Goal: Task Accomplishment & Management: Manage account settings

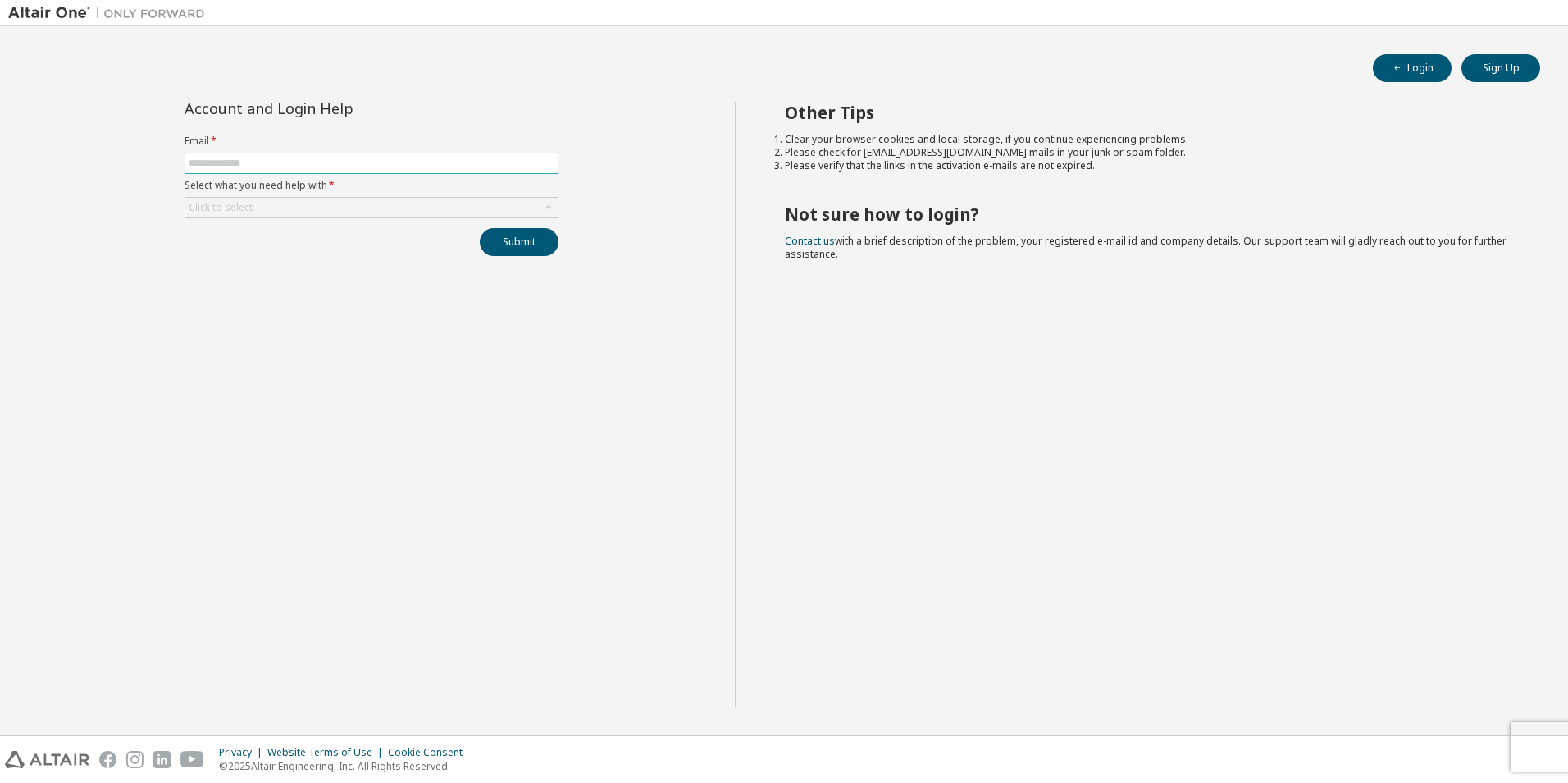
click at [225, 155] on span at bounding box center [371, 164] width 374 height 22
click at [242, 169] on input "text" at bounding box center [371, 163] width 366 height 13
type input "**********"
click at [273, 206] on div "Click to select" at bounding box center [372, 208] width 373 height 20
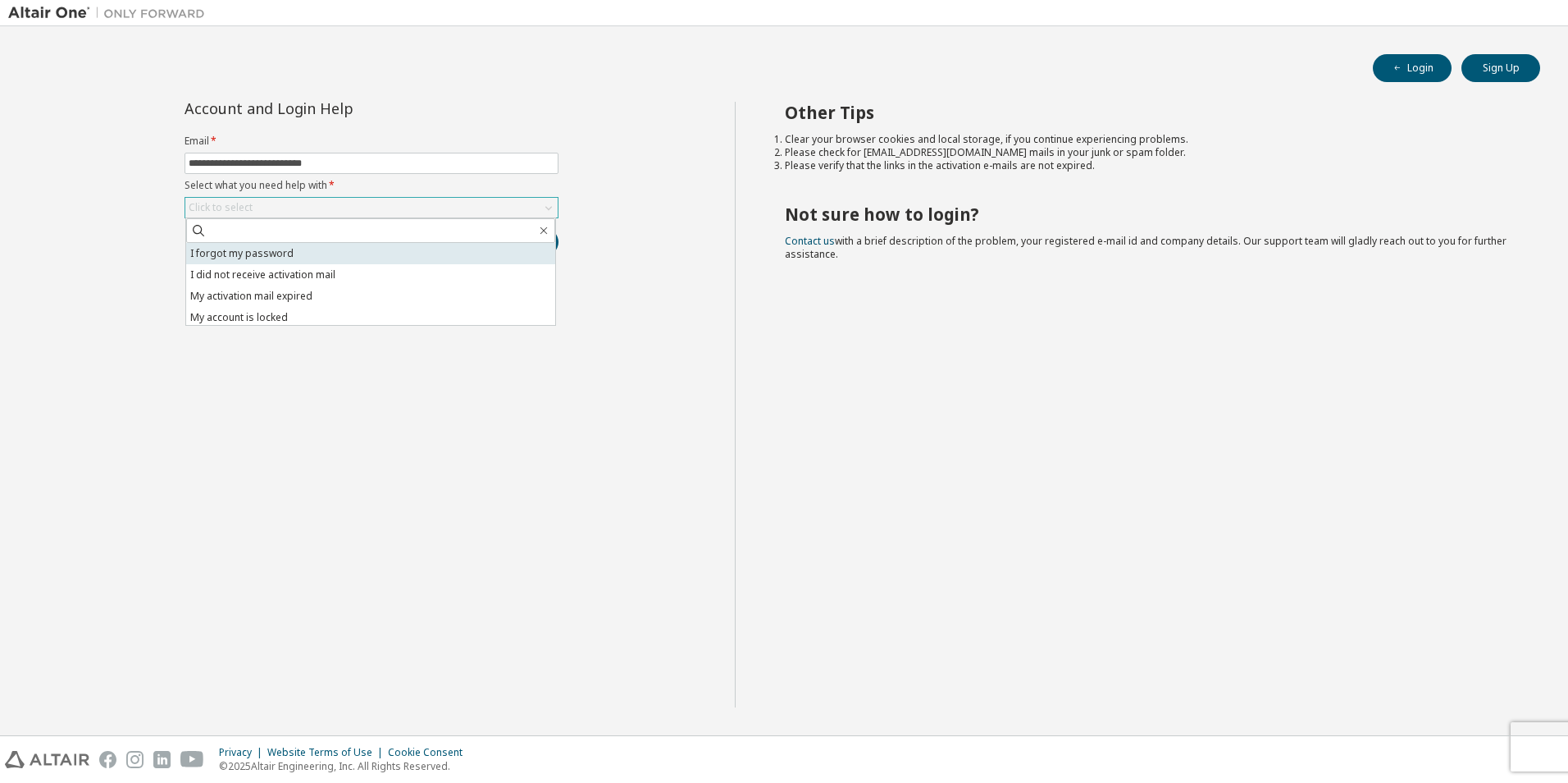
click at [262, 256] on li "I forgot my password" at bounding box center [371, 253] width 369 height 22
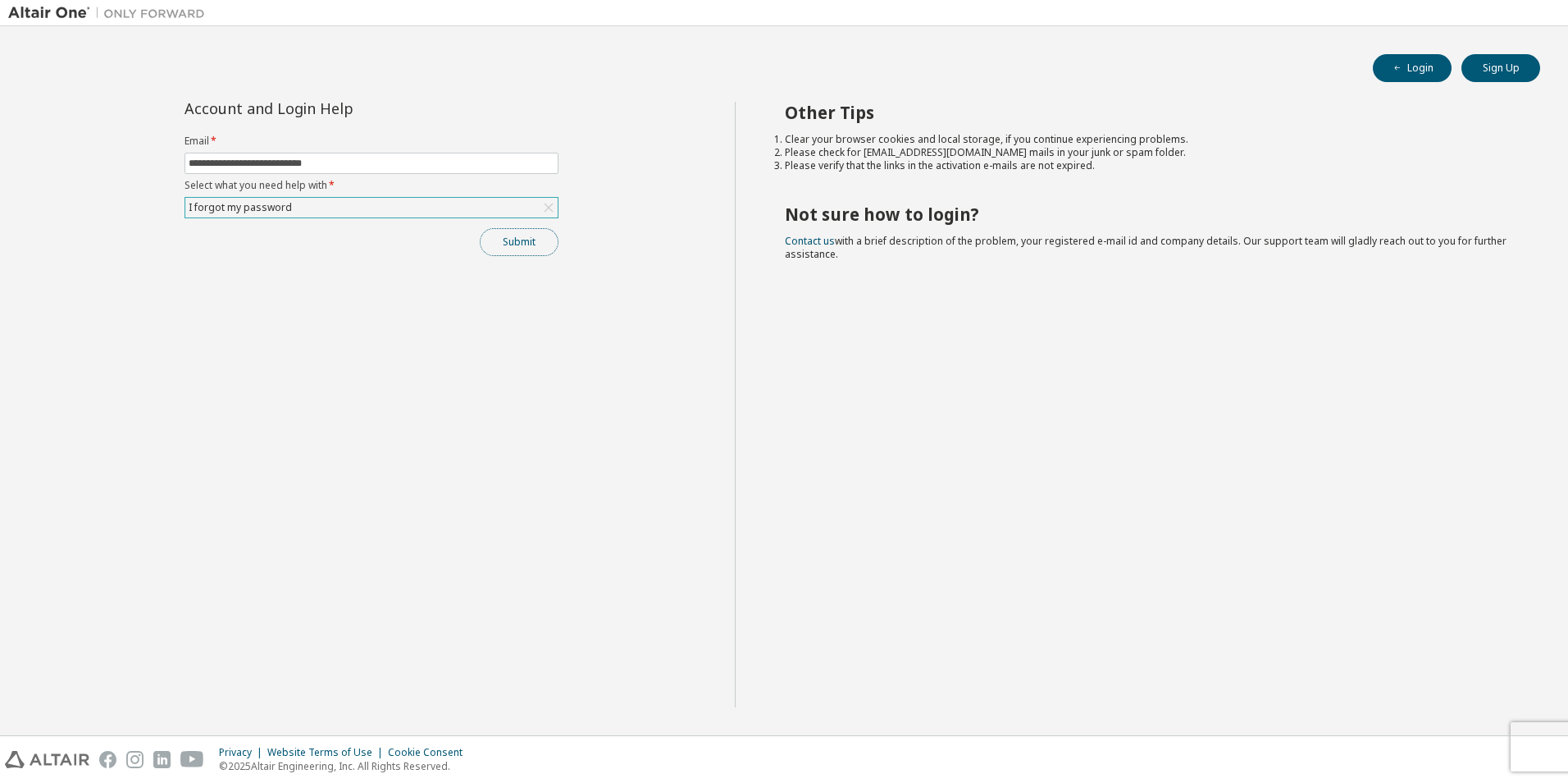
click at [515, 245] on button "Submit" at bounding box center [519, 242] width 79 height 28
click at [420, 339] on div "**********" at bounding box center [371, 404] width 726 height 605
click at [1398, 71] on icon "button" at bounding box center [1398, 68] width 10 height 10
click at [317, 164] on input "text" at bounding box center [371, 163] width 366 height 13
click at [286, 216] on div "Click to select" at bounding box center [372, 208] width 373 height 20
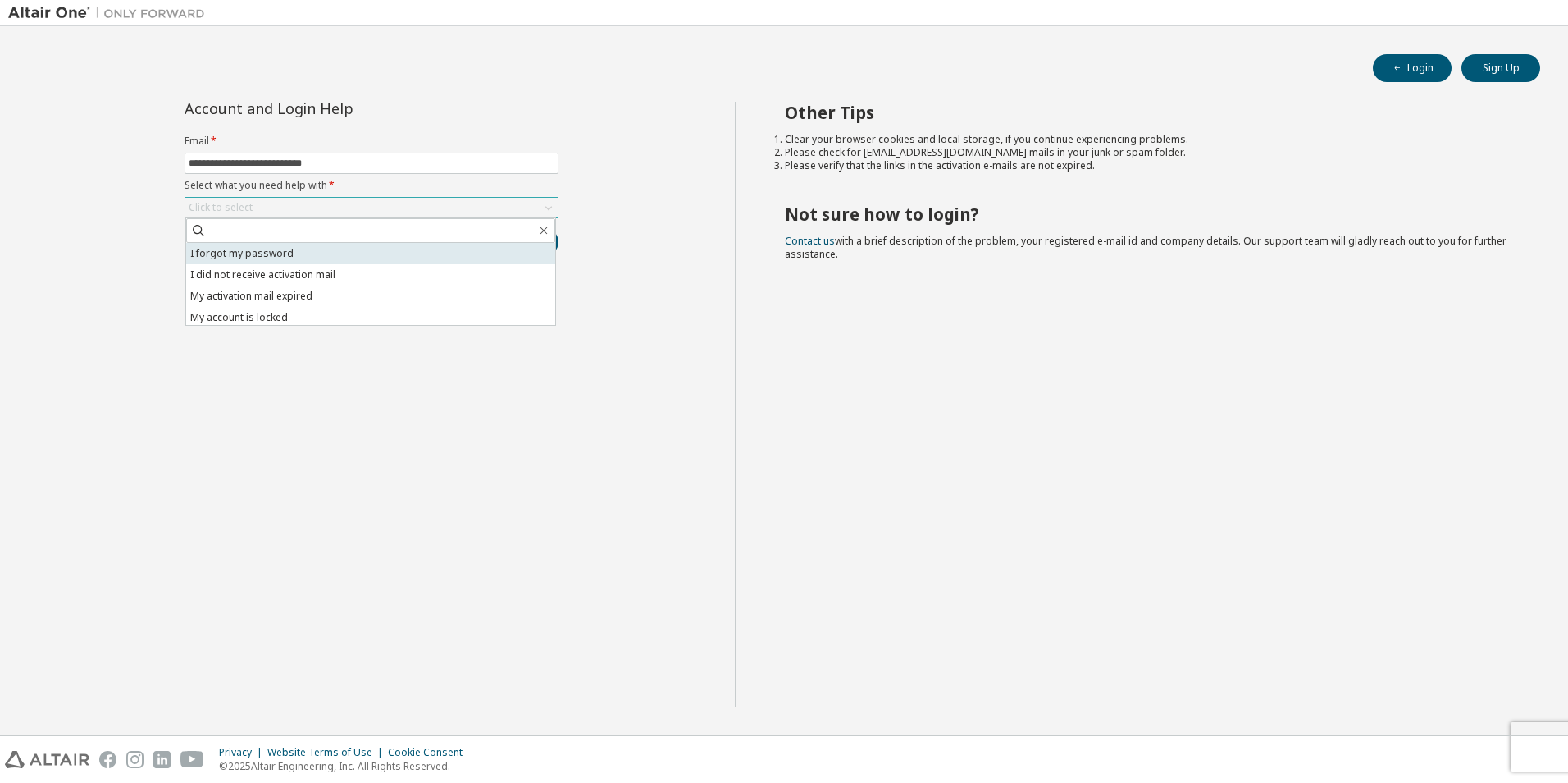
click at [250, 259] on li "I forgot my password" at bounding box center [371, 253] width 369 height 22
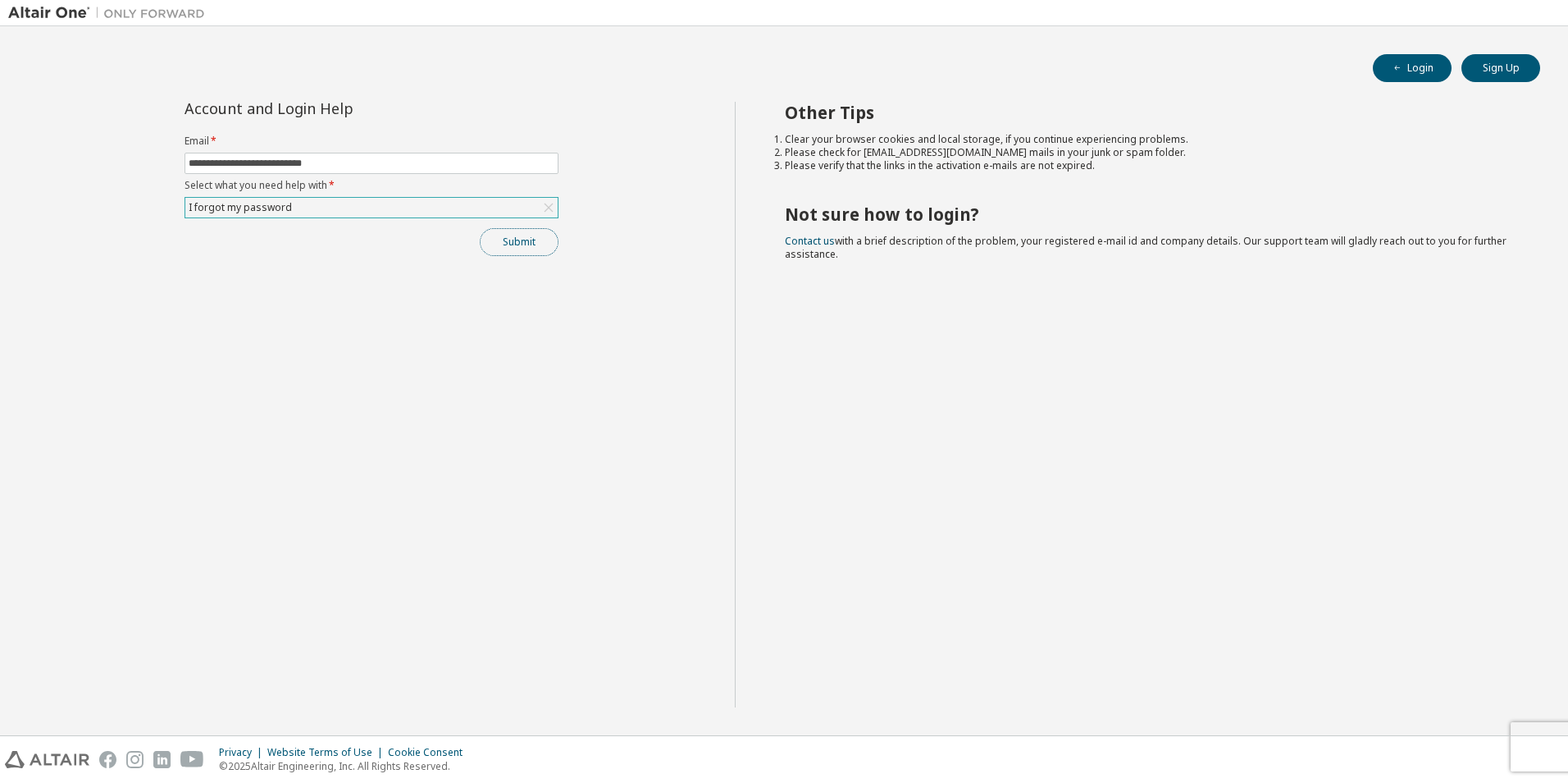
click at [514, 242] on button "Submit" at bounding box center [519, 242] width 79 height 28
click at [375, 207] on div "I forgot my password" at bounding box center [372, 208] width 373 height 20
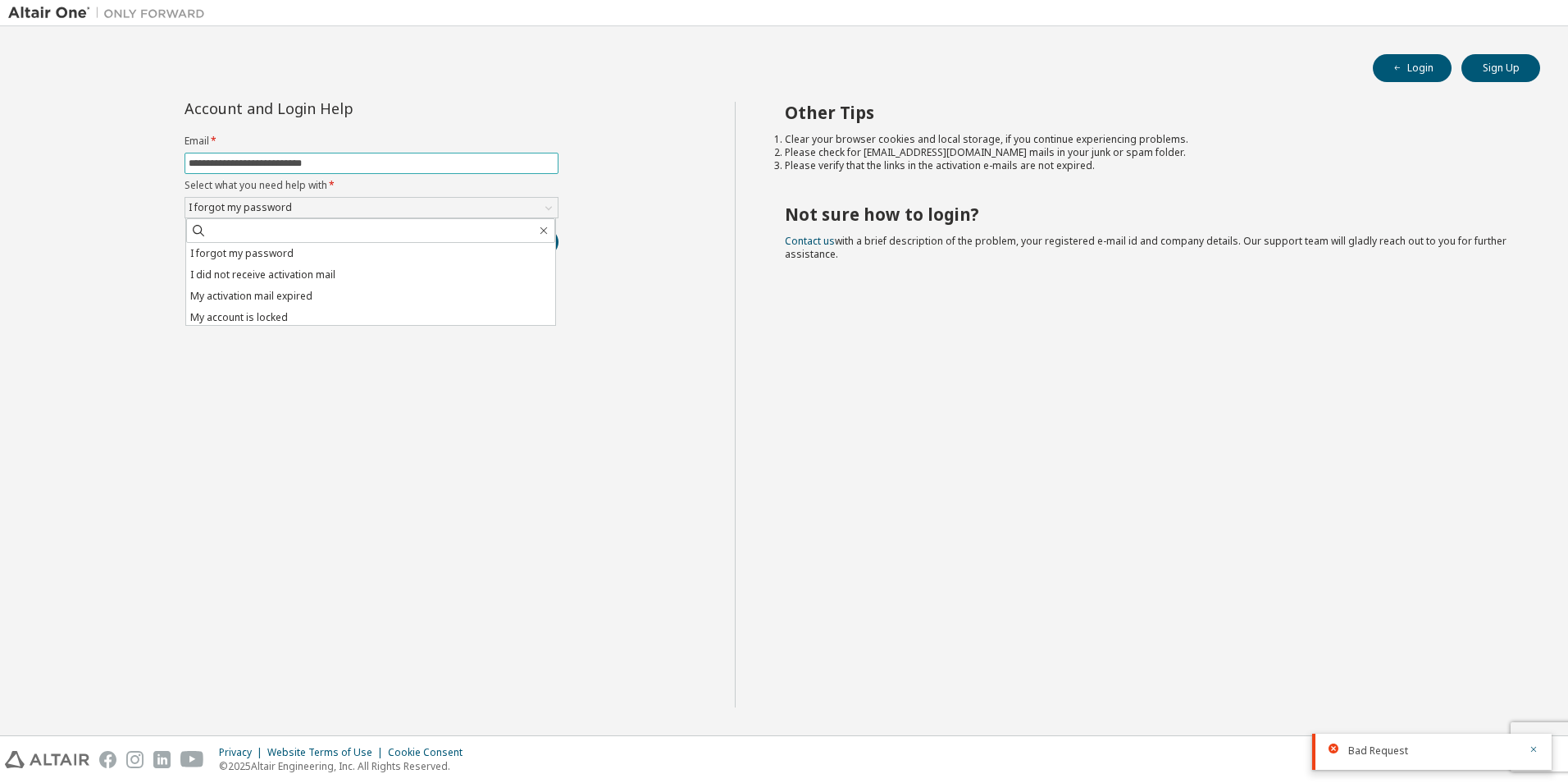
drag, startPoint x: 292, startPoint y: 164, endPoint x: 306, endPoint y: 160, distance: 14.6
click at [292, 164] on input "**********" at bounding box center [371, 163] width 366 height 13
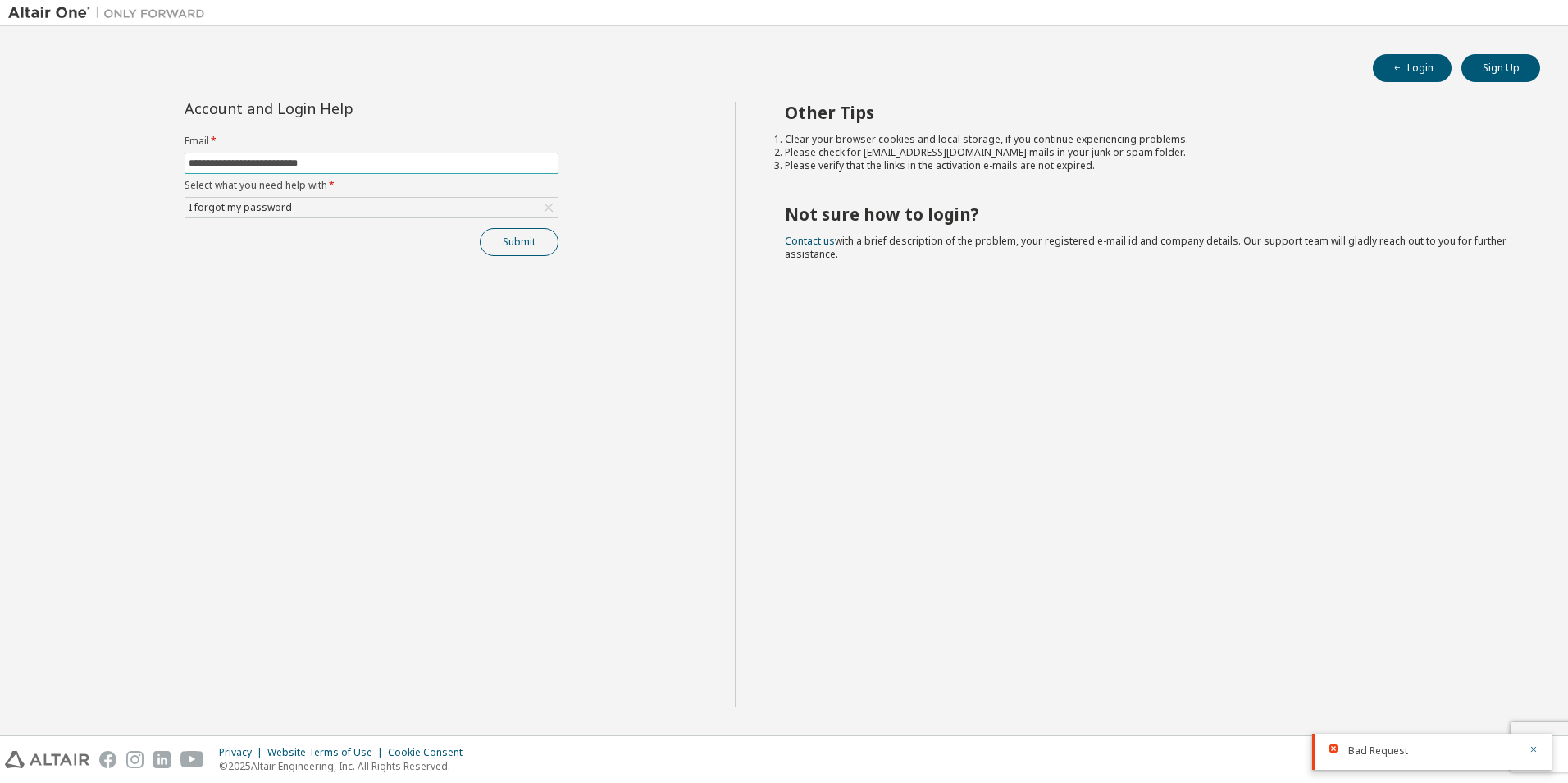
type input "**********"
click at [523, 234] on button "Submit" at bounding box center [519, 242] width 79 height 28
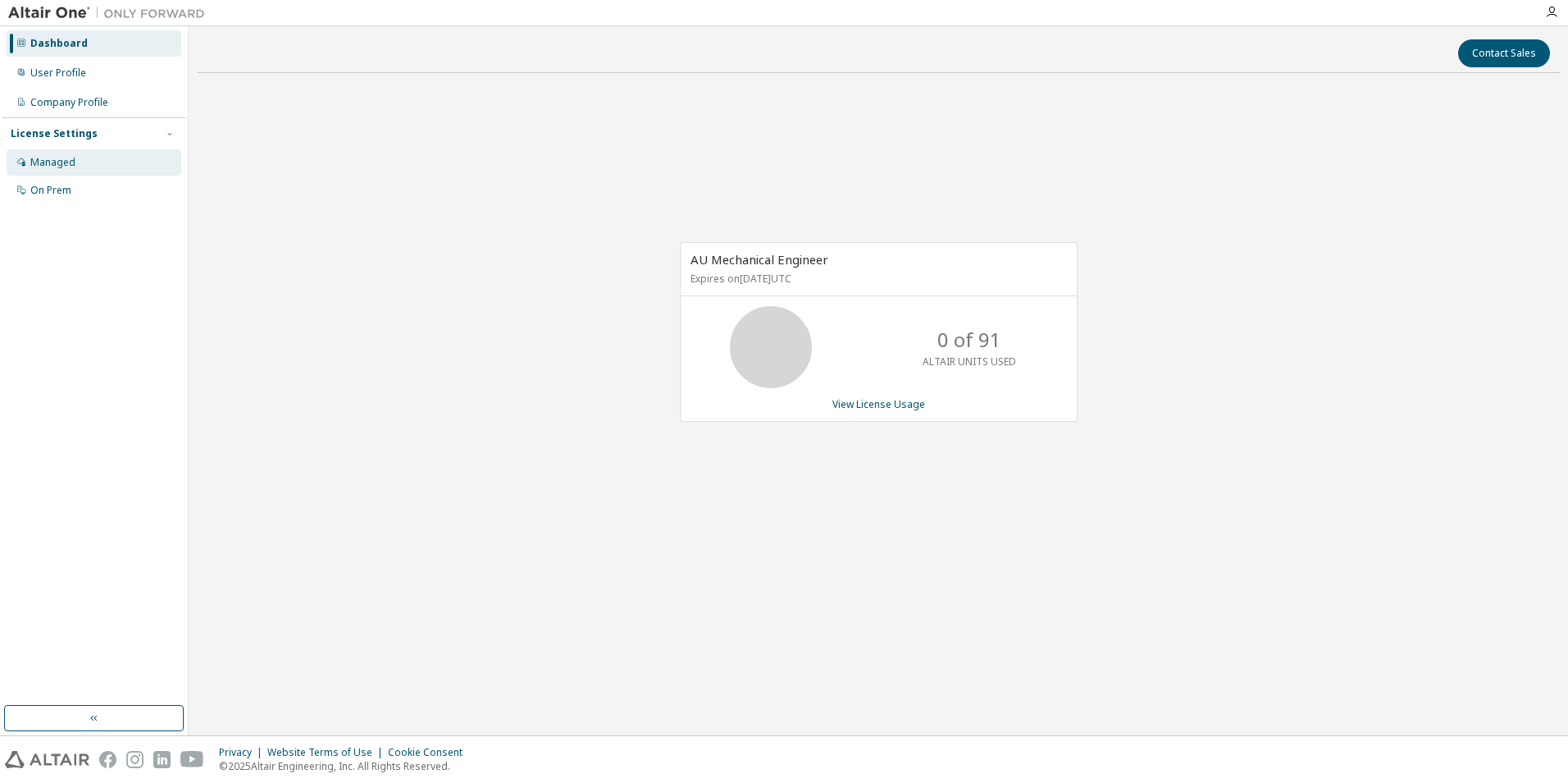
click at [41, 164] on div "Managed" at bounding box center [53, 162] width 45 height 13
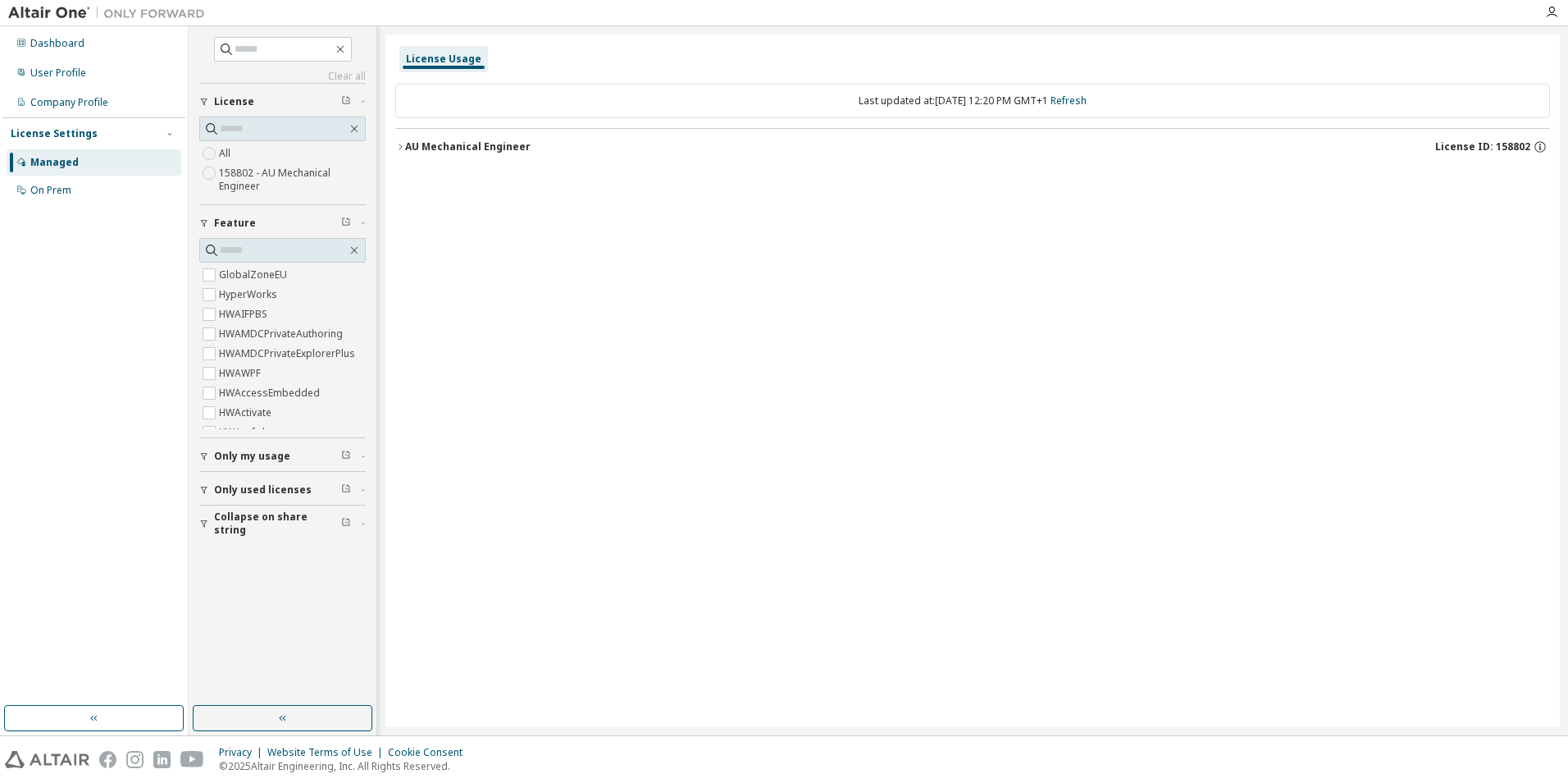
click at [416, 144] on div "AU Mechanical Engineer" at bounding box center [467, 146] width 125 height 13
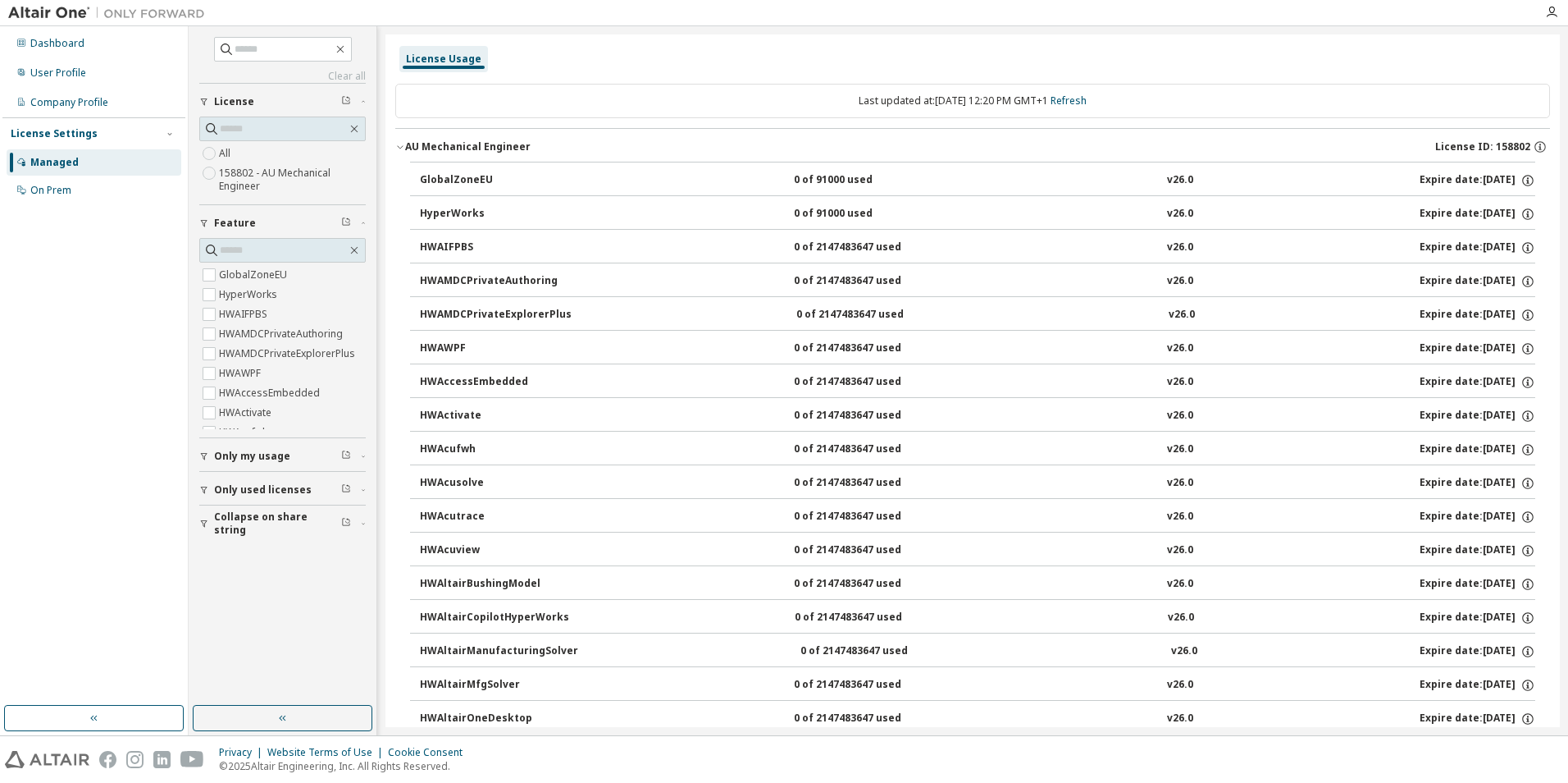
click at [282, 455] on span "Only my usage" at bounding box center [251, 456] width 76 height 13
click at [70, 52] on div "Dashboard" at bounding box center [94, 43] width 174 height 27
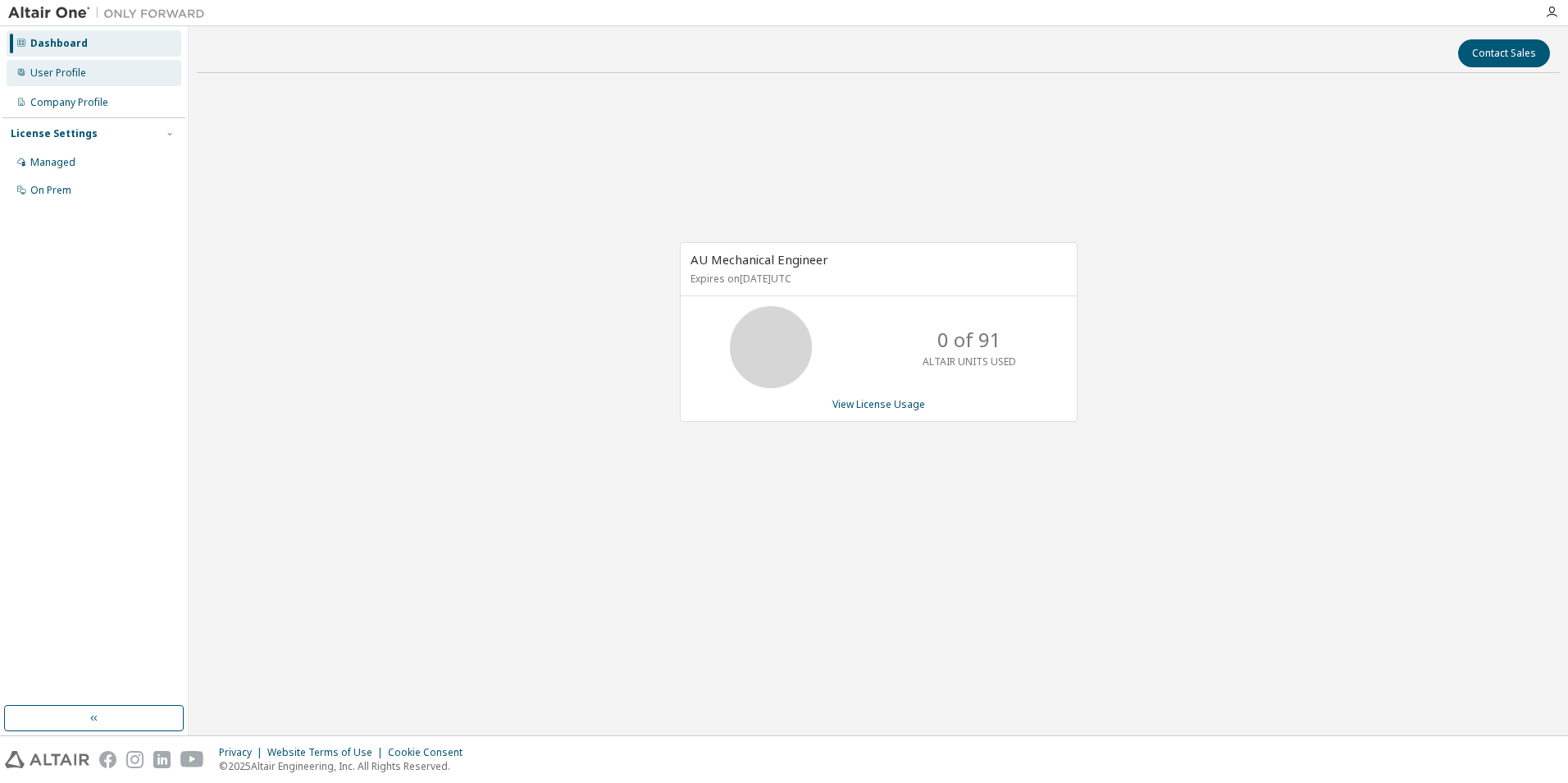
click at [73, 81] on div "User Profile" at bounding box center [94, 73] width 174 height 27
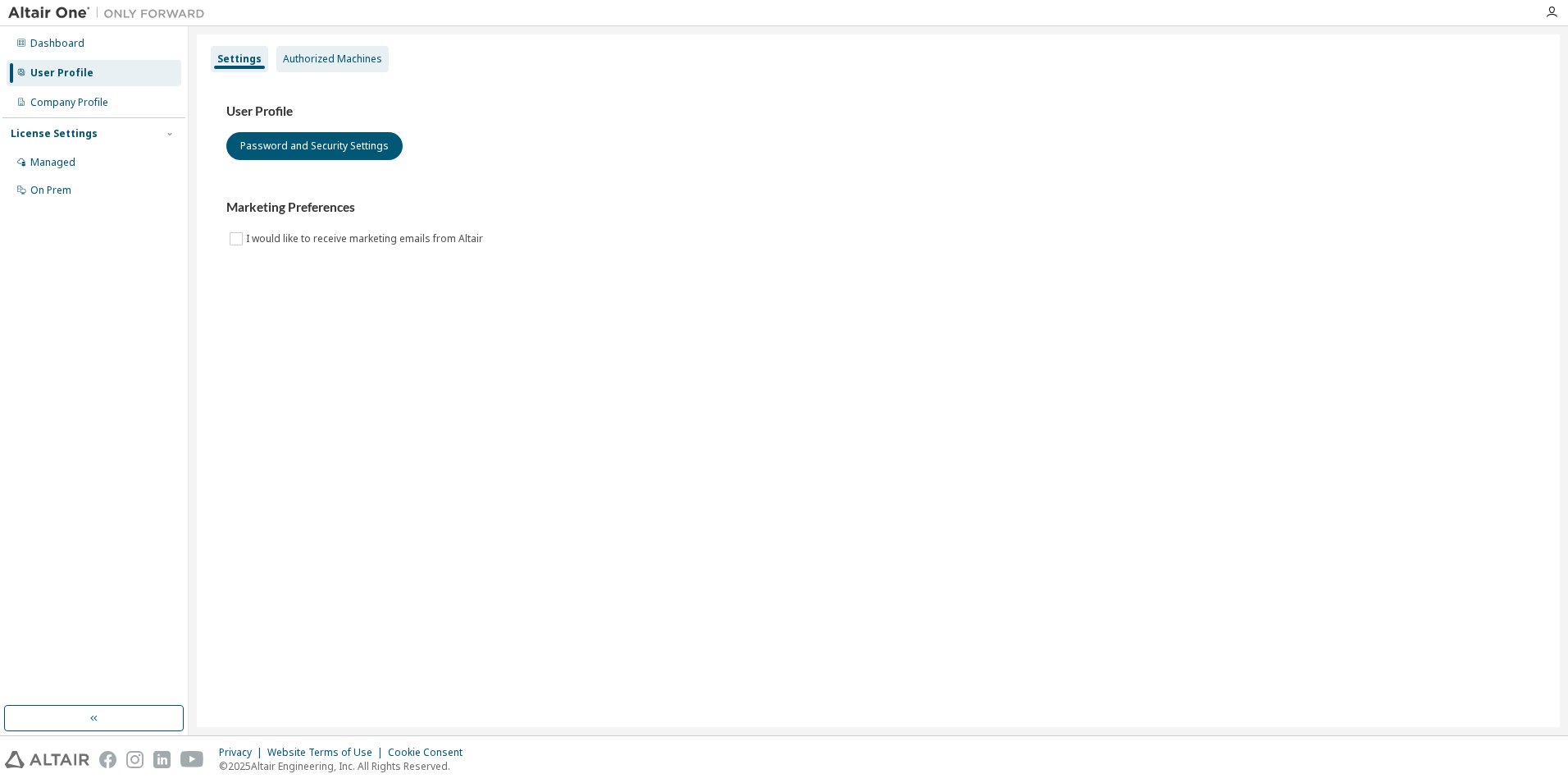
click at [321, 56] on div "Authorized Machines" at bounding box center [332, 58] width 100 height 13
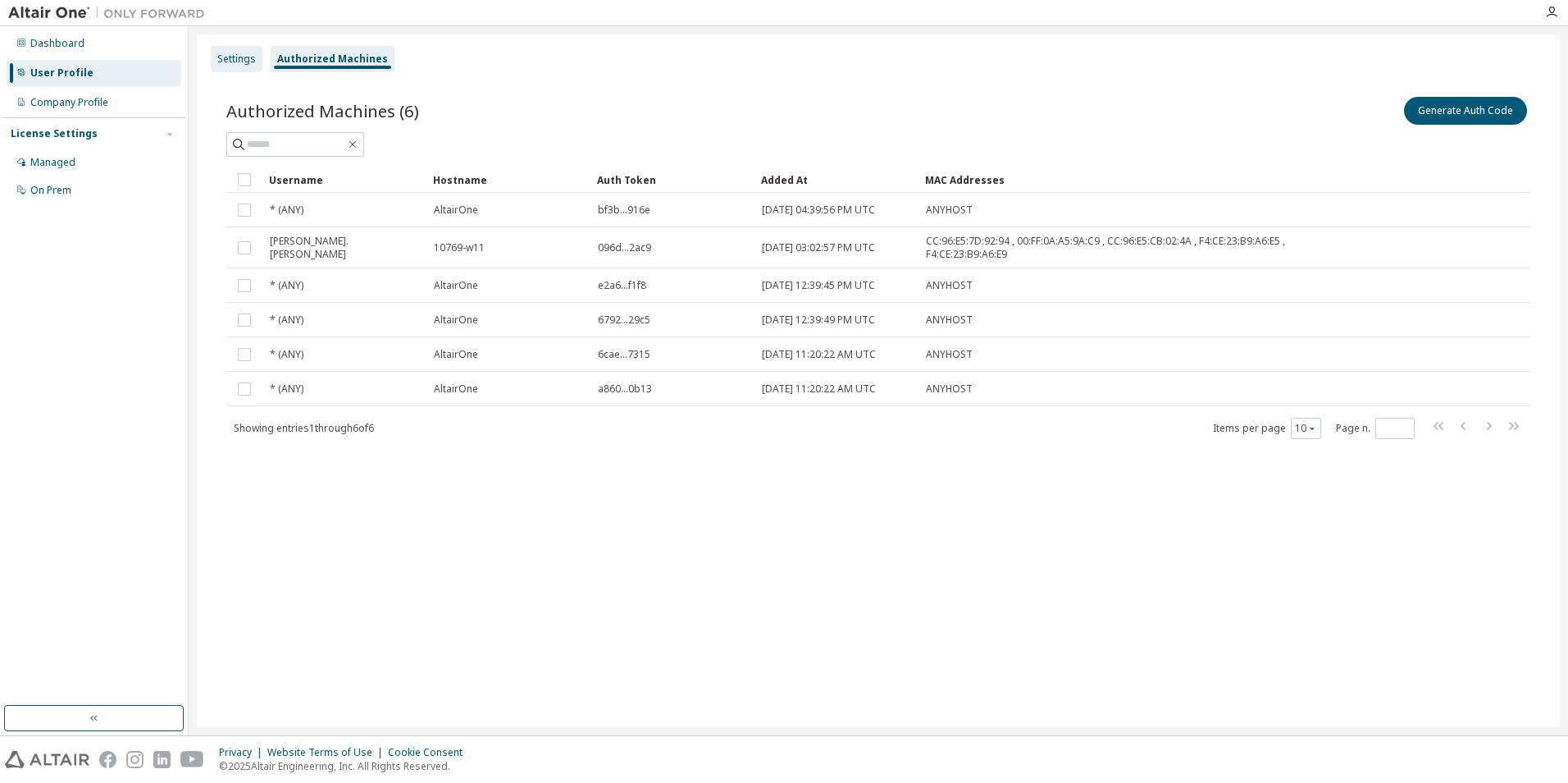
click at [235, 57] on div "Settings" at bounding box center [236, 58] width 38 height 13
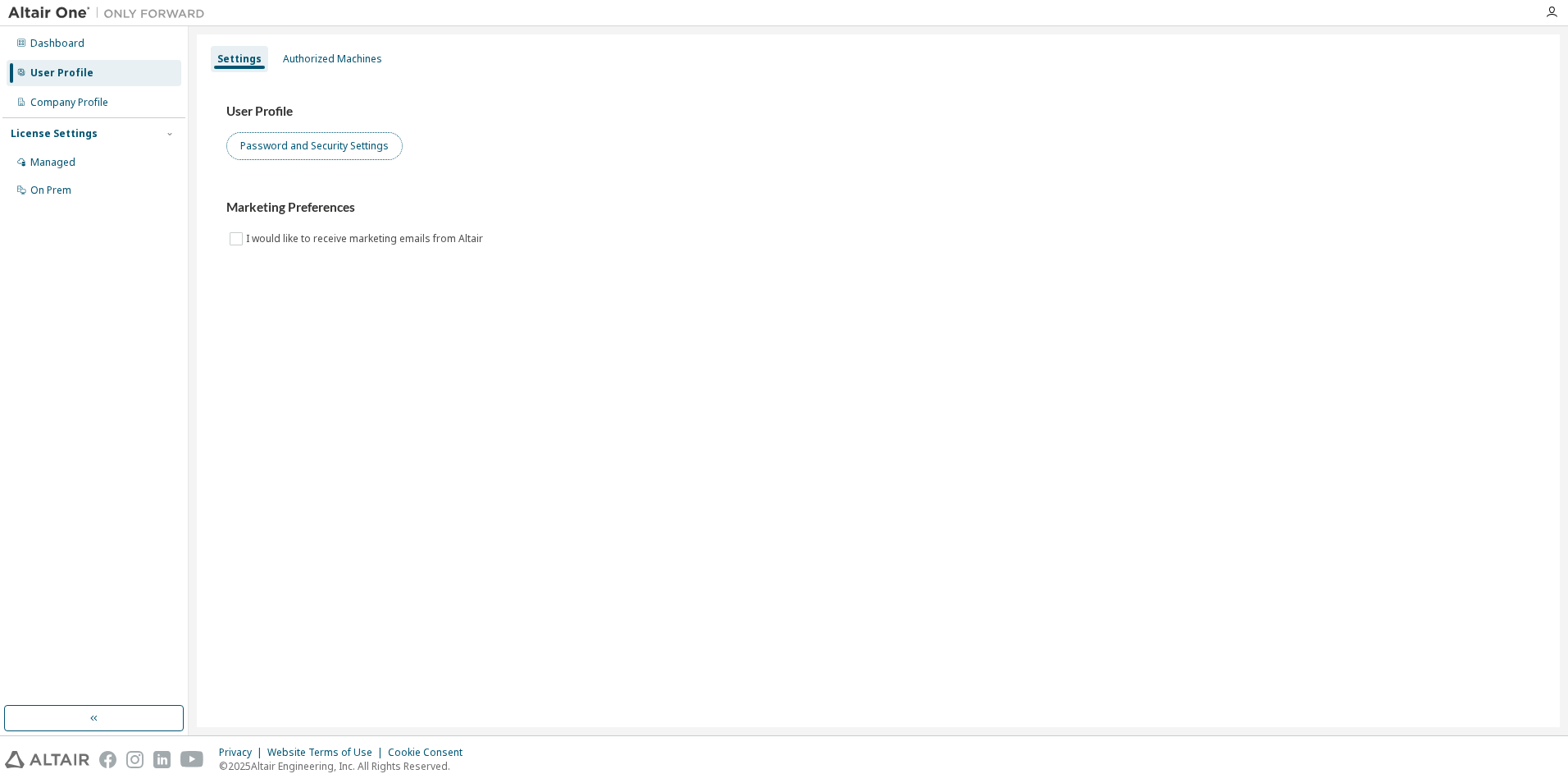
click at [299, 144] on button "Password and Security Settings" at bounding box center [314, 146] width 176 height 28
click at [92, 103] on div "Company Profile" at bounding box center [69, 102] width 78 height 13
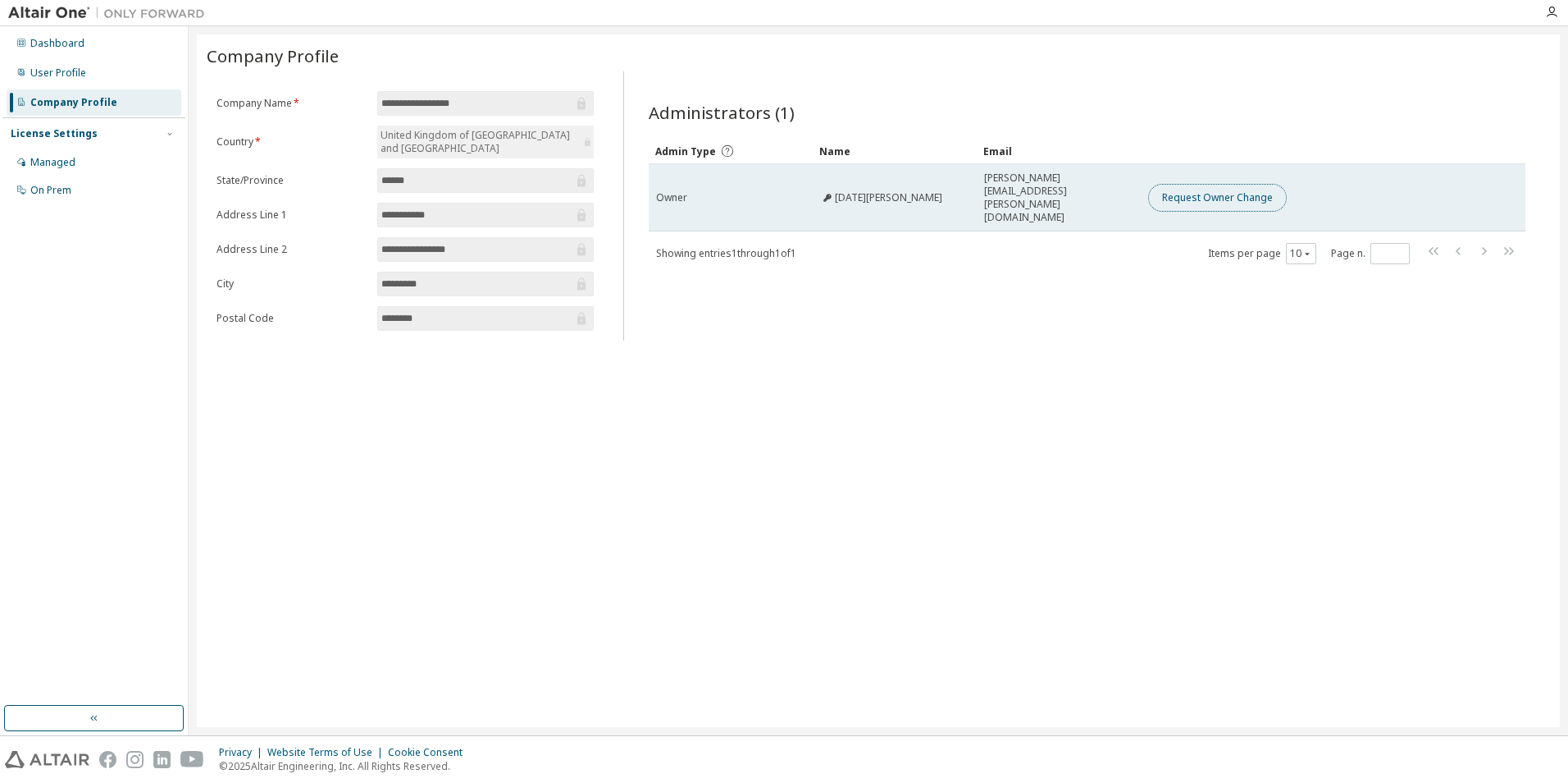
click at [1208, 190] on button "Request Owner Change" at bounding box center [1217, 197] width 139 height 28
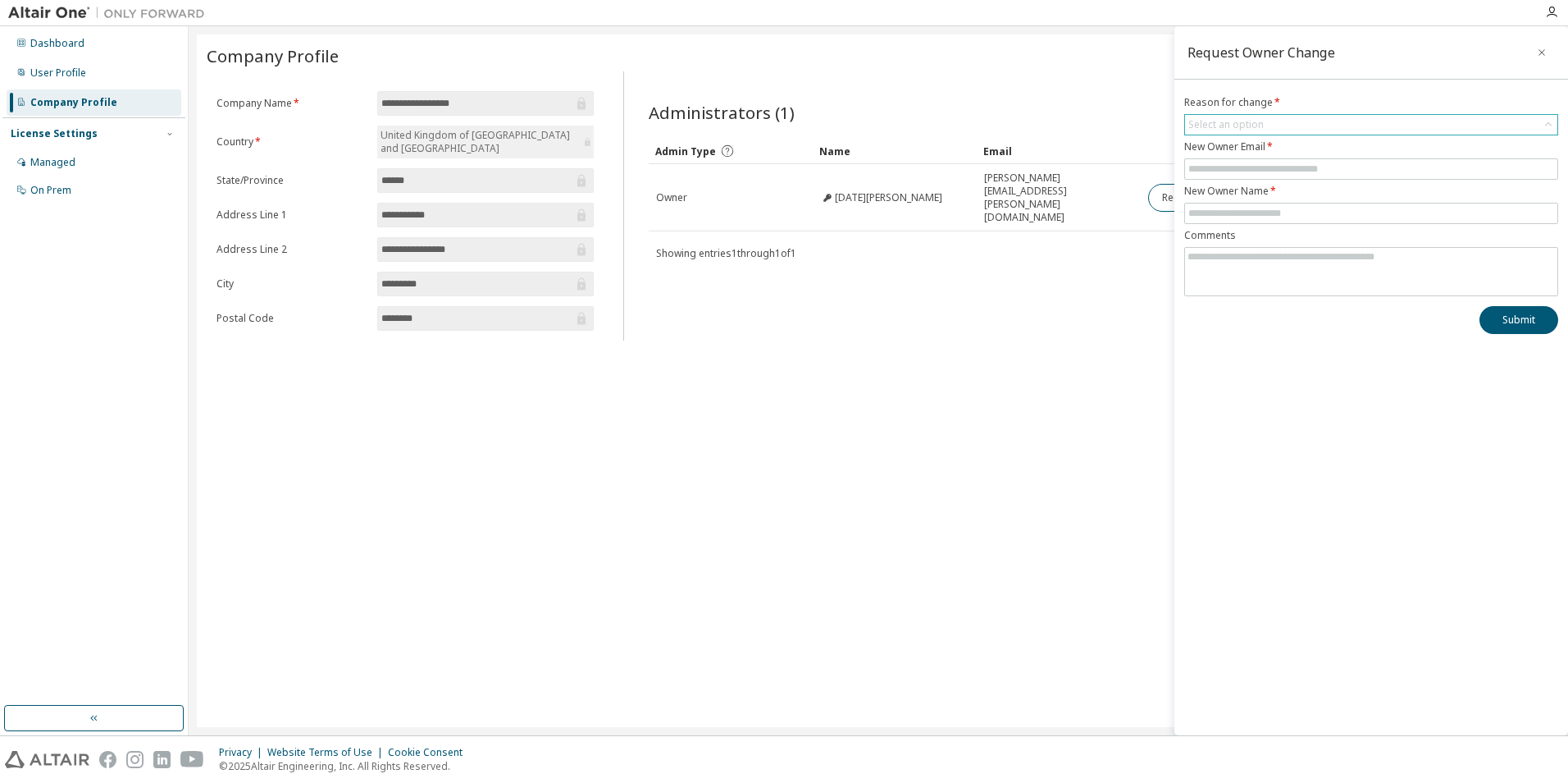
click at [1254, 119] on div "Select an option" at bounding box center [1226, 124] width 76 height 13
click at [1249, 191] on li "User no longer manages this responsibility" at bounding box center [1370, 192] width 369 height 22
click at [1247, 165] on input "text" at bounding box center [1371, 169] width 366 height 13
click at [1289, 164] on input "**********" at bounding box center [1371, 169] width 366 height 13
type input "**********"
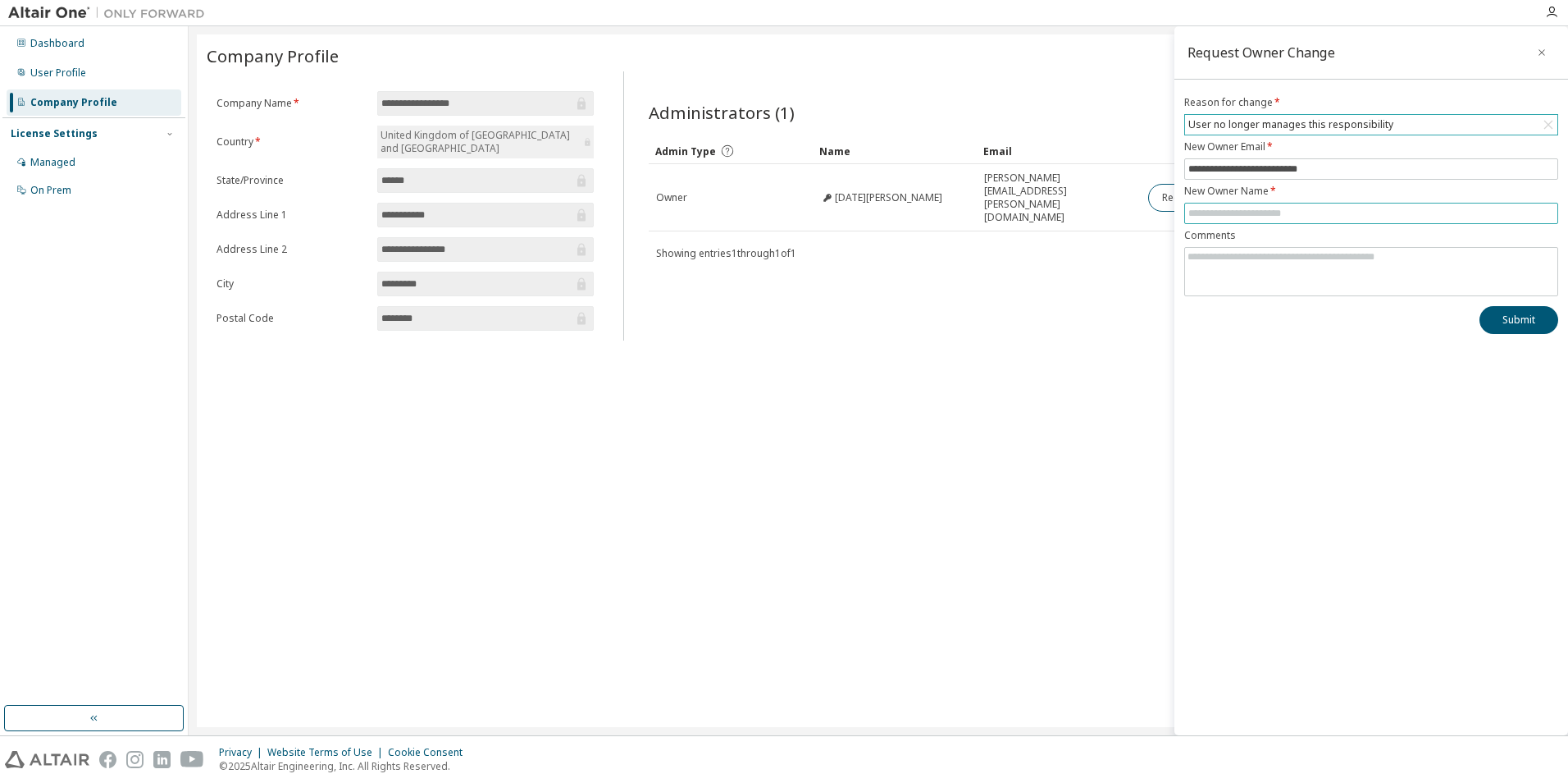
click at [1240, 208] on input "text" at bounding box center [1371, 213] width 366 height 13
type input "**********"
click at [1243, 252] on textarea at bounding box center [1371, 268] width 373 height 42
click at [1514, 327] on button "Submit" at bounding box center [1519, 320] width 79 height 28
click at [1538, 49] on icon "button" at bounding box center [1541, 52] width 12 height 13
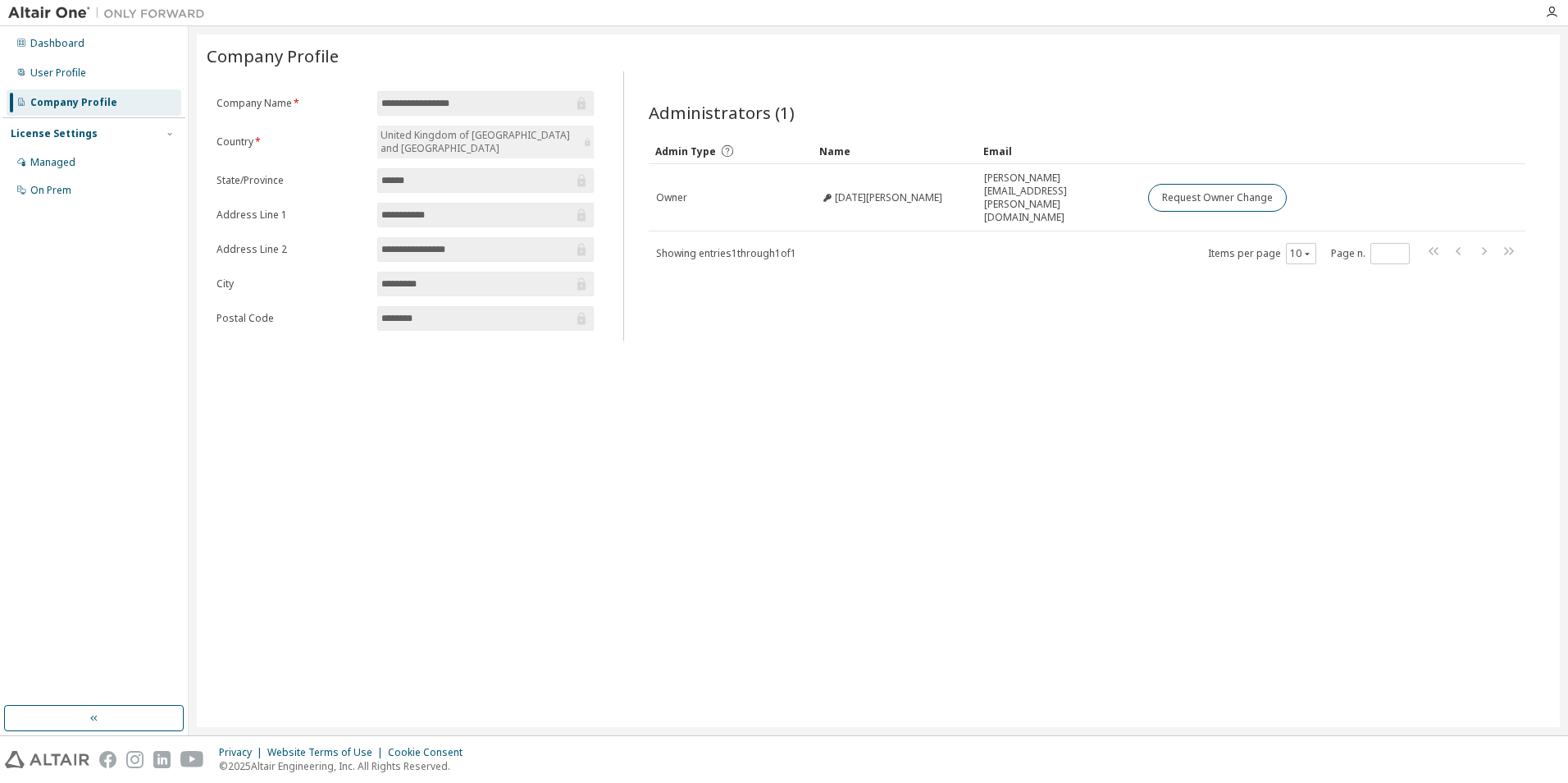
click at [1021, 366] on div "**********" at bounding box center [878, 381] width 1363 height 692
click at [71, 158] on div "Managed" at bounding box center [53, 162] width 45 height 13
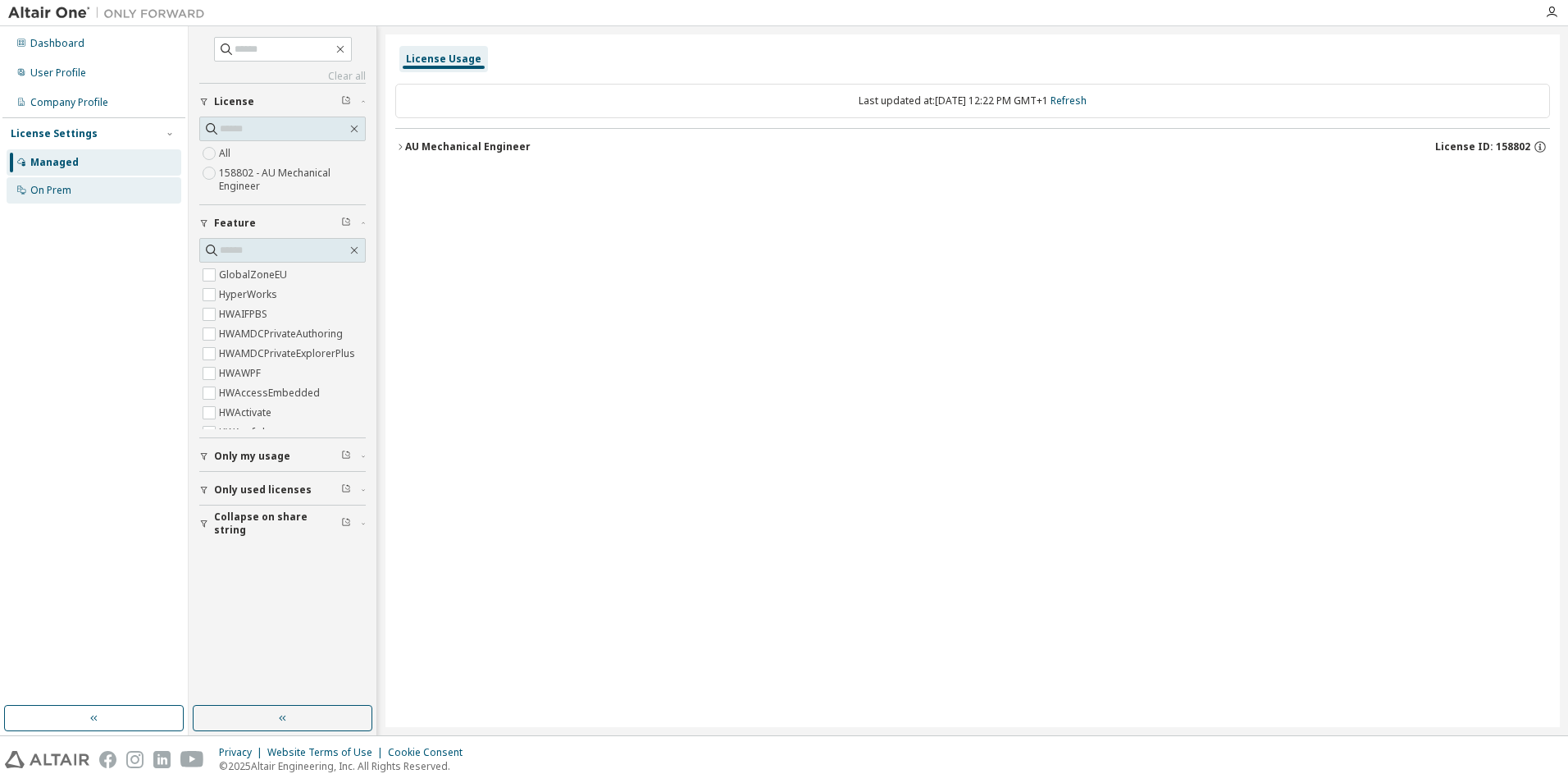
click at [62, 190] on div "On Prem" at bounding box center [51, 189] width 41 height 13
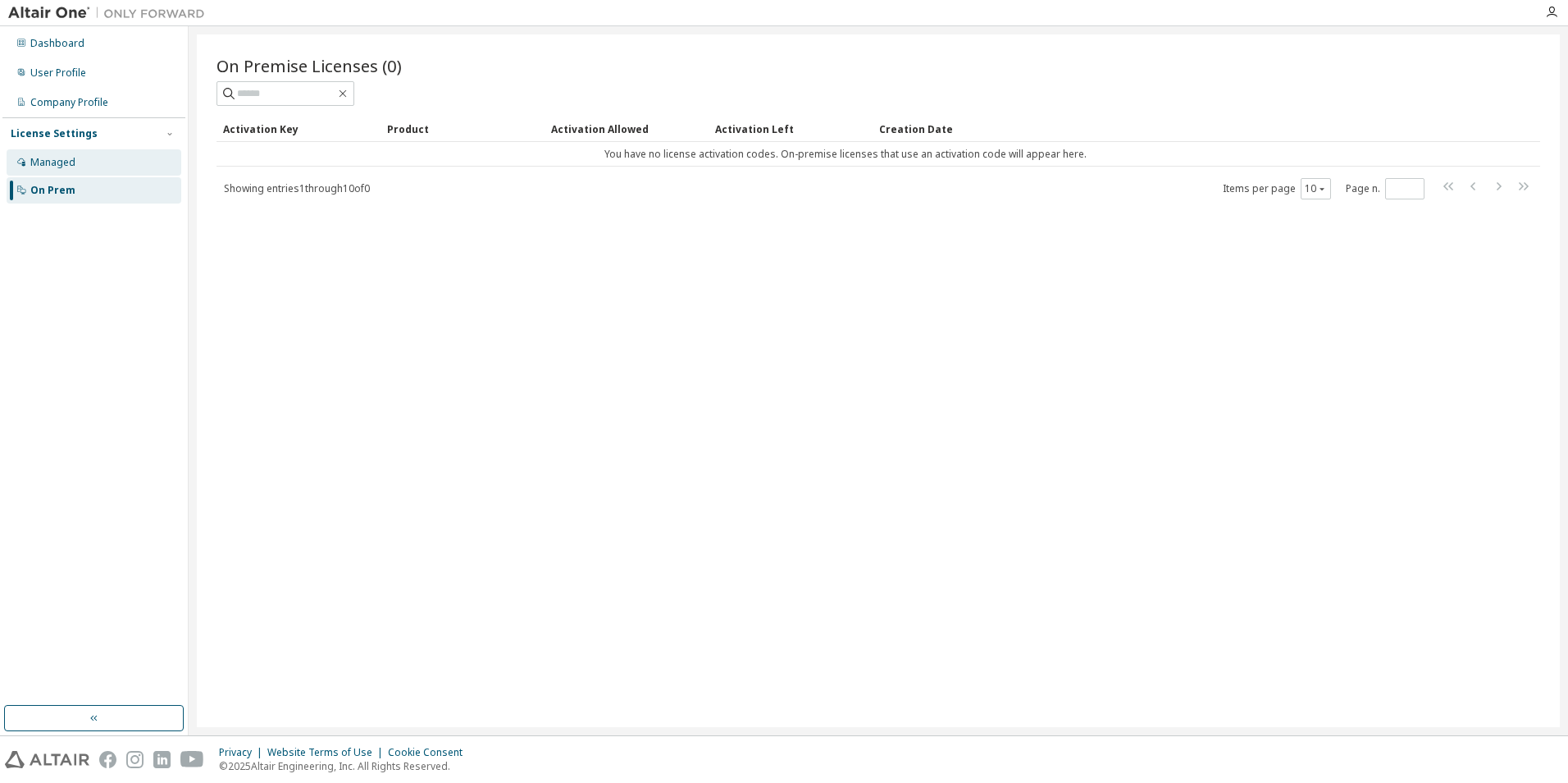
click at [96, 163] on div "Managed" at bounding box center [94, 162] width 174 height 27
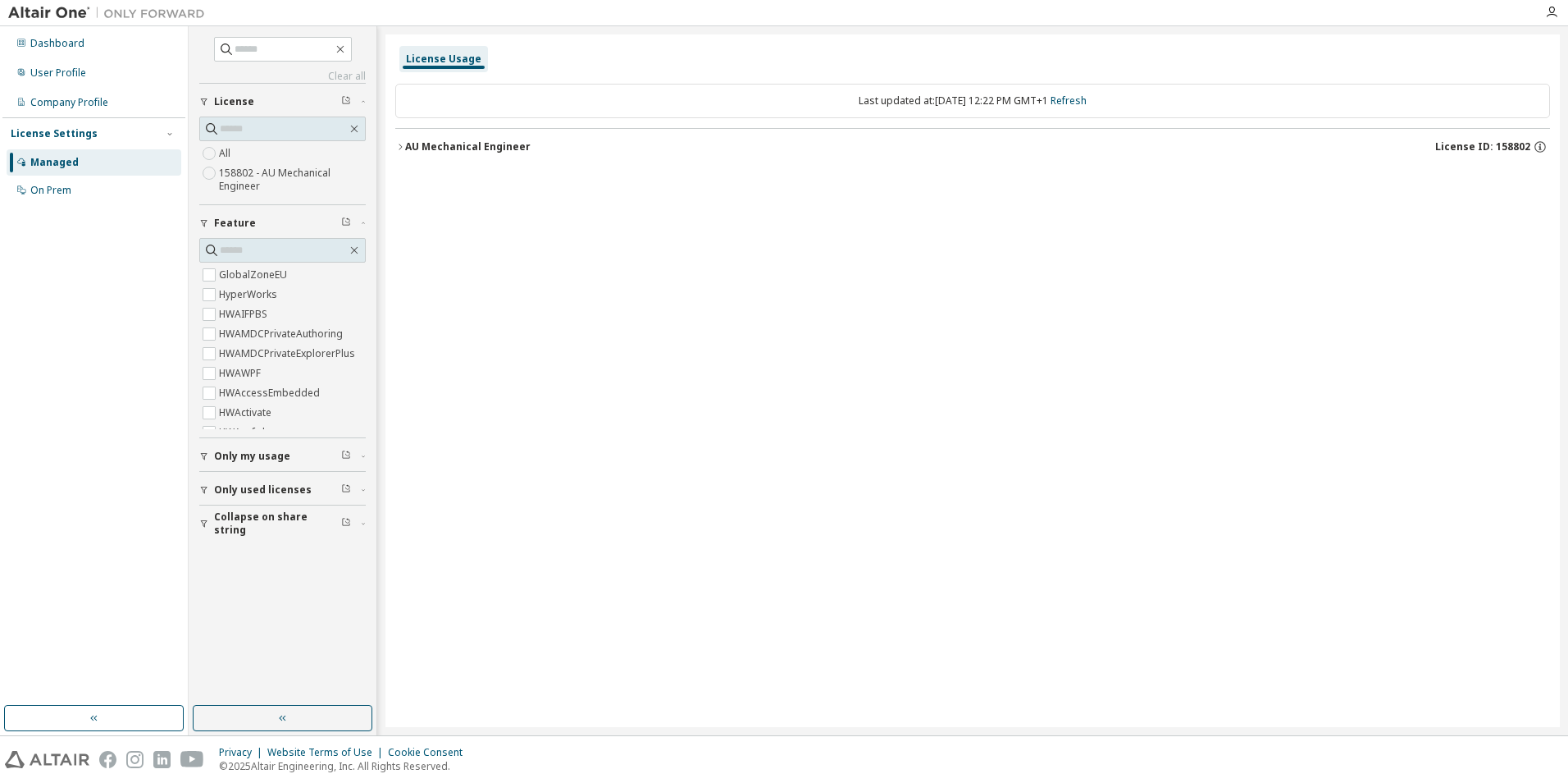
click at [423, 149] on div "AU Mechanical Engineer" at bounding box center [467, 146] width 125 height 13
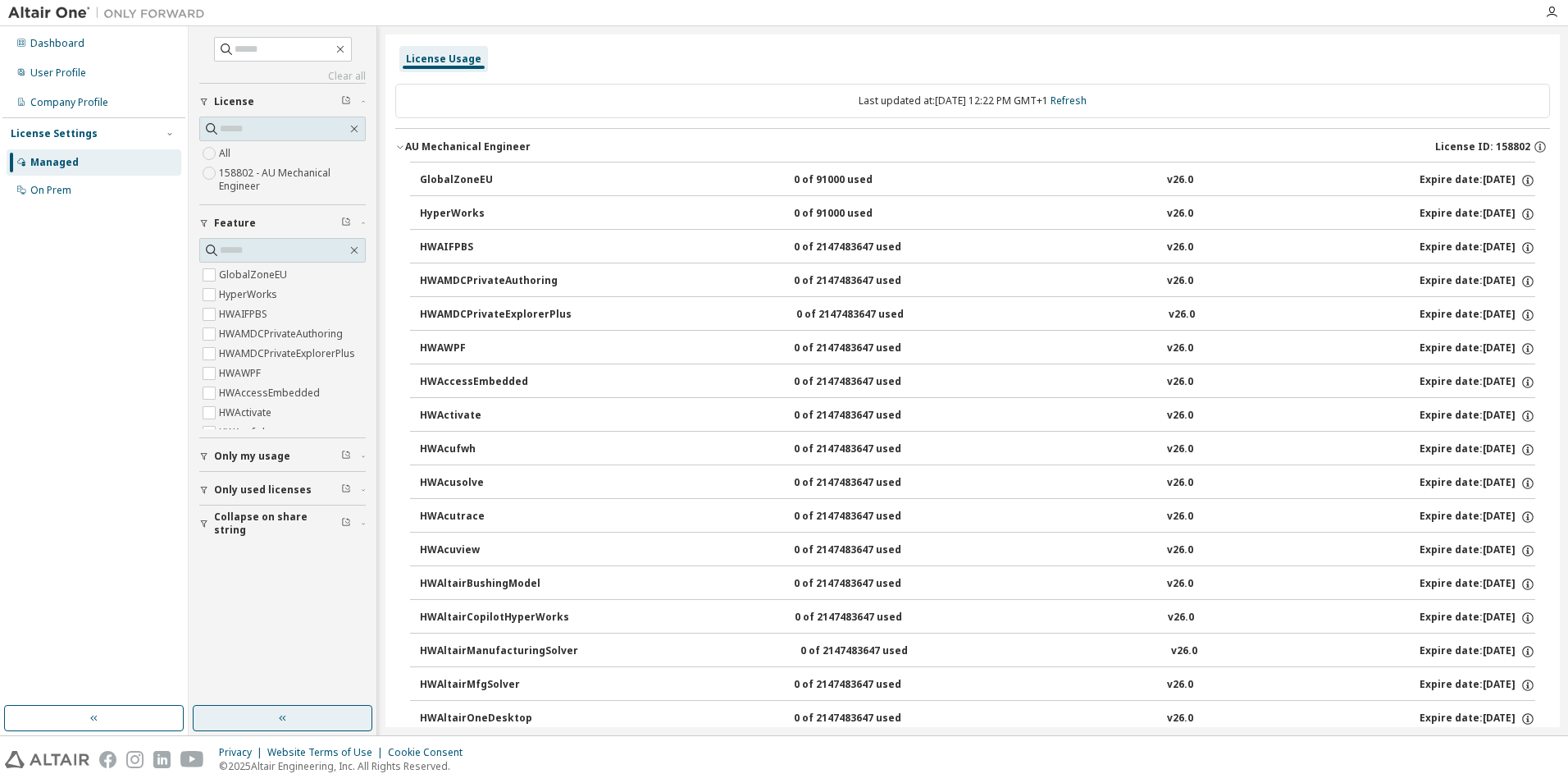
click at [239, 717] on button "button" at bounding box center [283, 718] width 179 height 27
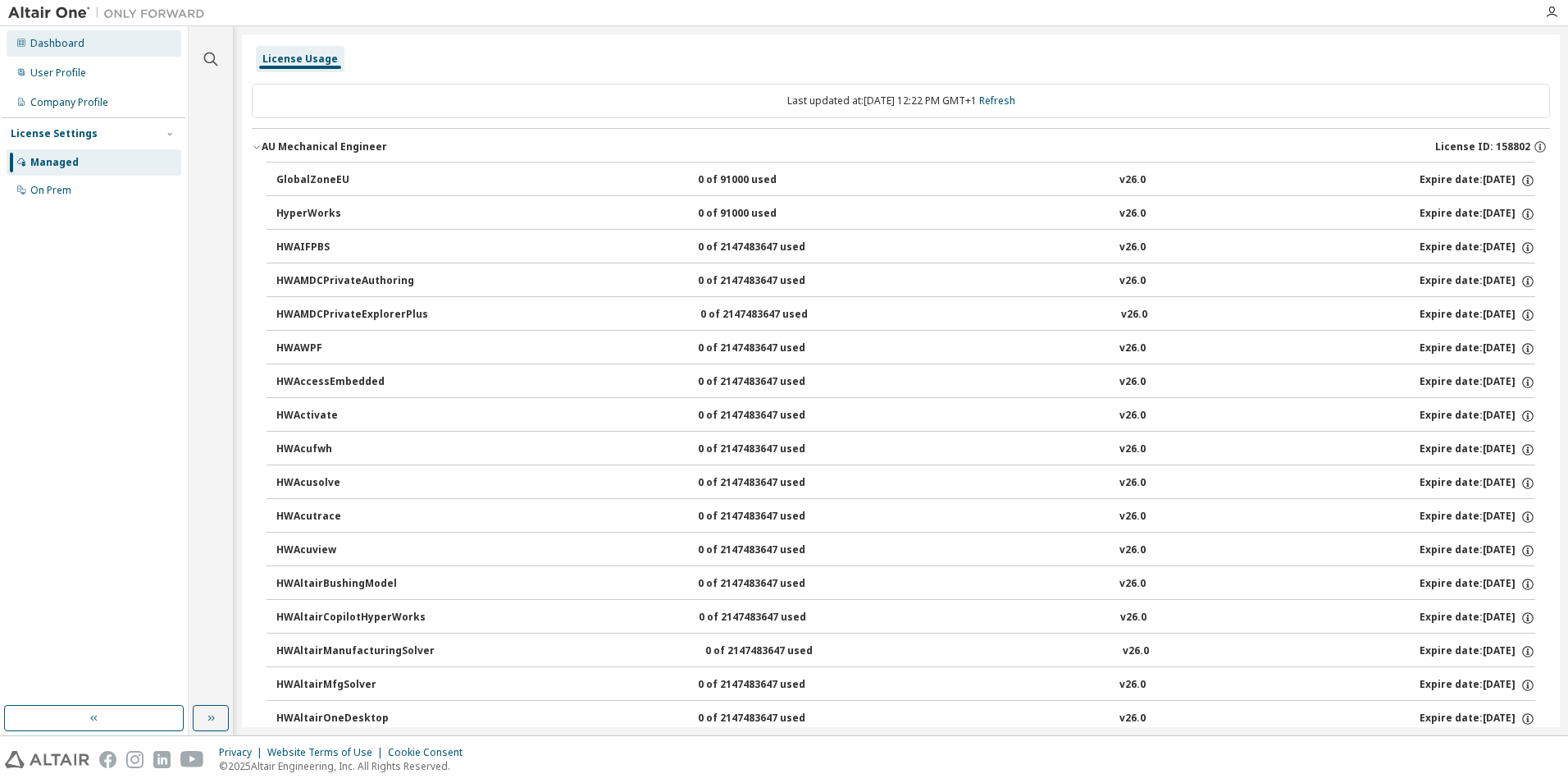
click at [42, 36] on div "Dashboard" at bounding box center [94, 43] width 174 height 27
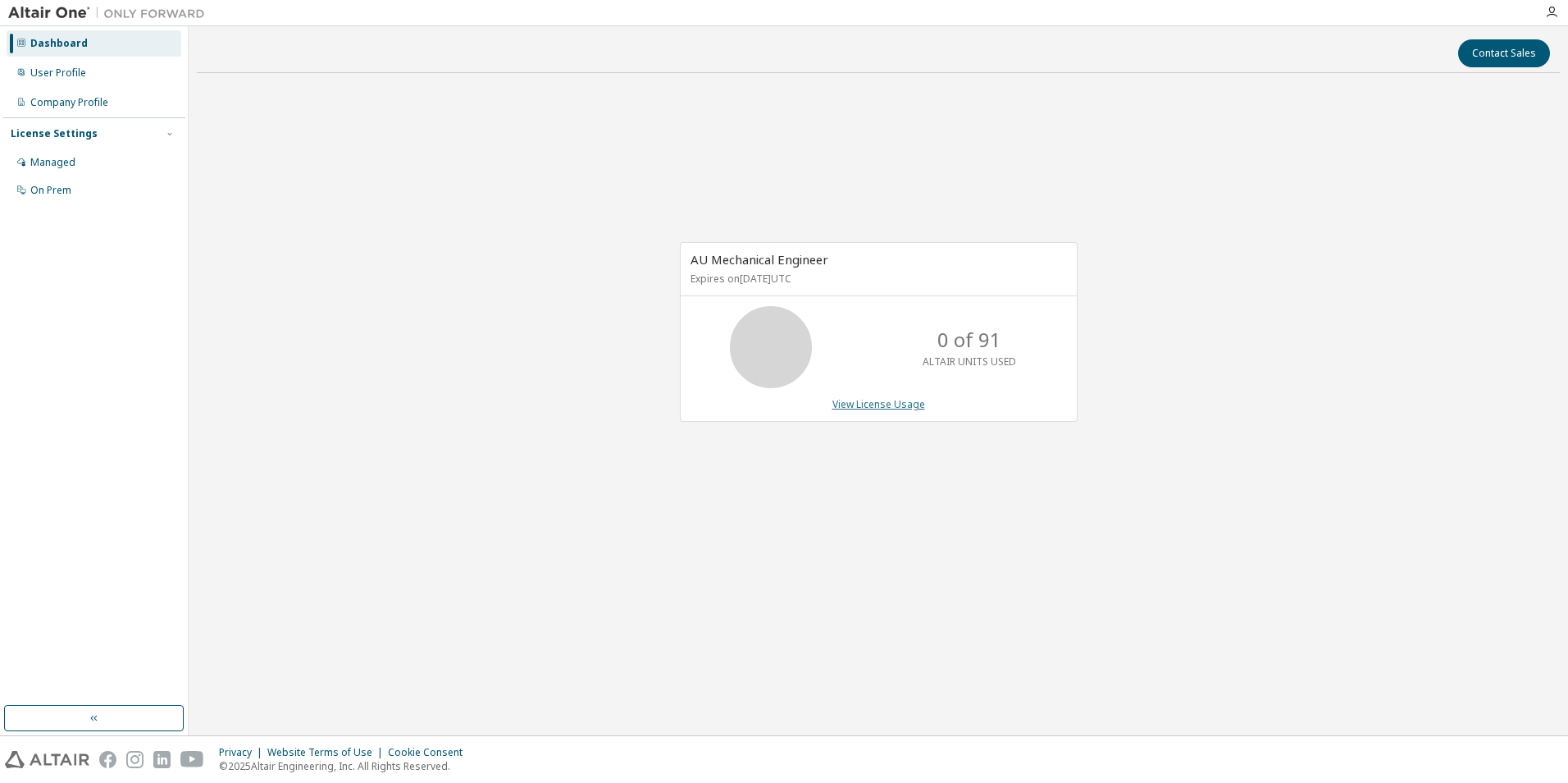
click at [841, 399] on link "View License Usage" at bounding box center [878, 404] width 93 height 14
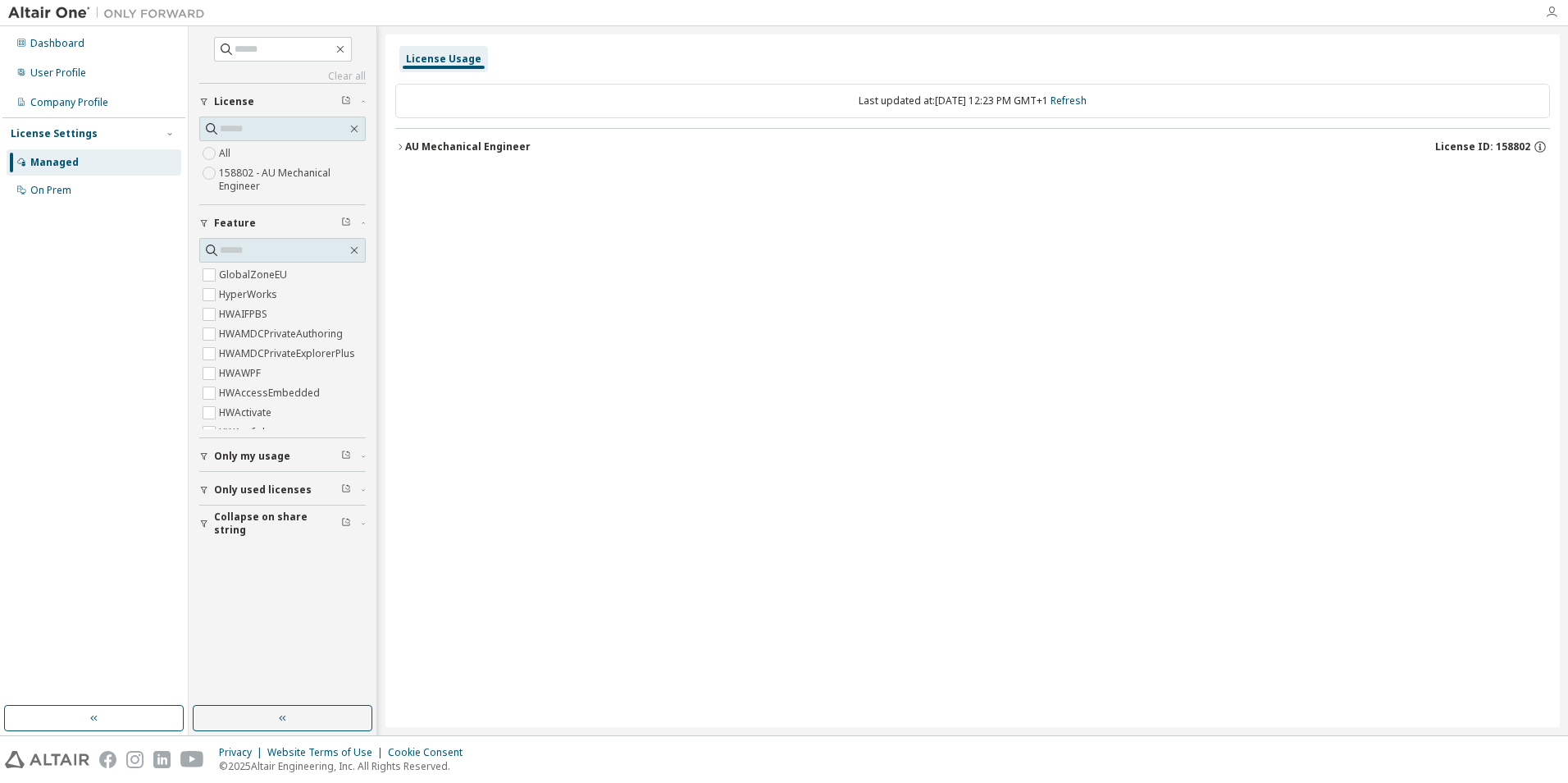
click at [1554, 14] on icon "button" at bounding box center [1550, 12] width 13 height 13
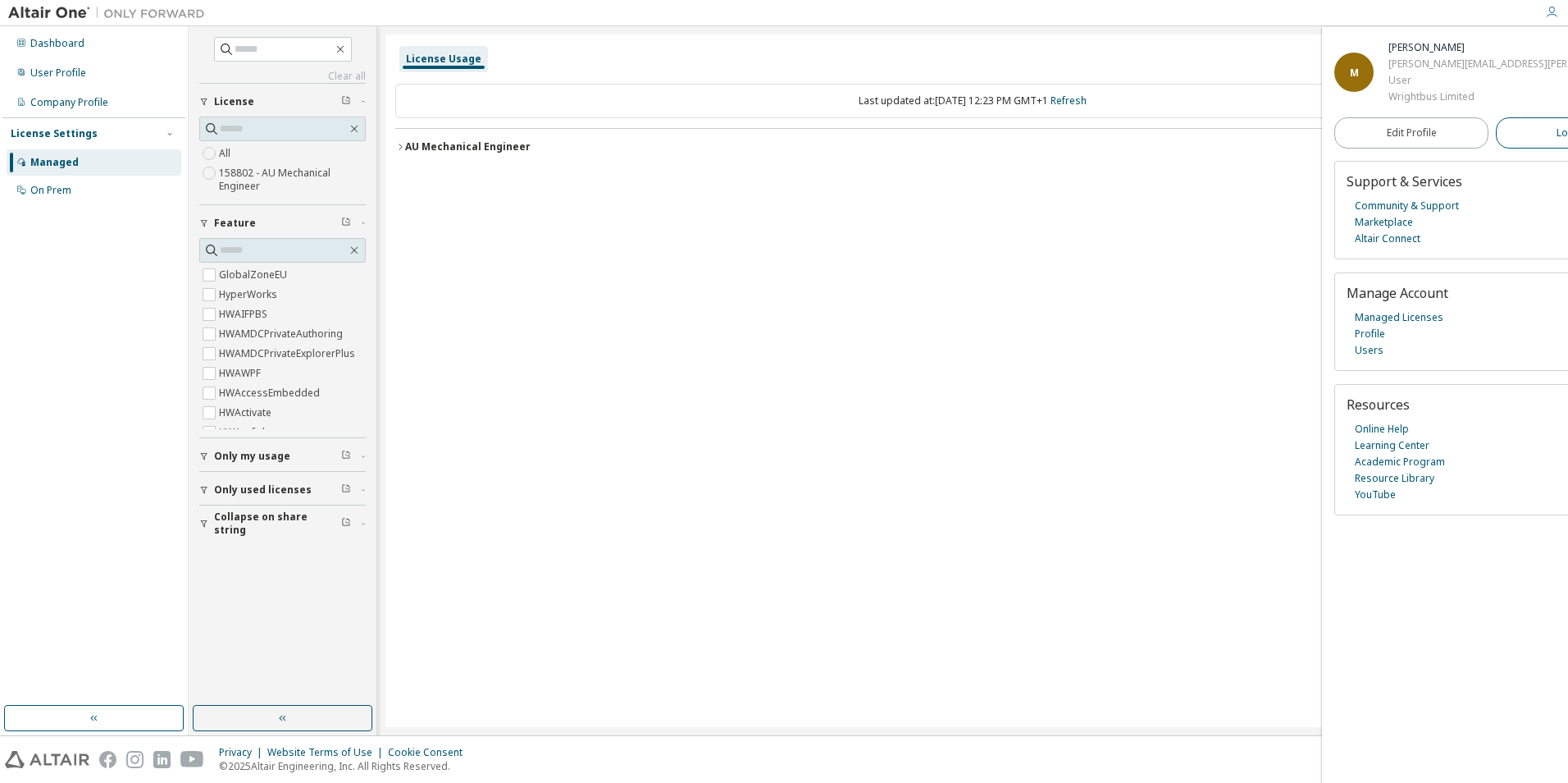
click at [1524, 135] on button "Logout" at bounding box center [1573, 133] width 154 height 32
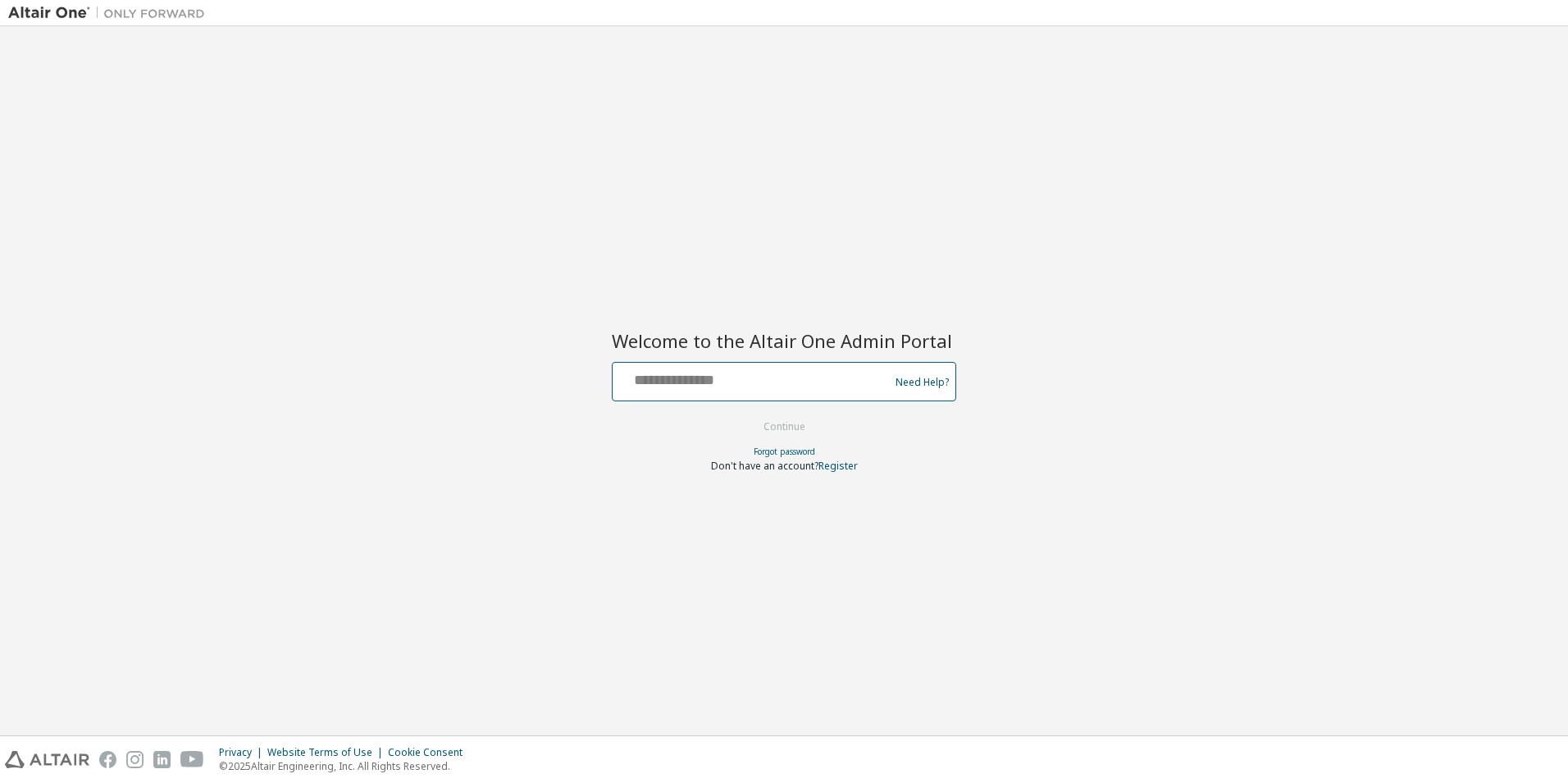
click at [784, 374] on input "text" at bounding box center [753, 378] width 268 height 24
click at [774, 378] on input "text" at bounding box center [753, 378] width 268 height 24
type input "**********"
click at [746, 414] on button "Continue" at bounding box center [784, 426] width 76 height 25
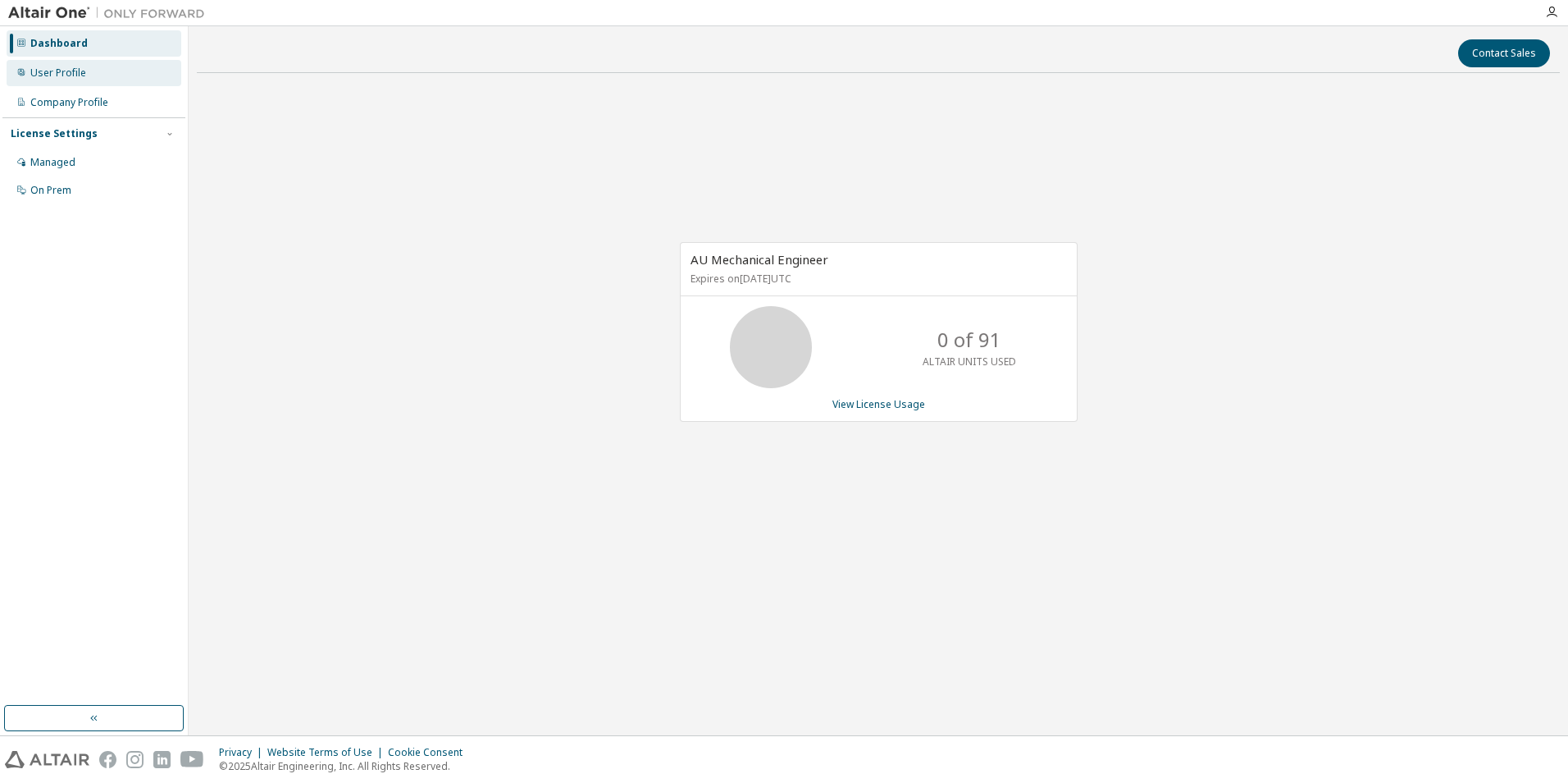
click at [75, 73] on div "User Profile" at bounding box center [58, 72] width 56 height 13
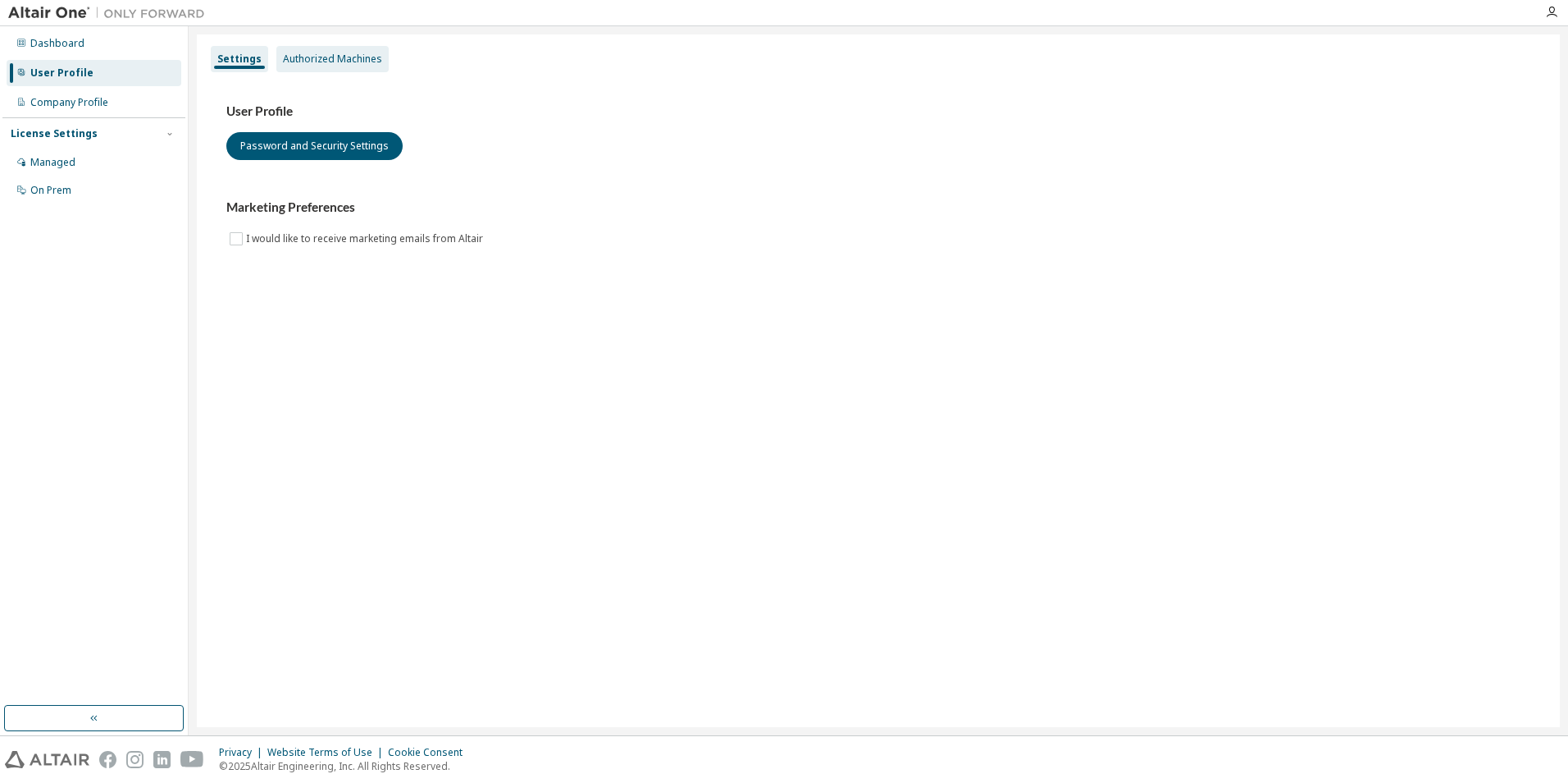
click at [322, 56] on div "Authorized Machines" at bounding box center [332, 58] width 100 height 13
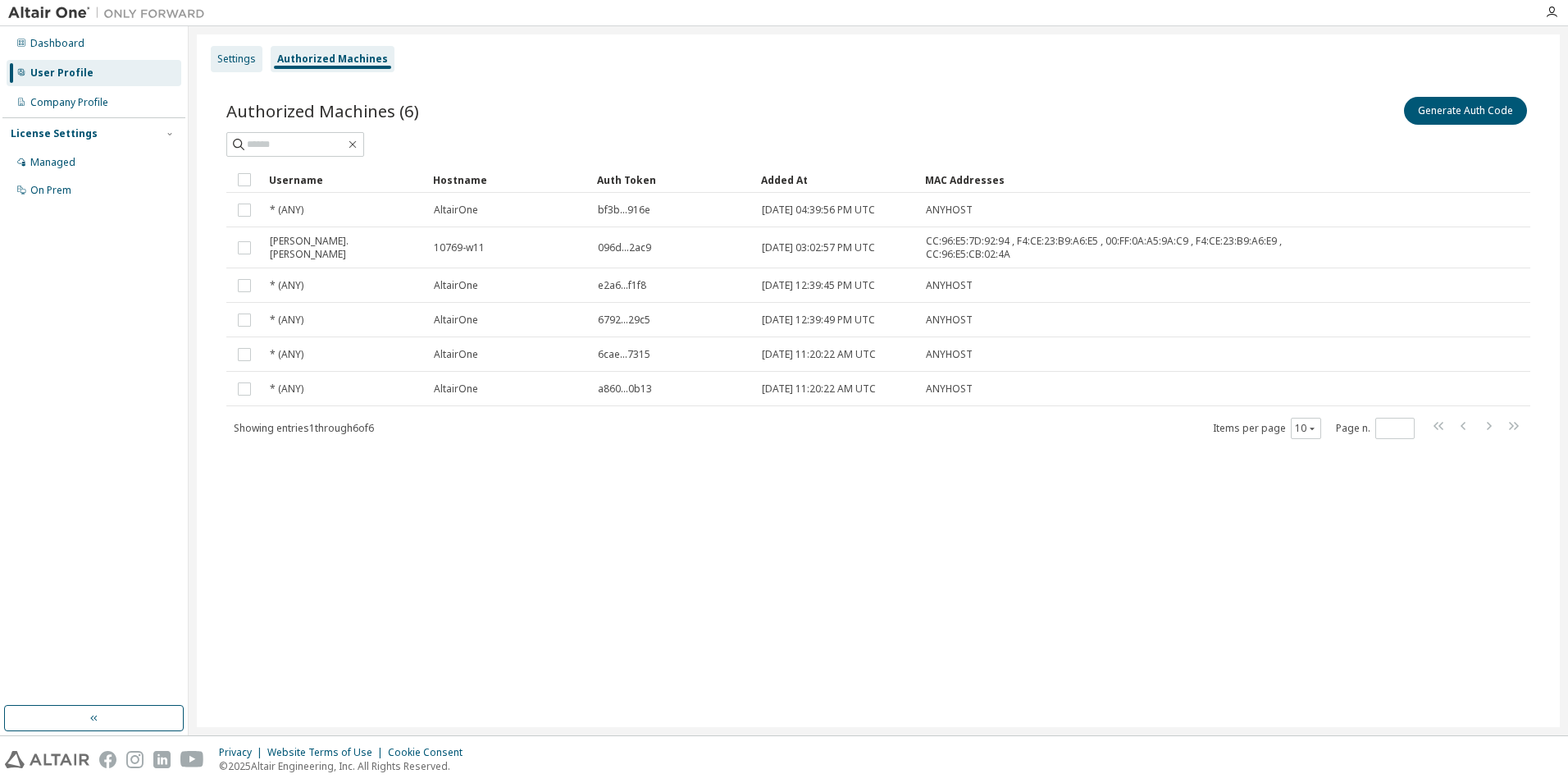
click at [212, 56] on div "Settings" at bounding box center [237, 59] width 51 height 27
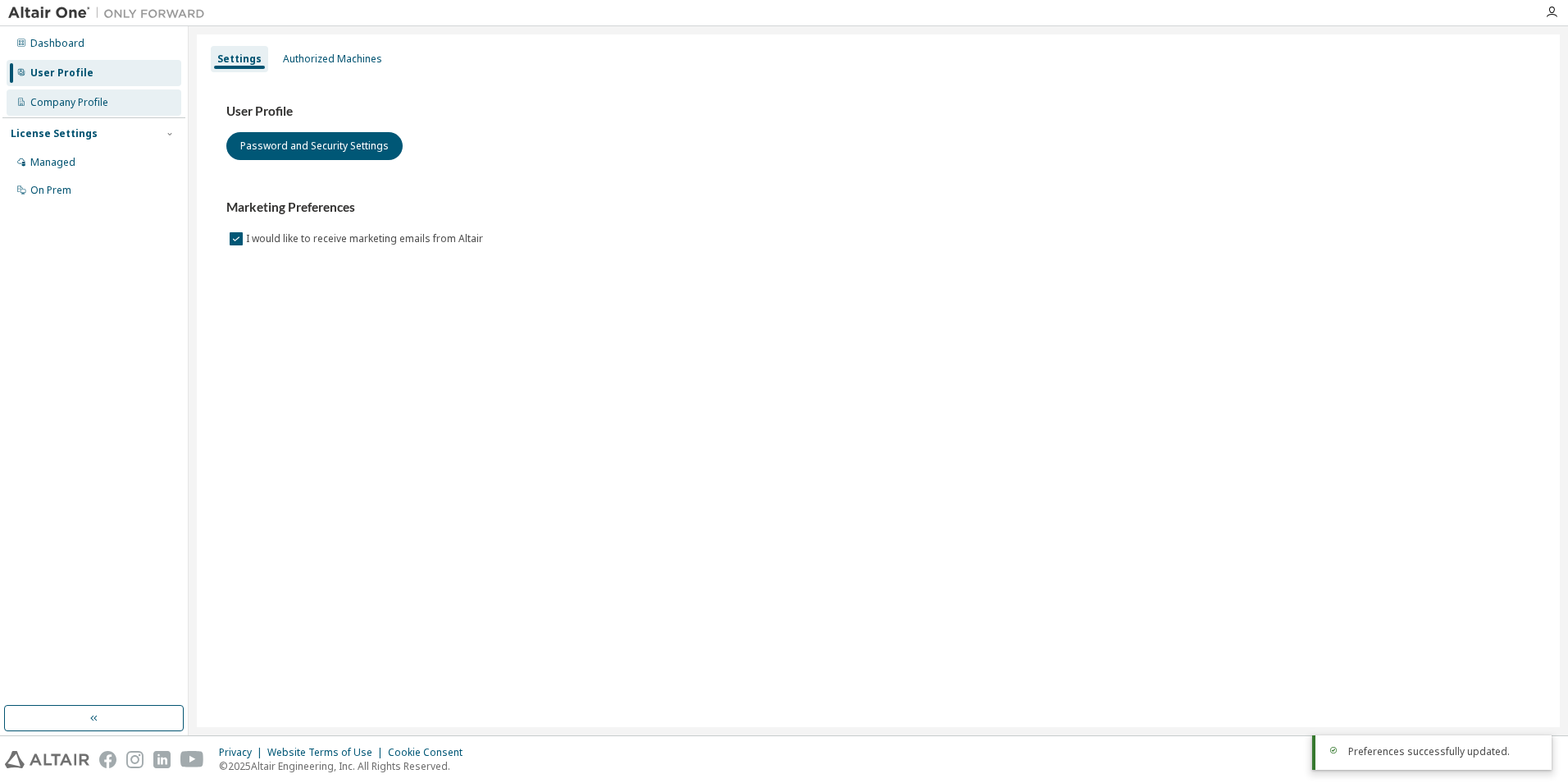
click at [36, 104] on div "Company Profile" at bounding box center [69, 102] width 78 height 13
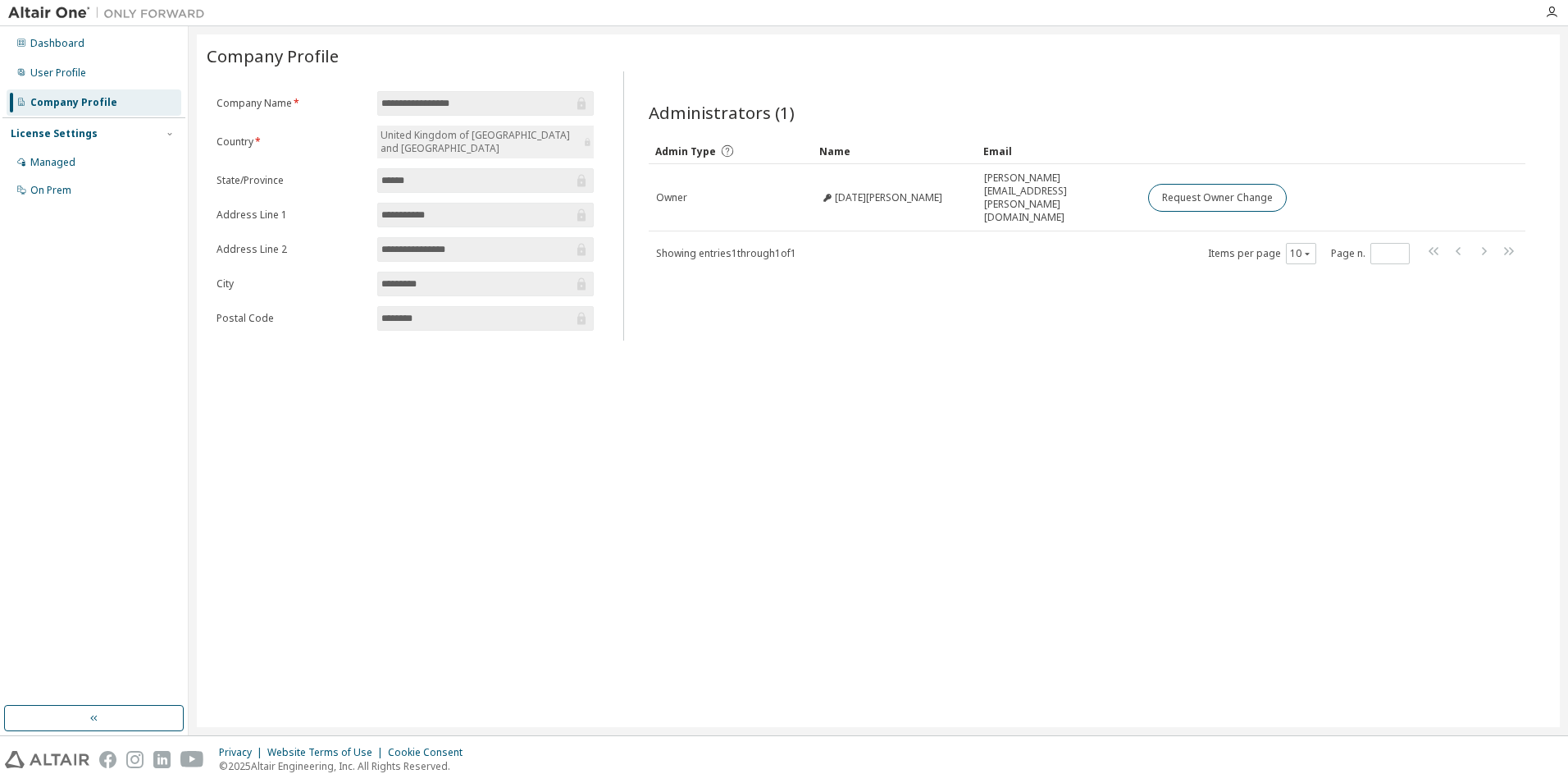
click at [110, 133] on div "License Settings" at bounding box center [94, 133] width 167 height 15
drag, startPoint x: 110, startPoint y: 133, endPoint x: 69, endPoint y: 166, distance: 52.6
click at [69, 166] on div "Managed" at bounding box center [53, 162] width 45 height 13
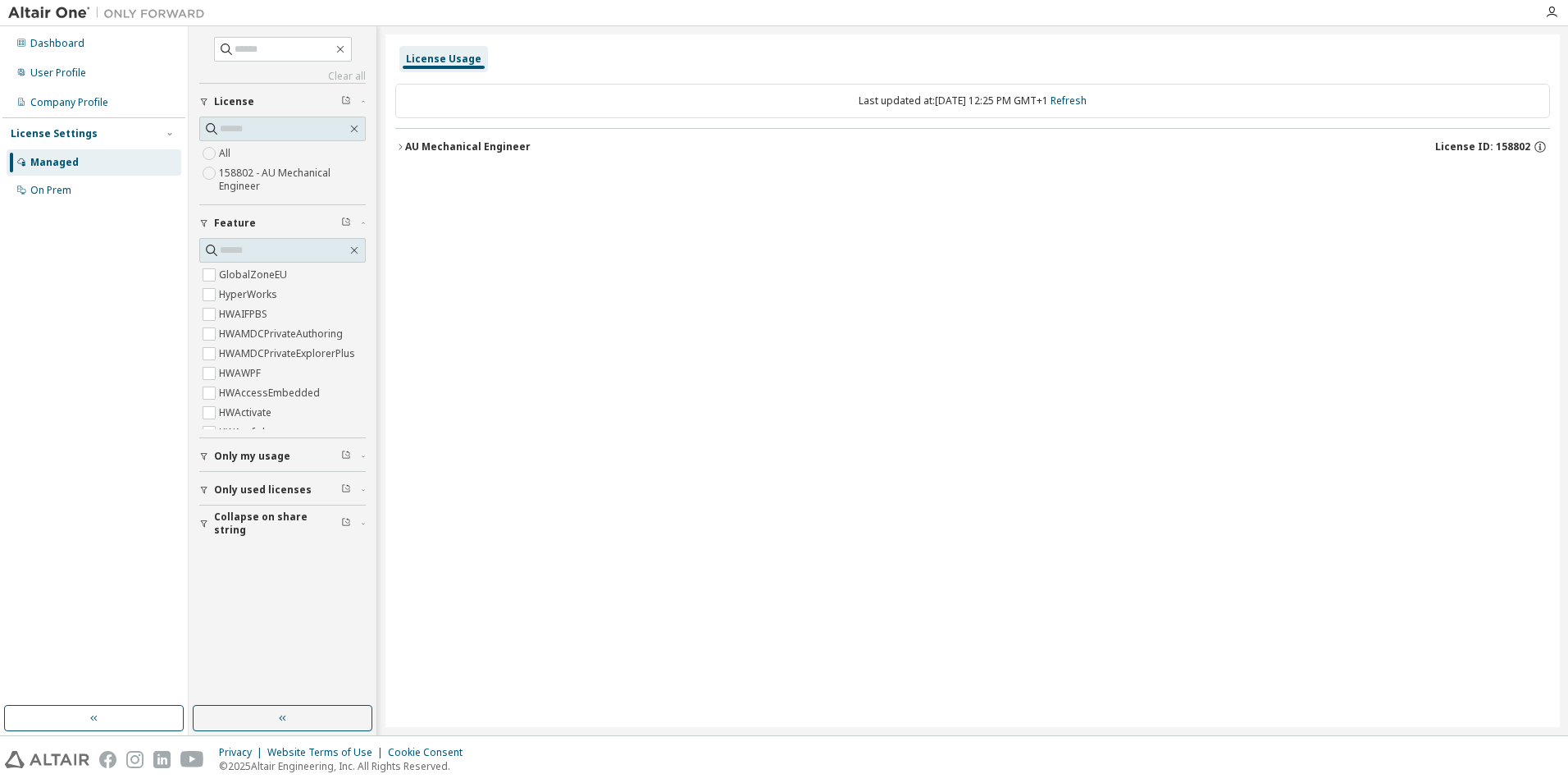
click at [1480, 151] on span "License ID: 158802" at bounding box center [1482, 146] width 96 height 13
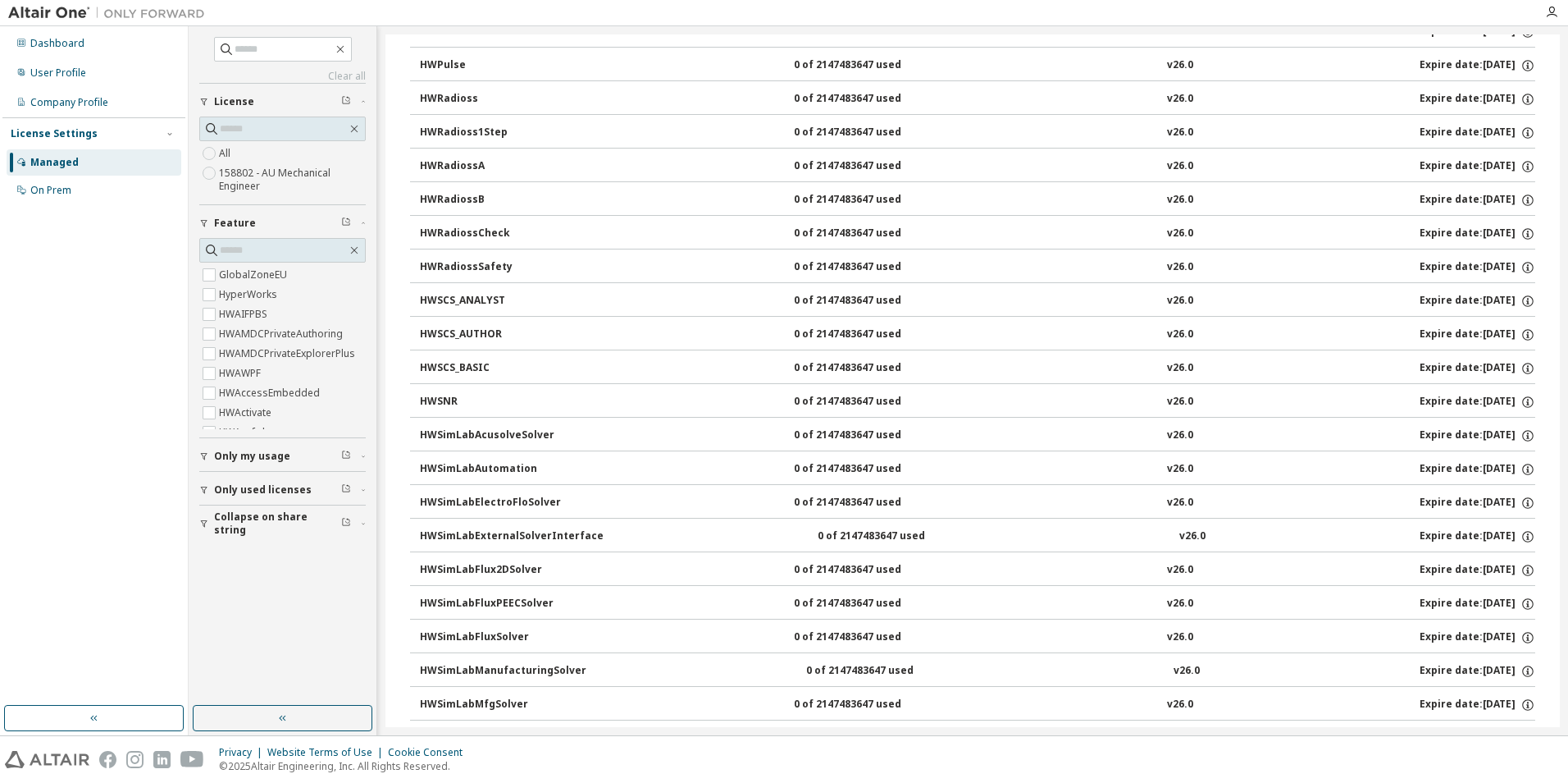
scroll to position [6043, 0]
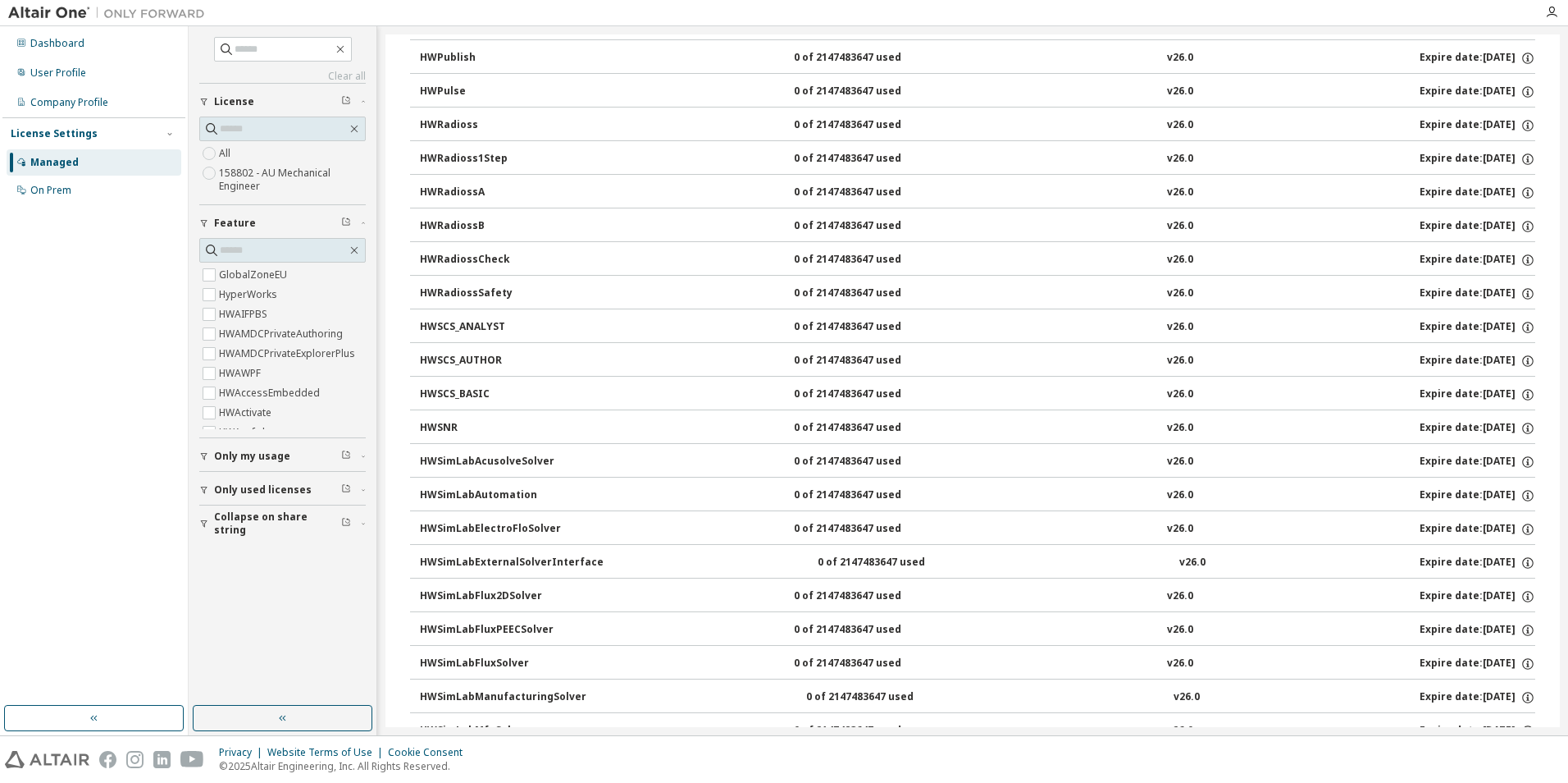
click at [1498, 124] on div "Expire date: 2026-08-01" at bounding box center [1476, 125] width 115 height 15
click at [1523, 124] on icon "button" at bounding box center [1528, 125] width 15 height 15
click at [607, 125] on div "HWRadioss 0 of 2147483647 used v26.0 Expire date: 2026-08-01" at bounding box center [978, 125] width 1116 height 15
click at [458, 125] on div "HWRadioss" at bounding box center [494, 125] width 148 height 15
click at [900, 86] on div "0 of 2147483647 used" at bounding box center [867, 92] width 148 height 15
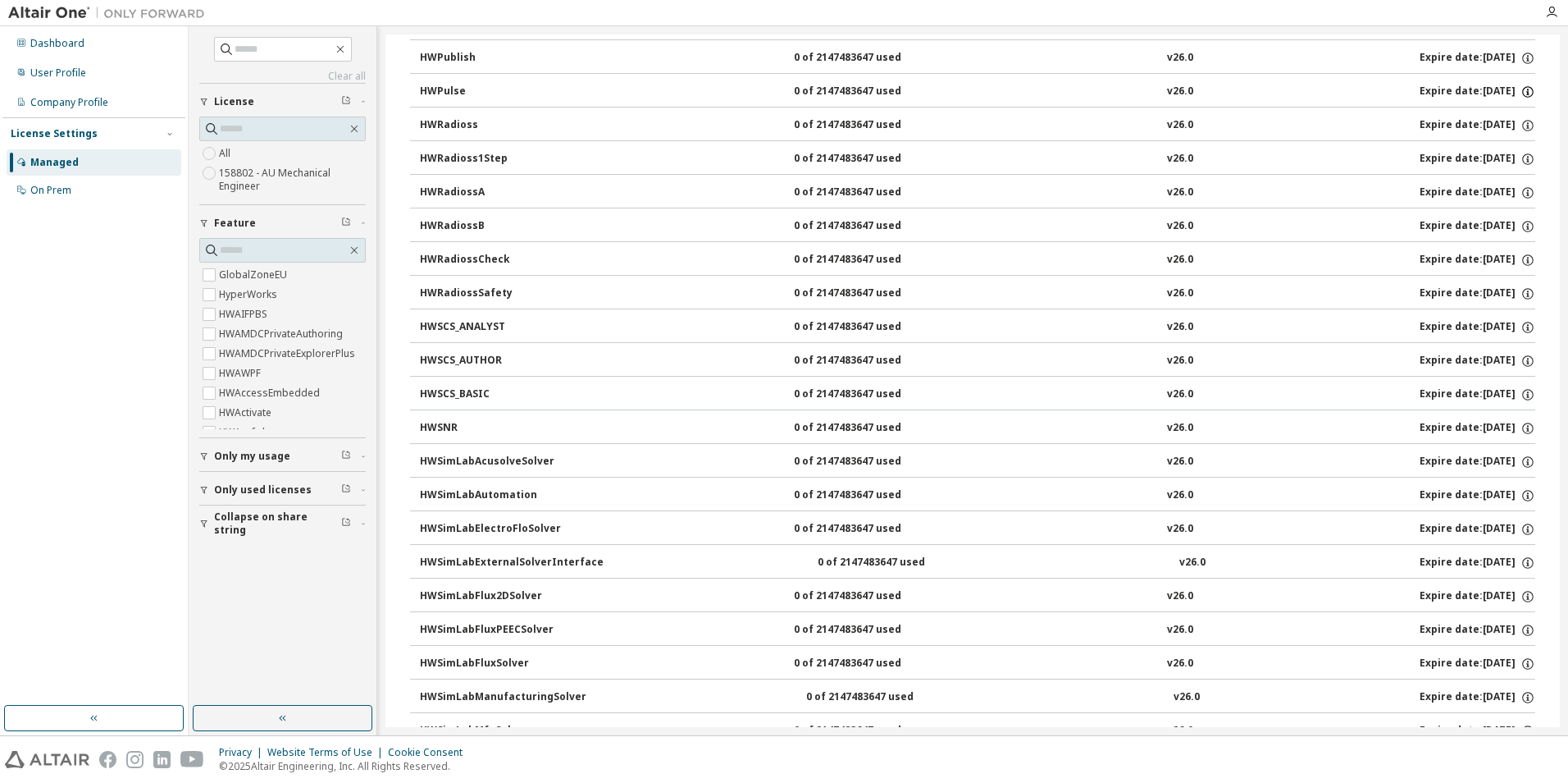
click at [1521, 91] on icon "button" at bounding box center [1528, 92] width 15 height 15
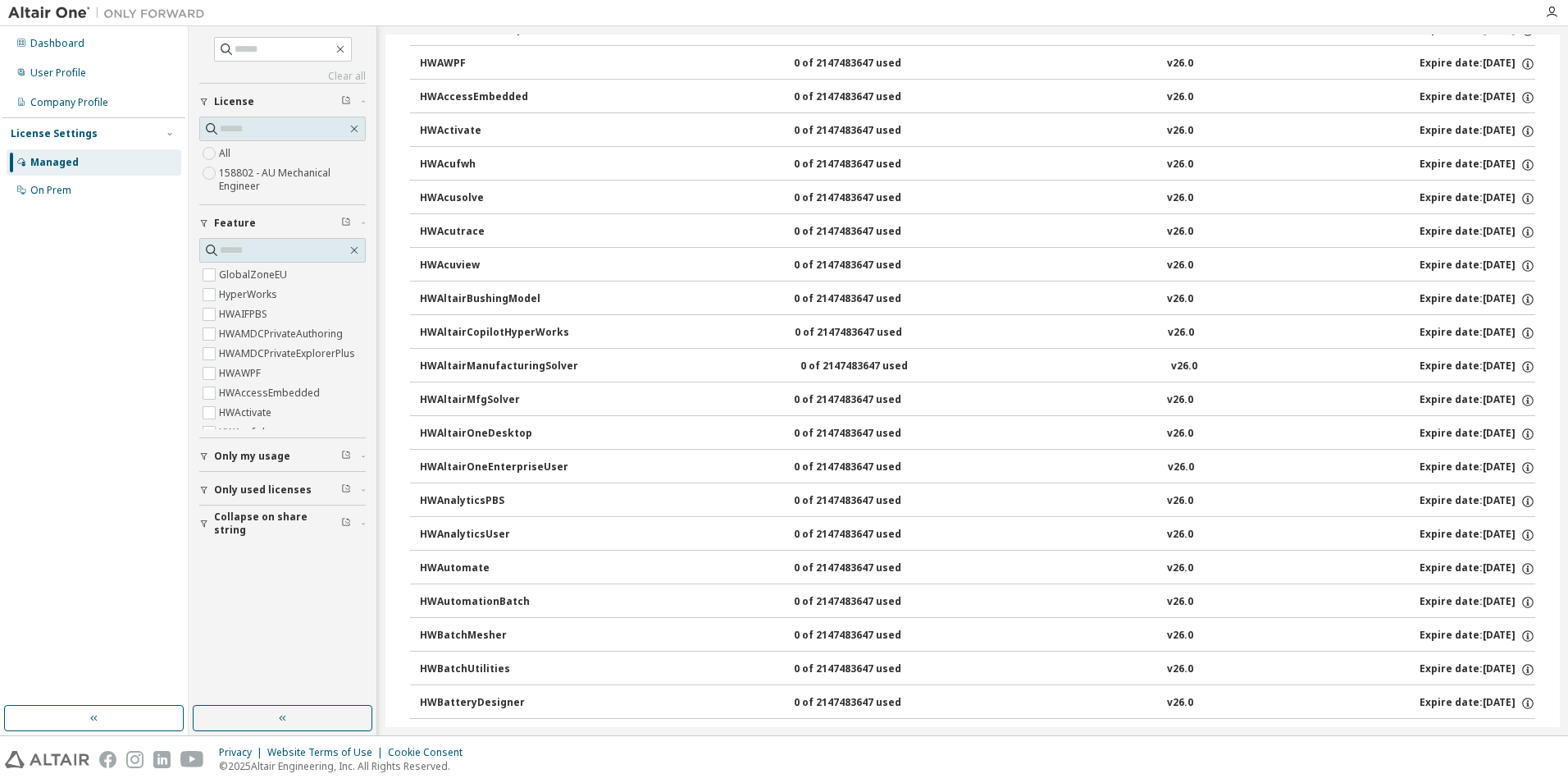
scroll to position [0, 0]
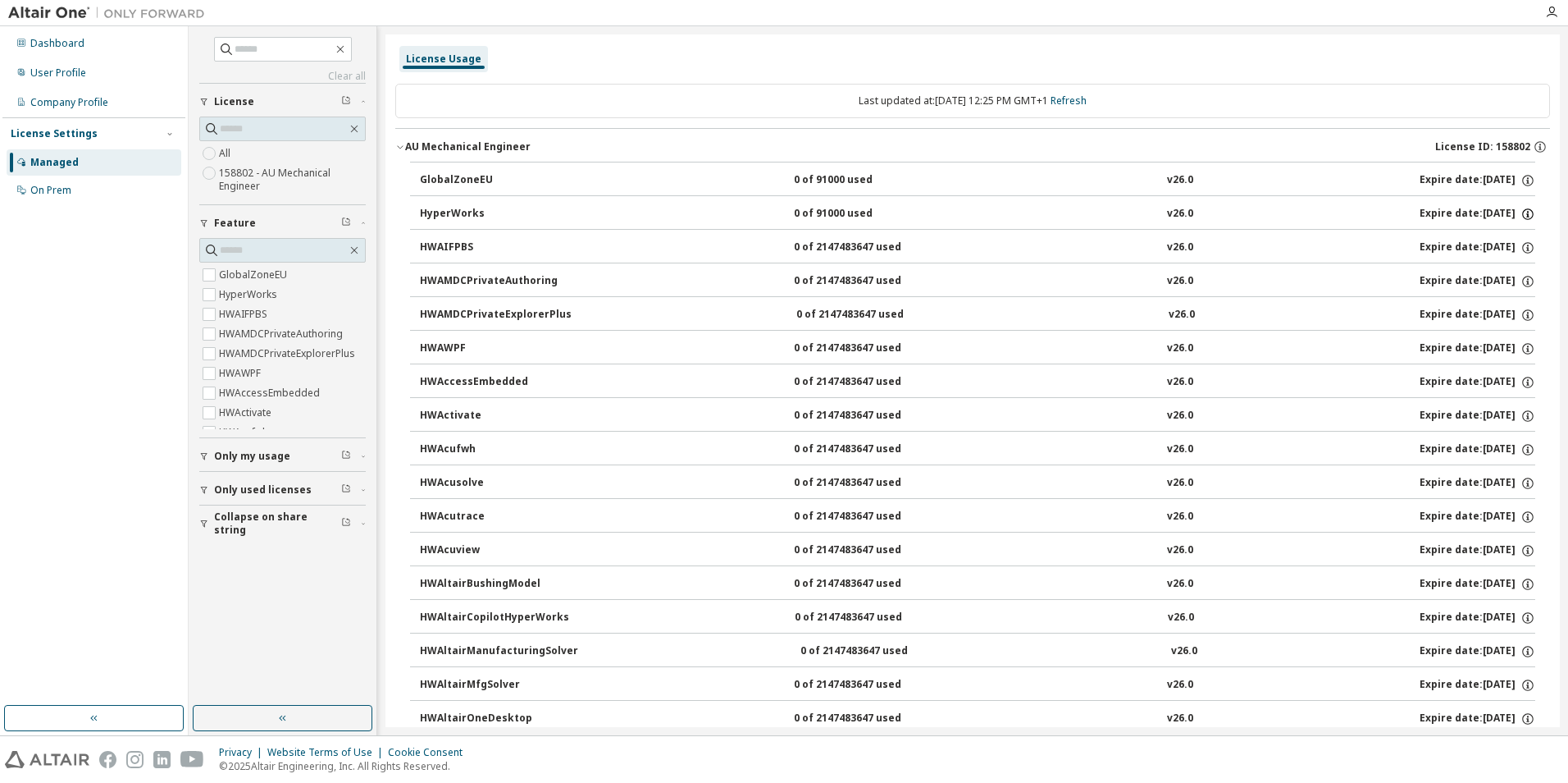
click at [1521, 215] on icon "button" at bounding box center [1528, 214] width 15 height 15
click at [1081, 101] on link "Refresh" at bounding box center [1068, 101] width 36 height 14
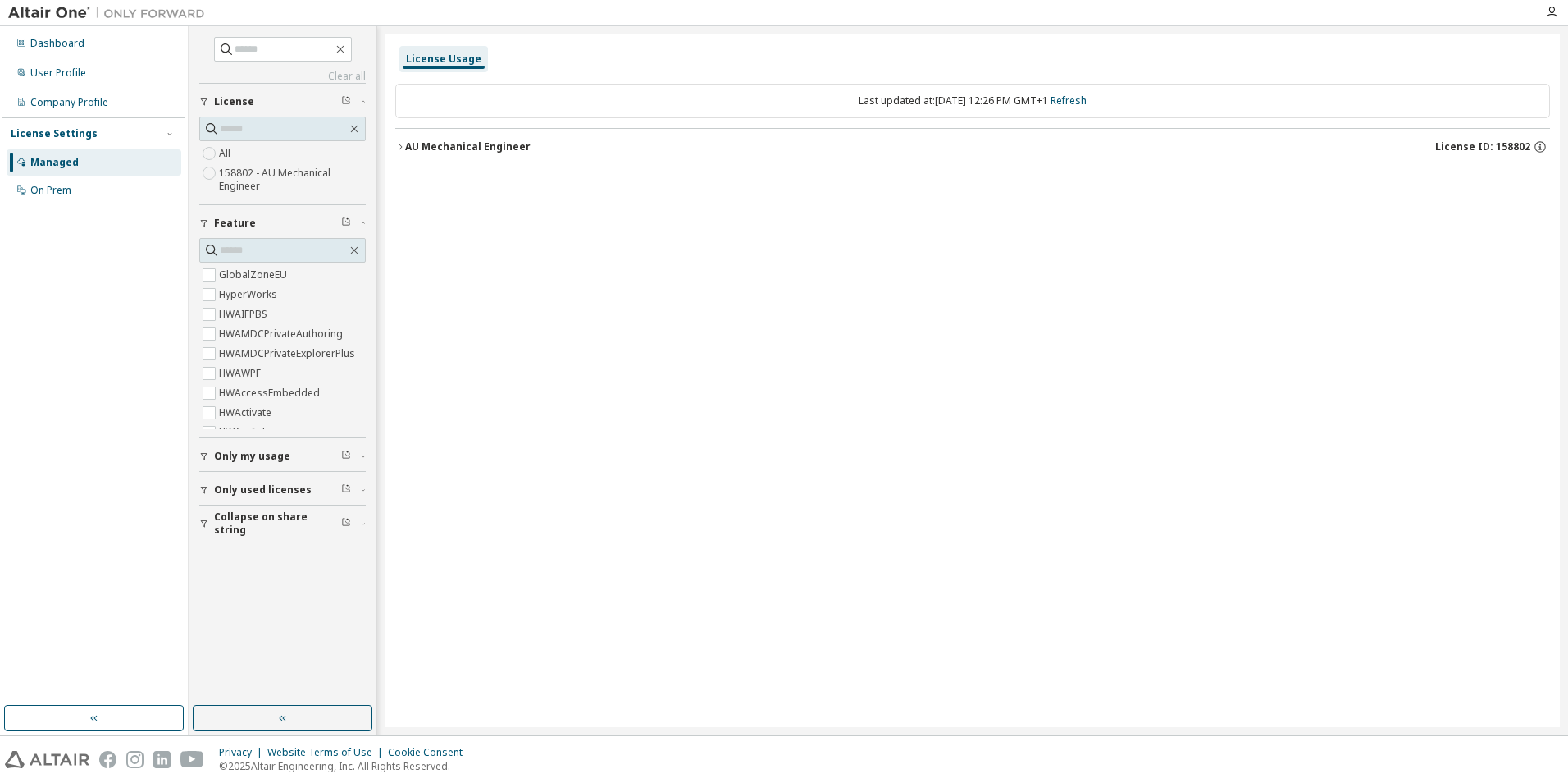
click at [467, 145] on div "AU Mechanical Engineer" at bounding box center [467, 146] width 125 height 13
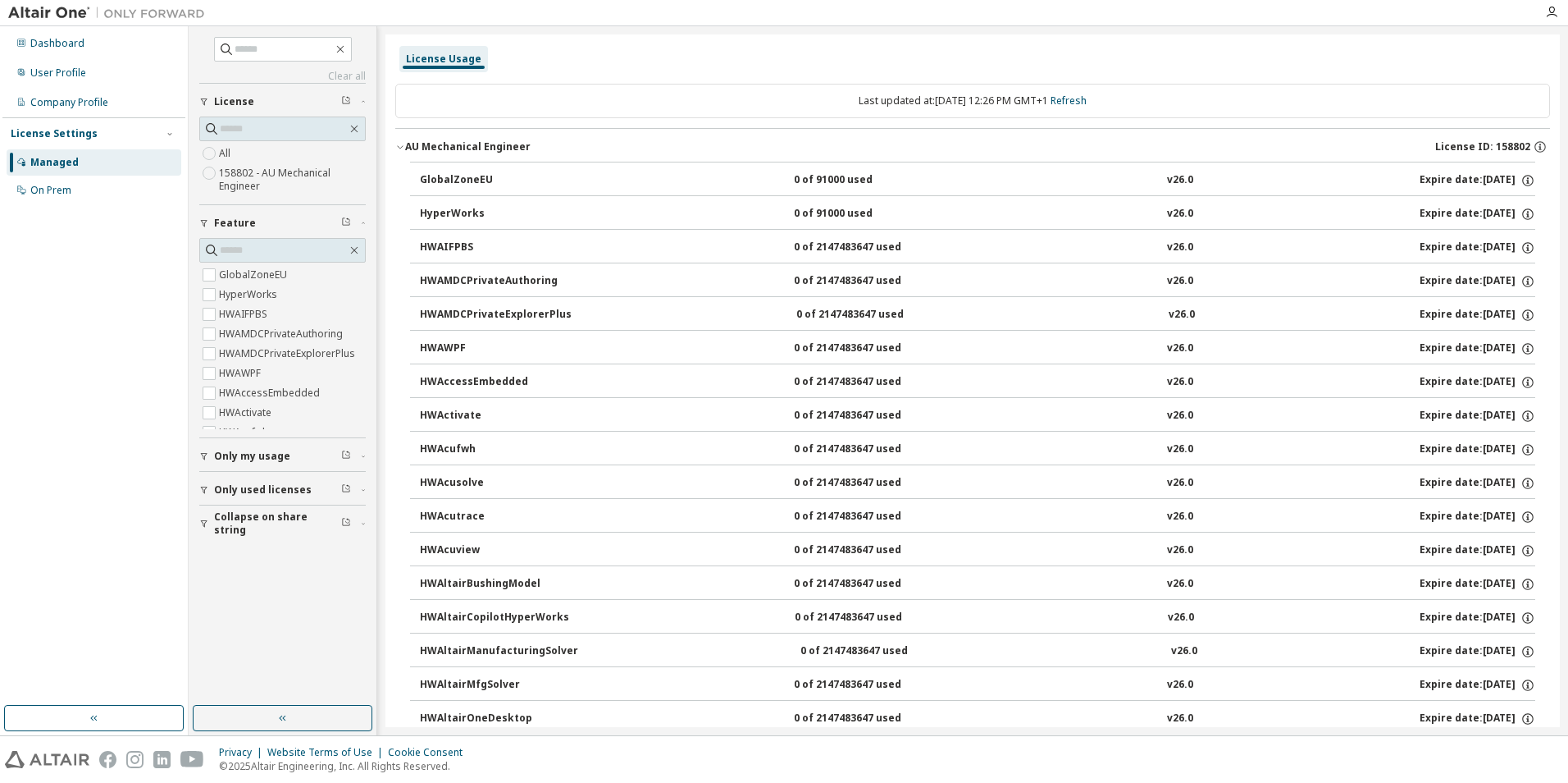
click at [840, 249] on div "0 of 2147483647 used" at bounding box center [867, 248] width 148 height 15
click at [1521, 244] on icon "button" at bounding box center [1528, 248] width 15 height 15
click at [1522, 176] on icon "button" at bounding box center [1528, 180] width 15 height 15
click at [1321, 66] on div "License Usage" at bounding box center [972, 59] width 1154 height 30
click at [64, 40] on div "Dashboard" at bounding box center [57, 42] width 54 height 13
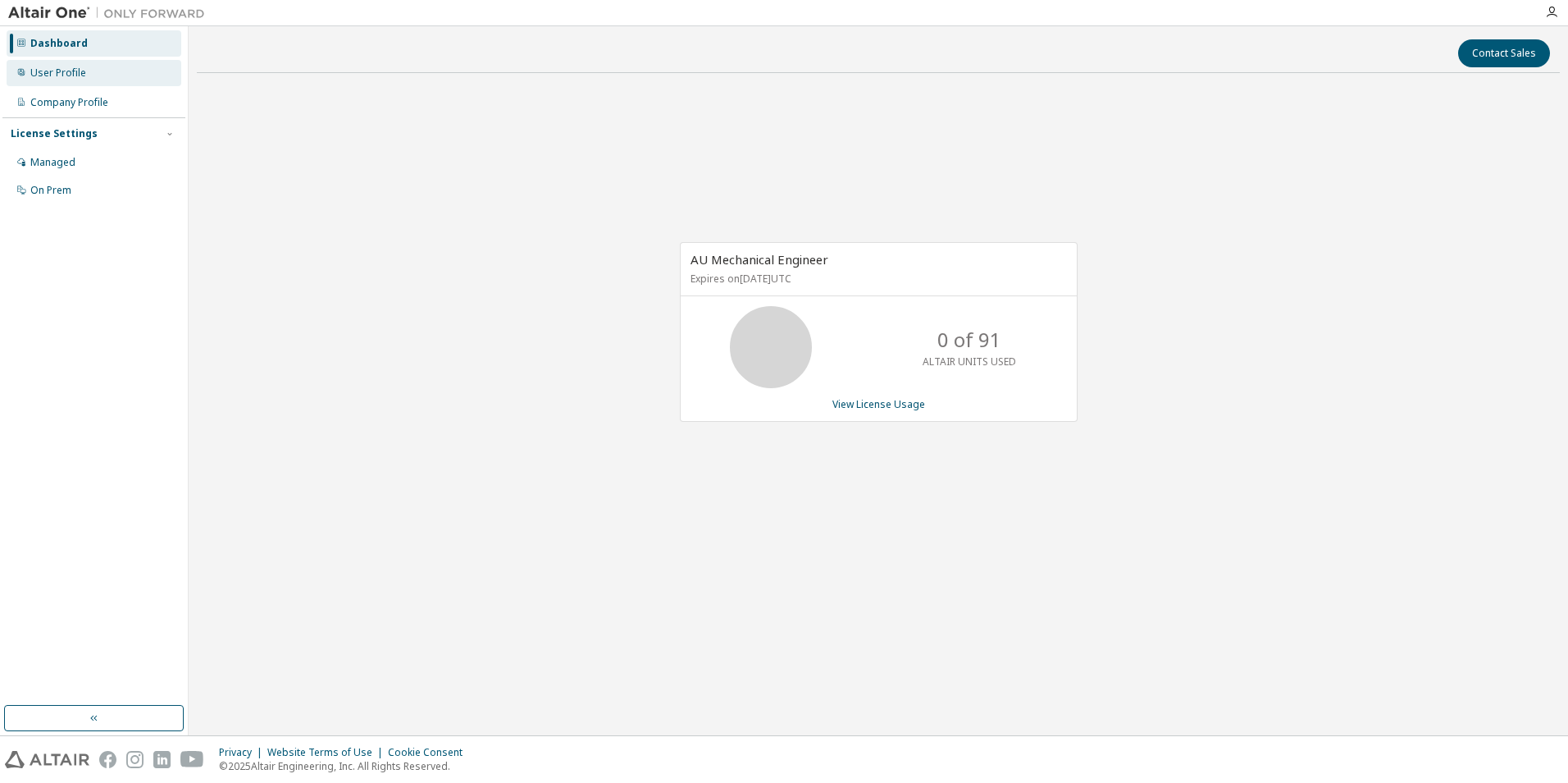
click at [67, 70] on div "User Profile" at bounding box center [58, 72] width 56 height 13
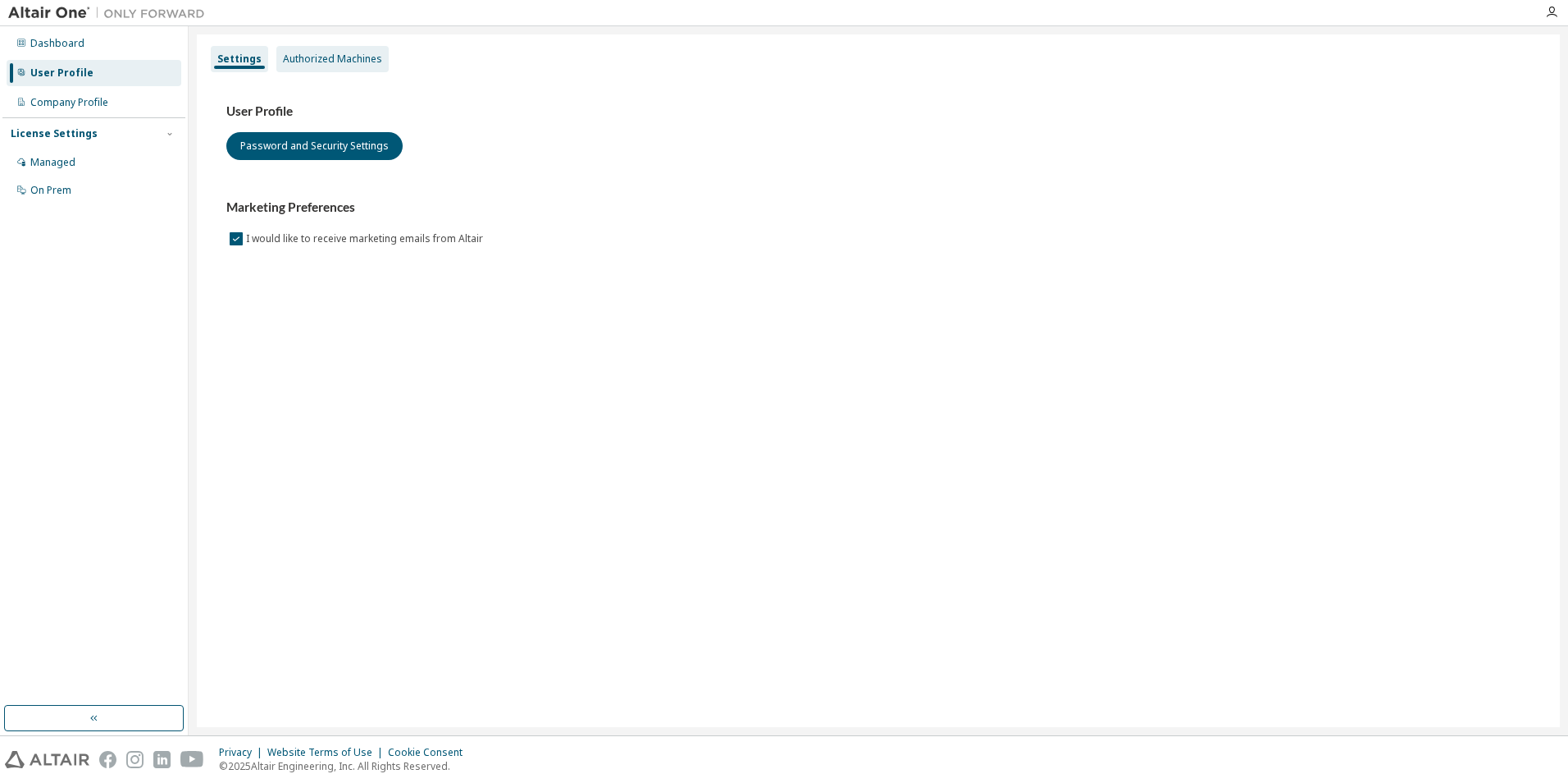
click at [324, 58] on div "Authorized Machines" at bounding box center [332, 58] width 100 height 13
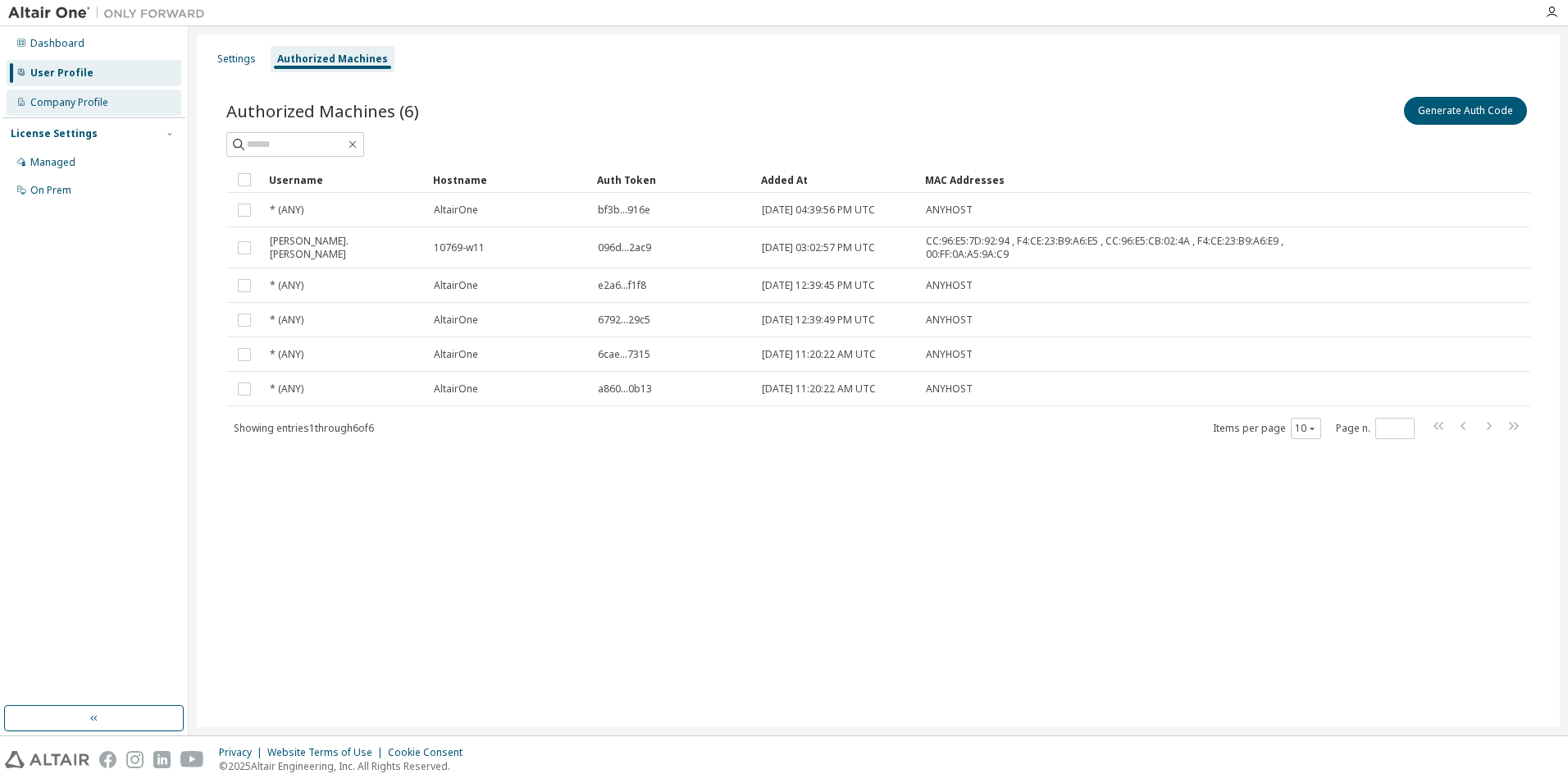
click at [50, 104] on div "Company Profile" at bounding box center [69, 102] width 78 height 13
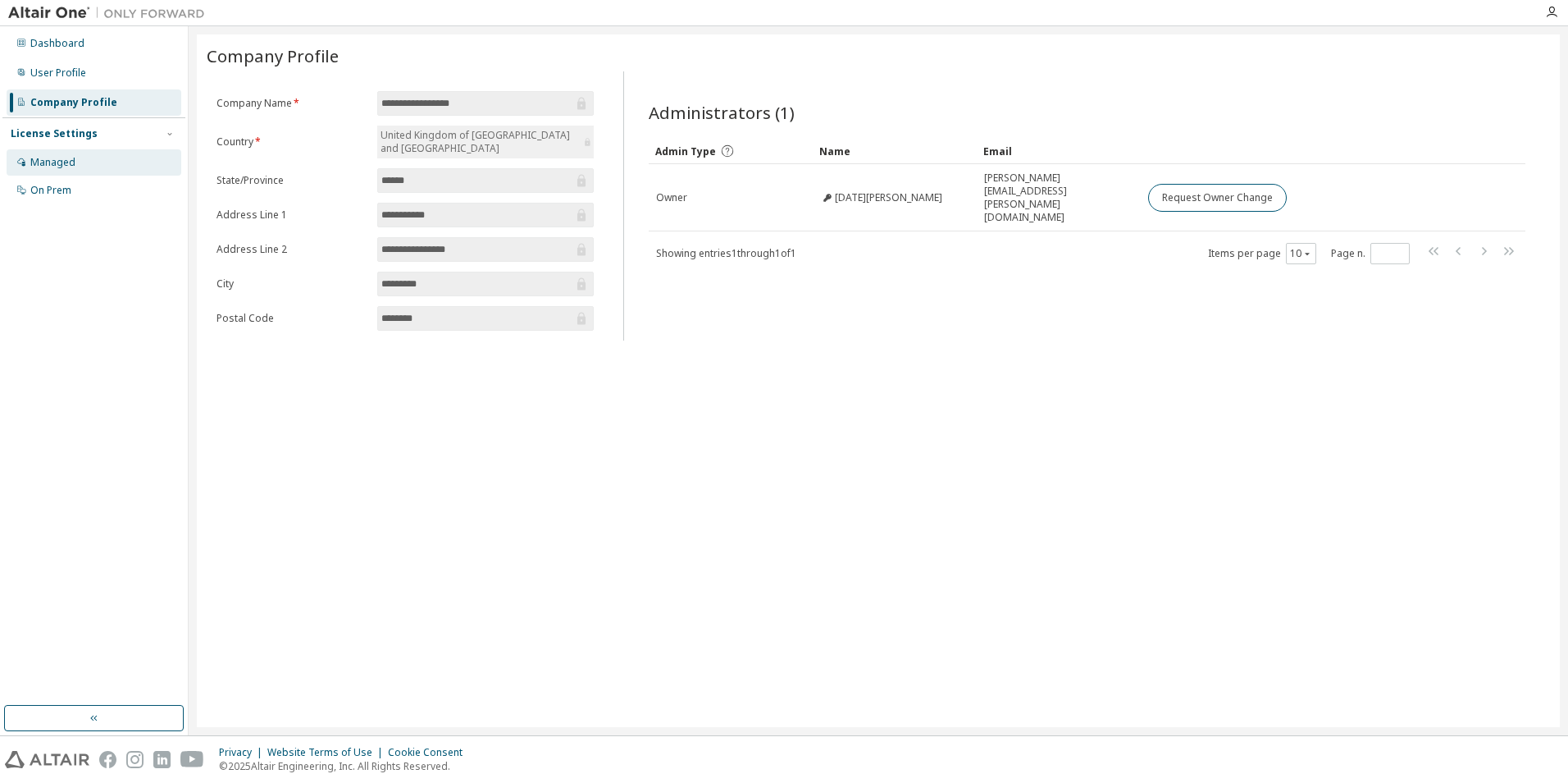
click at [66, 165] on div "Managed" at bounding box center [53, 162] width 45 height 13
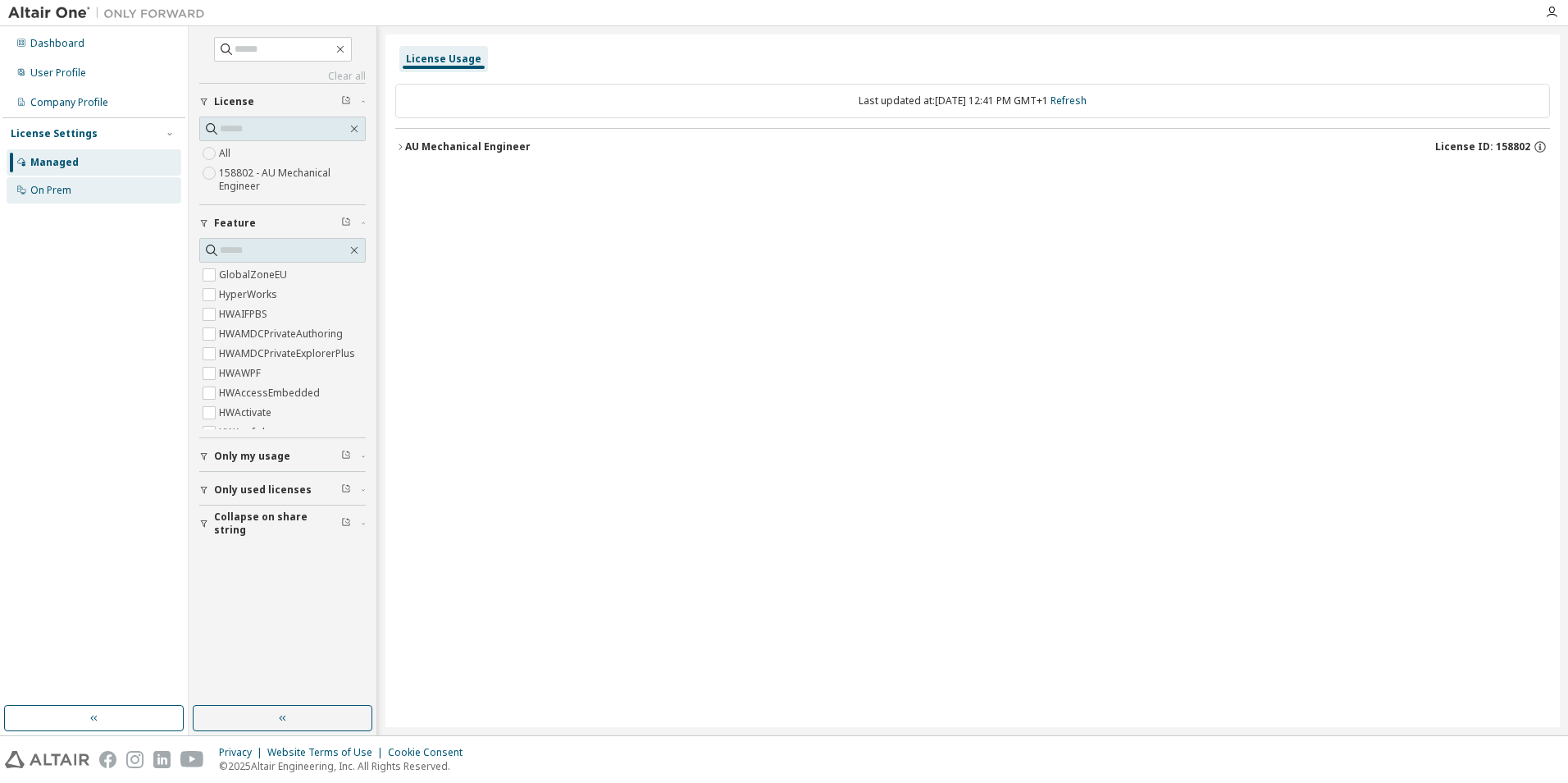
click at [60, 190] on div "On Prem" at bounding box center [51, 189] width 41 height 13
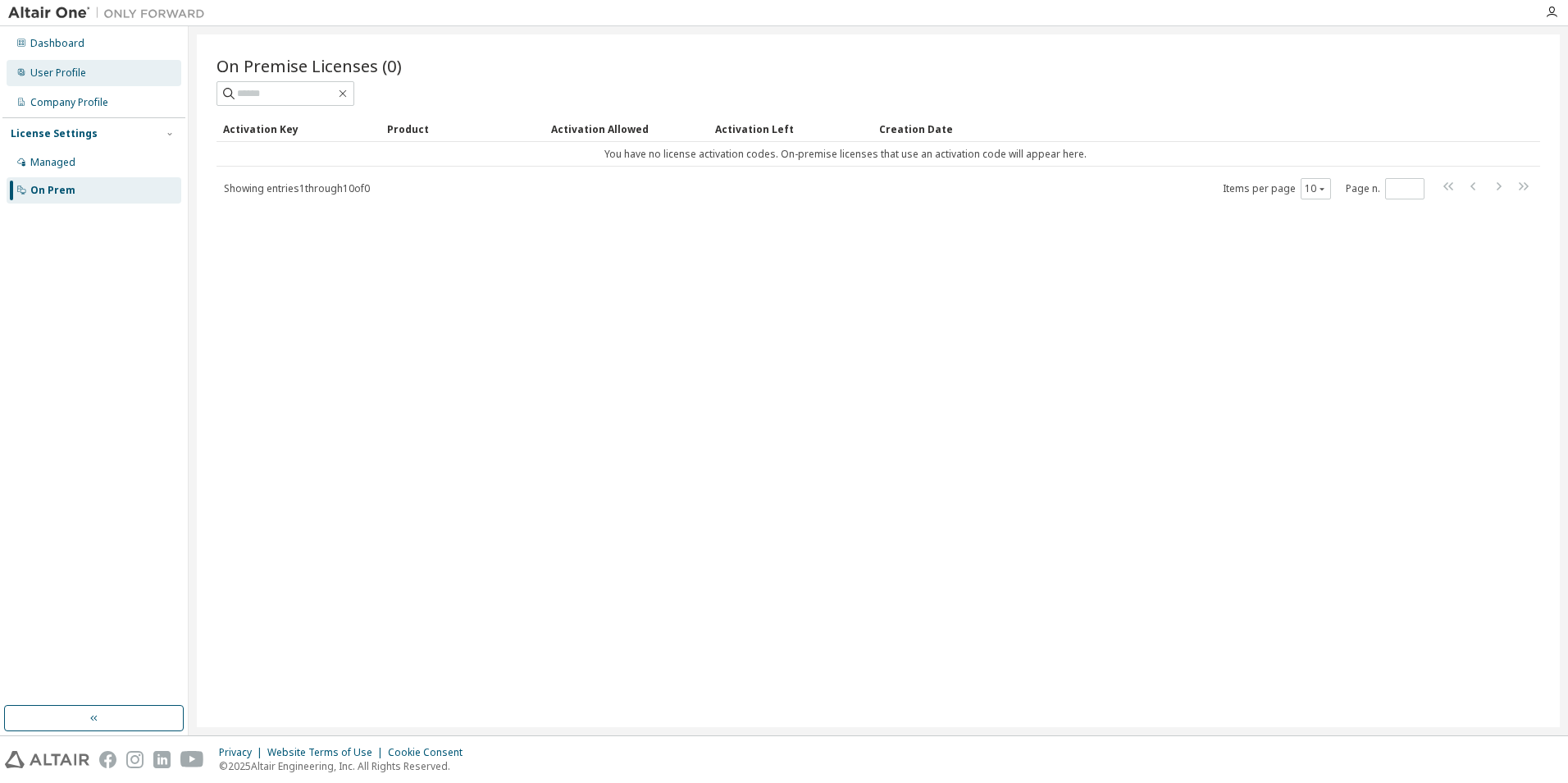
click at [48, 72] on div "User Profile" at bounding box center [58, 72] width 56 height 13
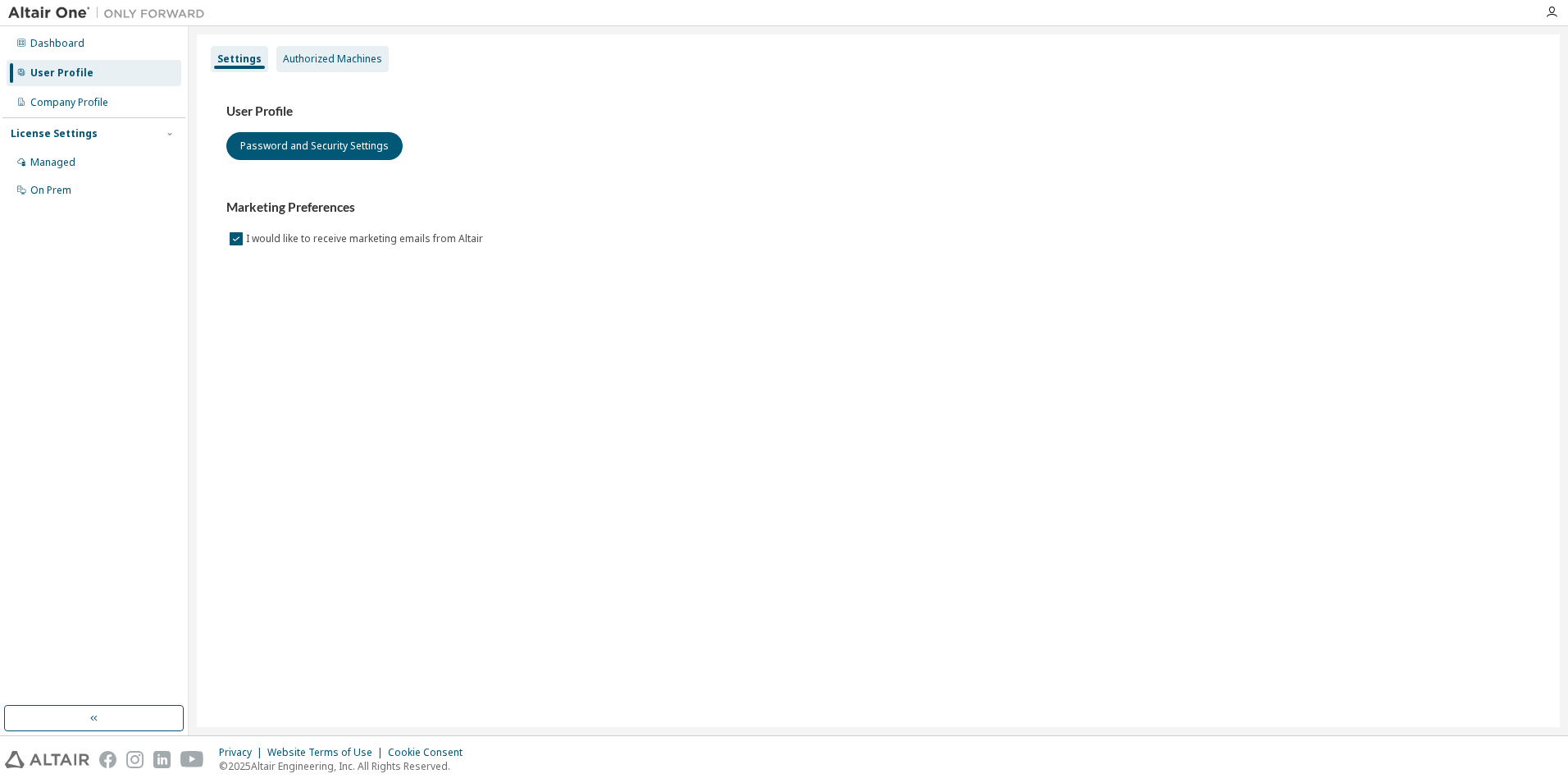
click at [336, 63] on div "Authorized Machines" at bounding box center [332, 58] width 100 height 13
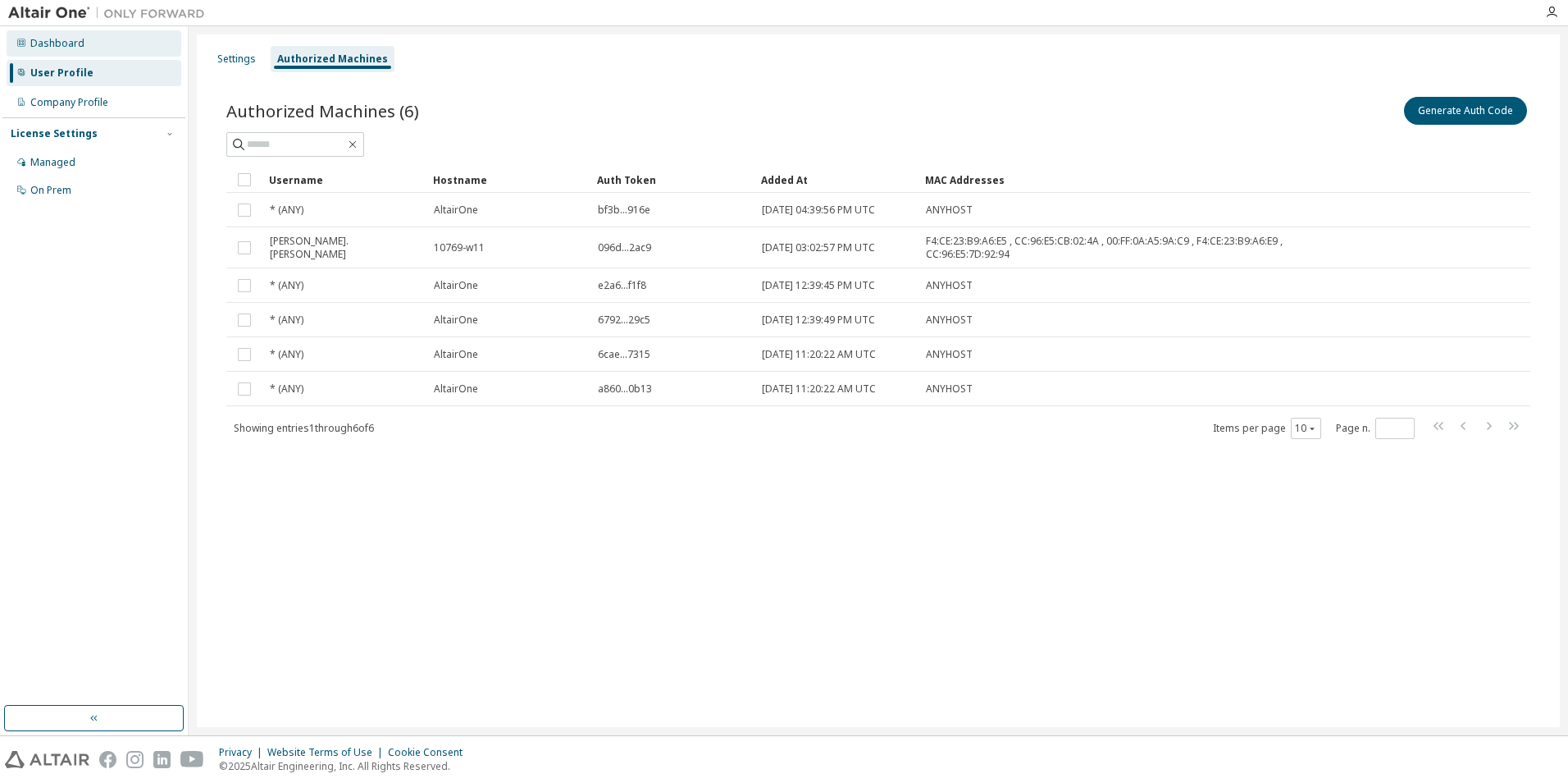
click at [48, 47] on div "Dashboard" at bounding box center [57, 42] width 54 height 13
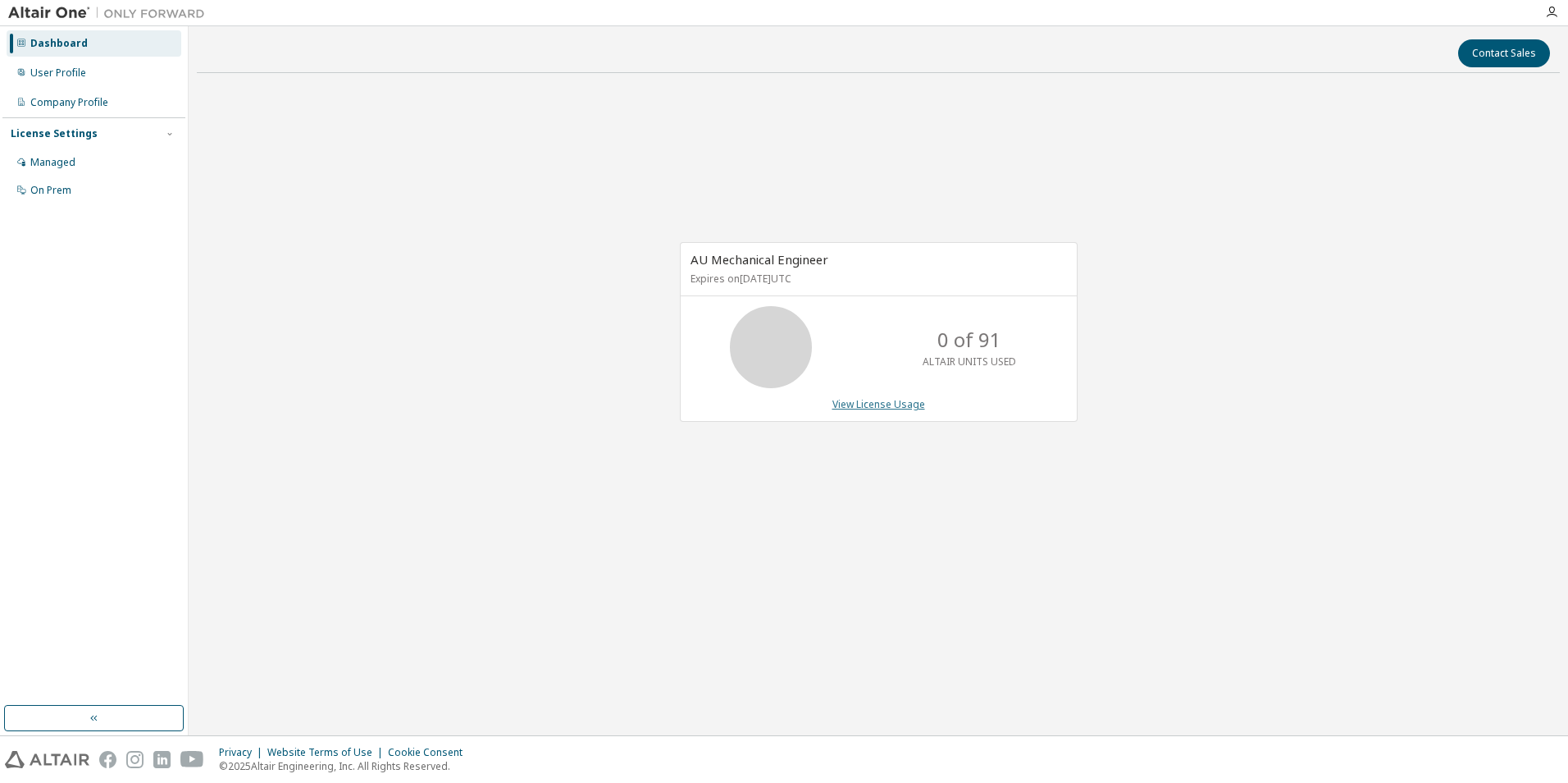
click at [882, 408] on link "View License Usage" at bounding box center [878, 404] width 93 height 14
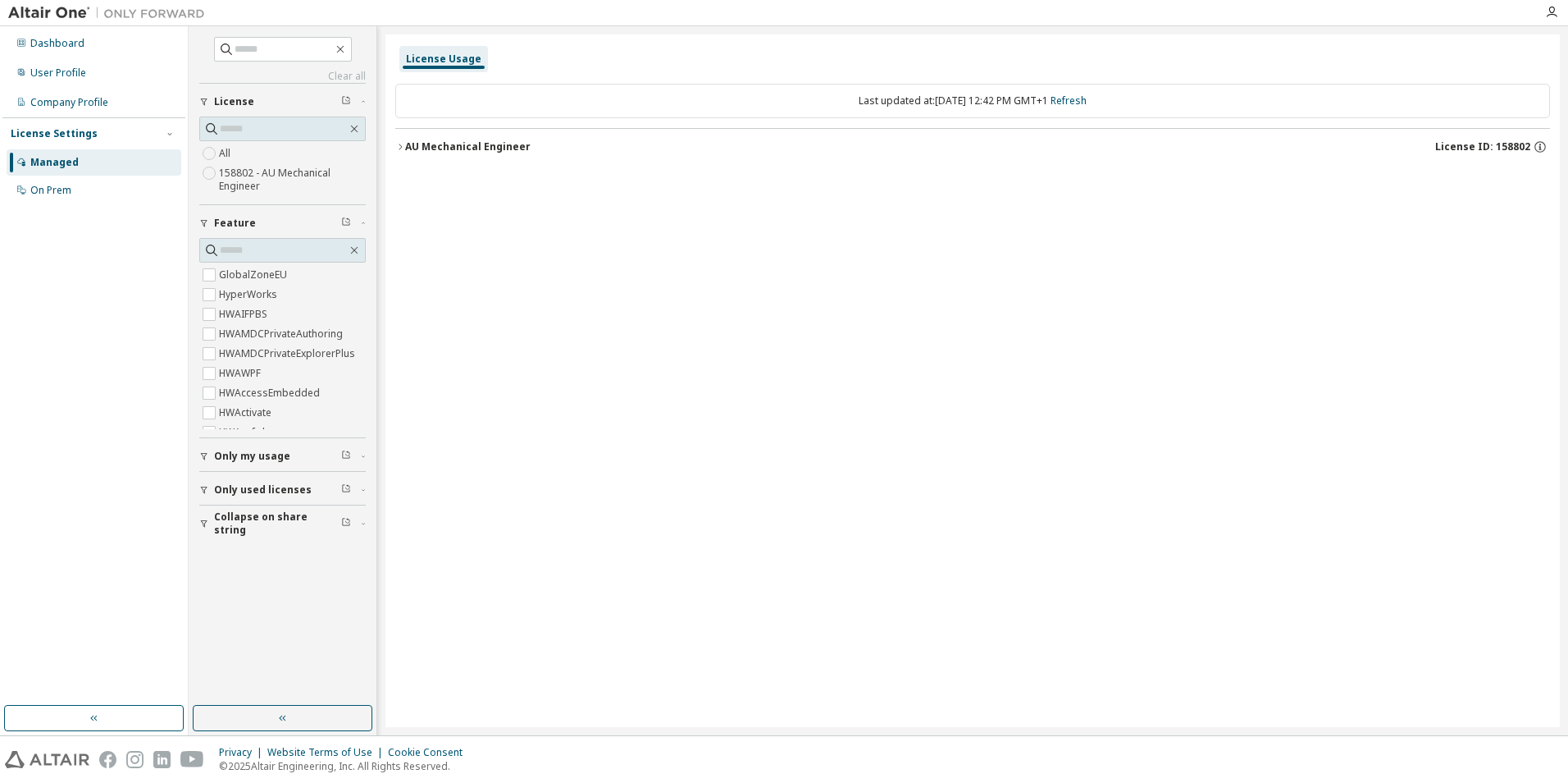
click at [460, 144] on div "AU Mechanical Engineer" at bounding box center [467, 146] width 125 height 13
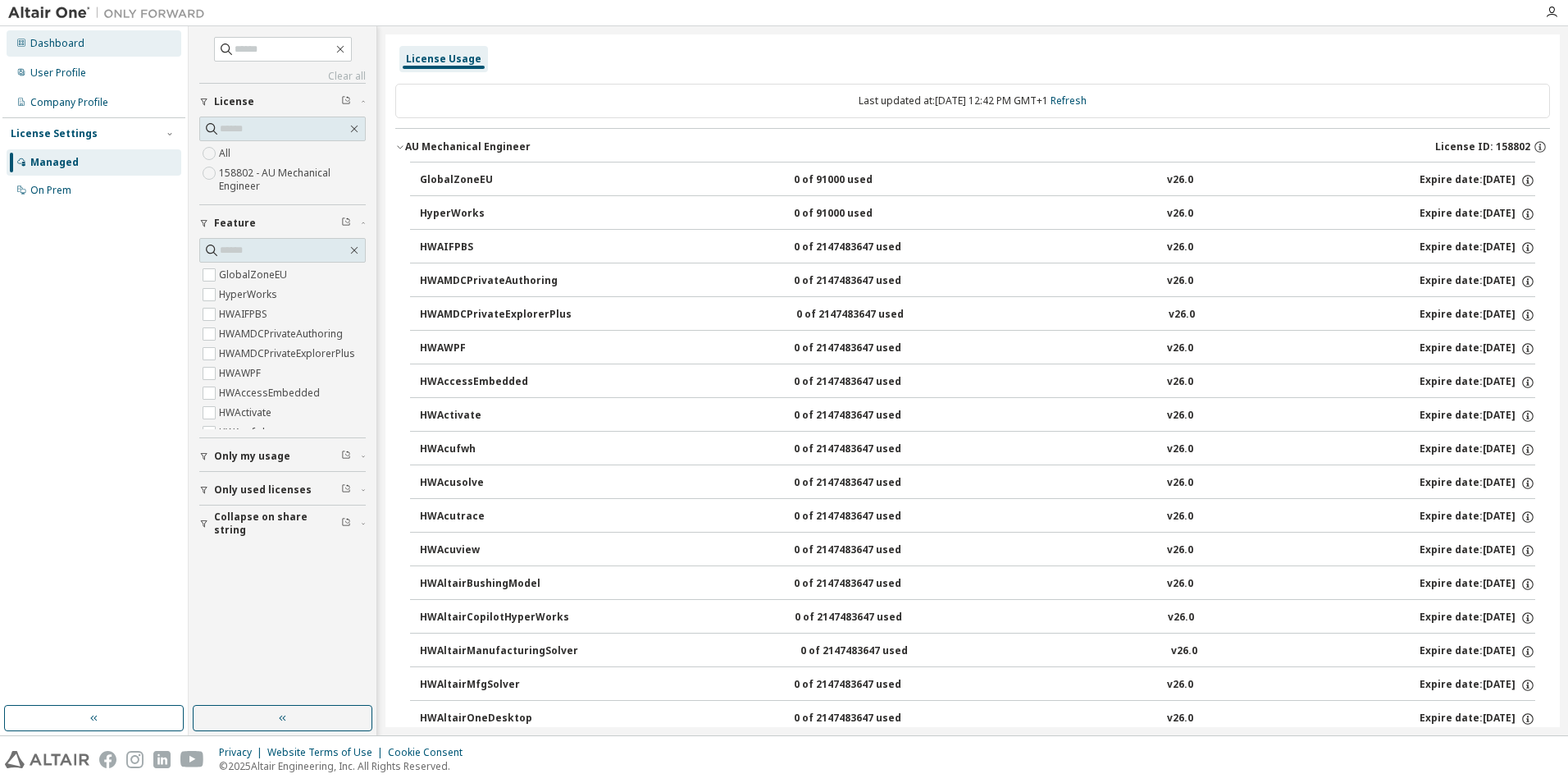
click at [34, 49] on div "Dashboard" at bounding box center [57, 42] width 54 height 13
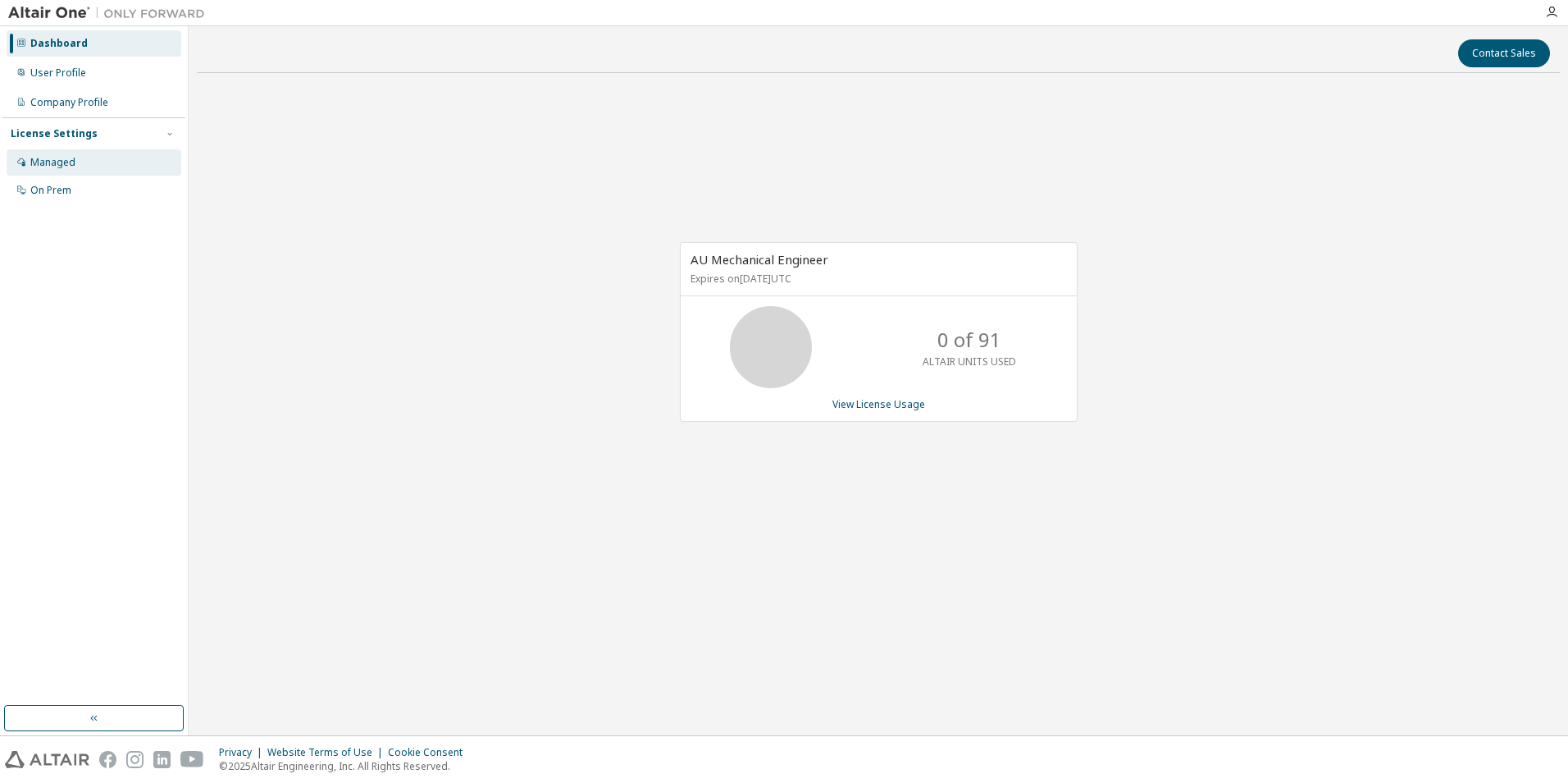
click at [46, 166] on div "Managed" at bounding box center [53, 162] width 45 height 13
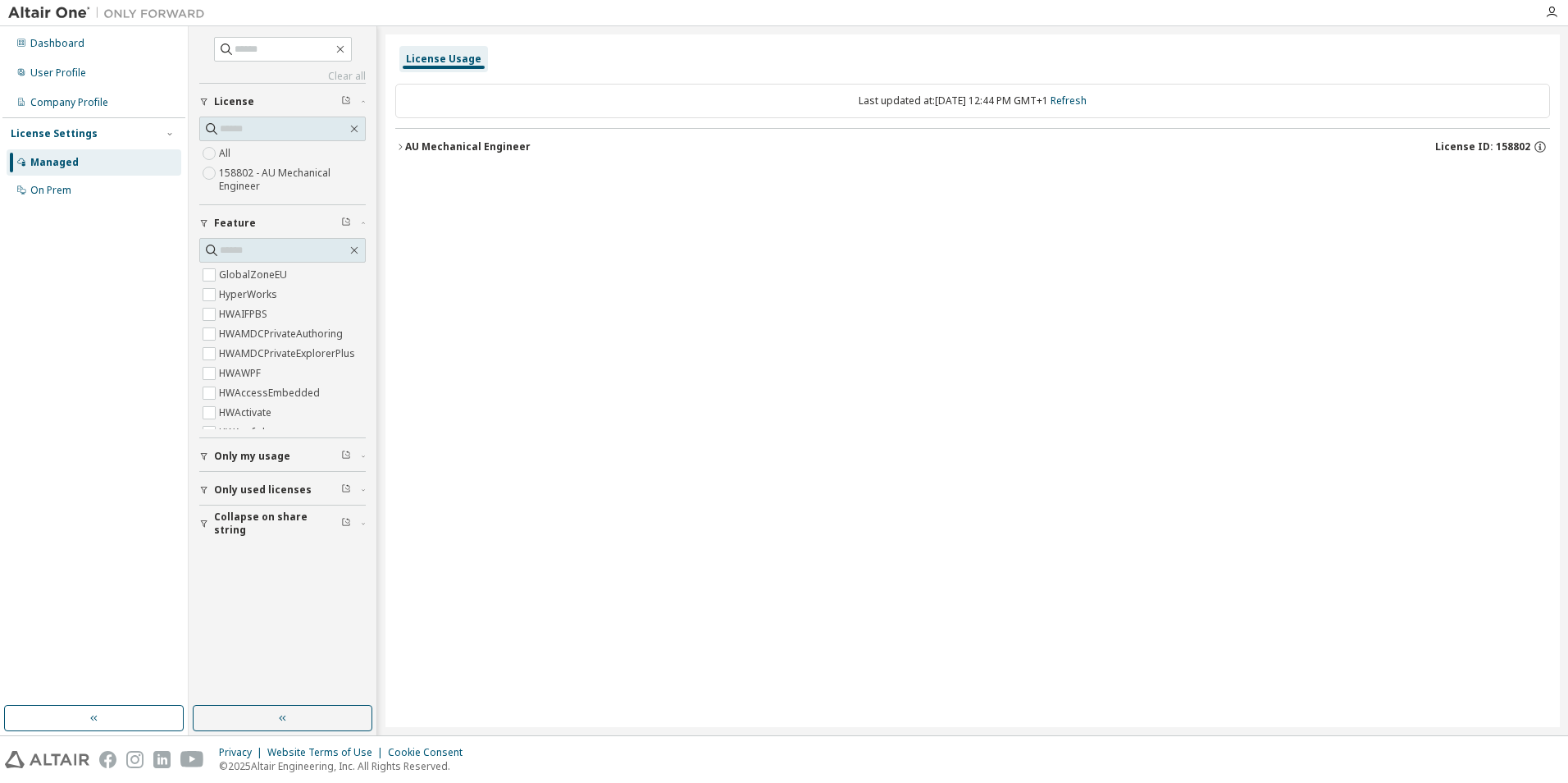
click at [417, 143] on div "AU Mechanical Engineer" at bounding box center [467, 146] width 125 height 13
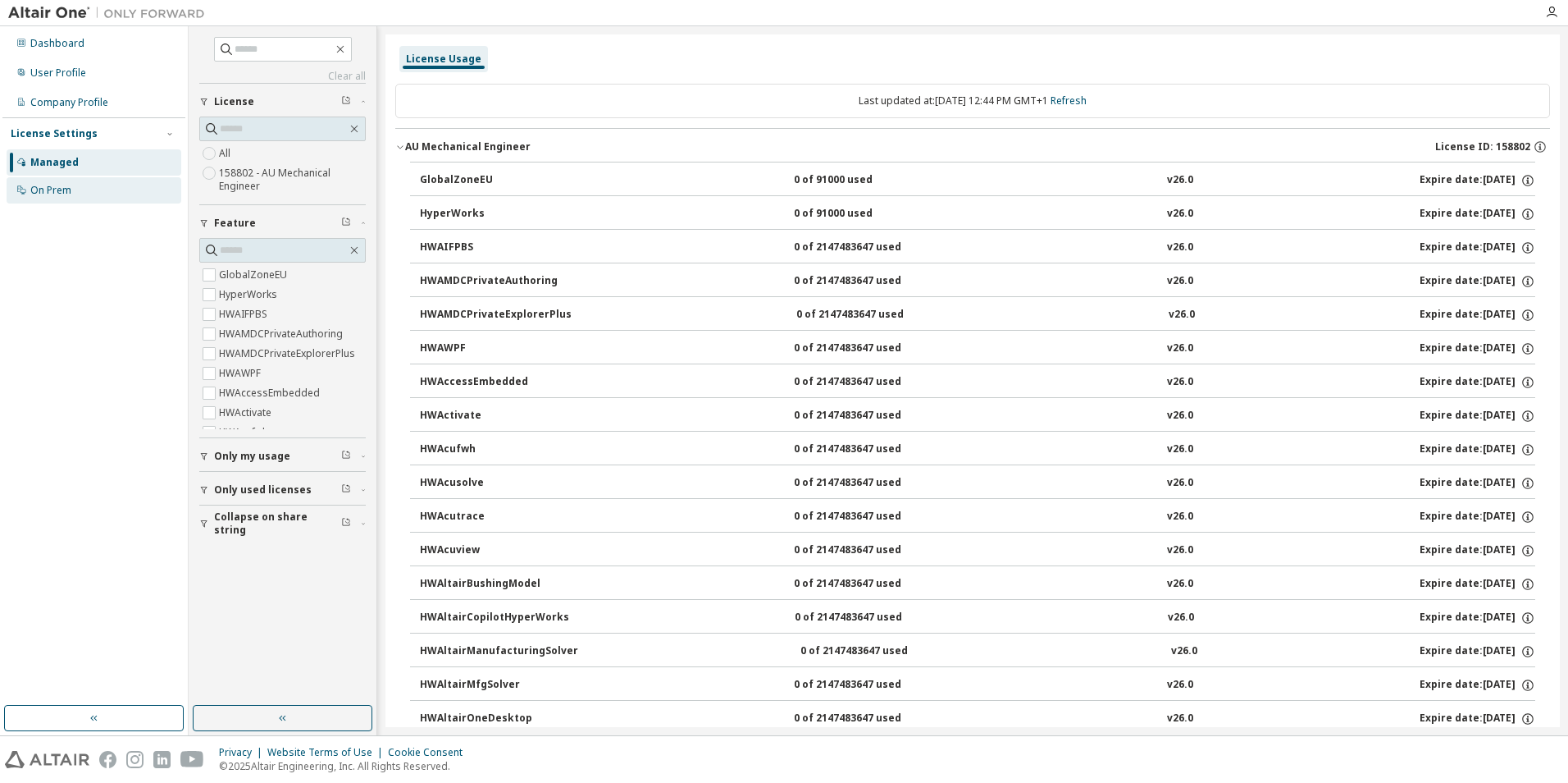
click at [81, 191] on div "On Prem" at bounding box center [94, 190] width 174 height 27
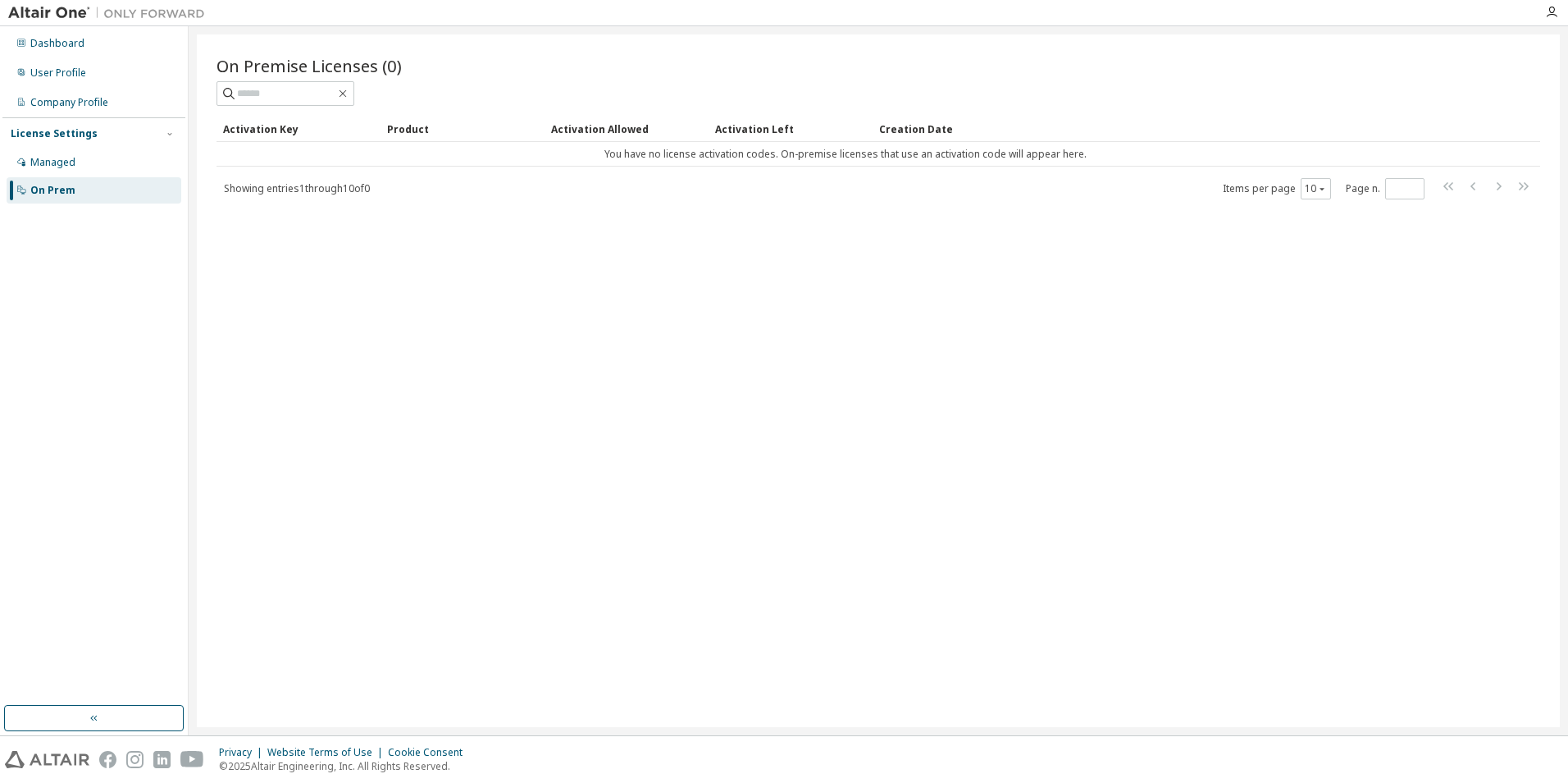
click at [291, 129] on div "Activation Key" at bounding box center [298, 128] width 151 height 27
click at [61, 74] on div "User Profile" at bounding box center [58, 72] width 56 height 13
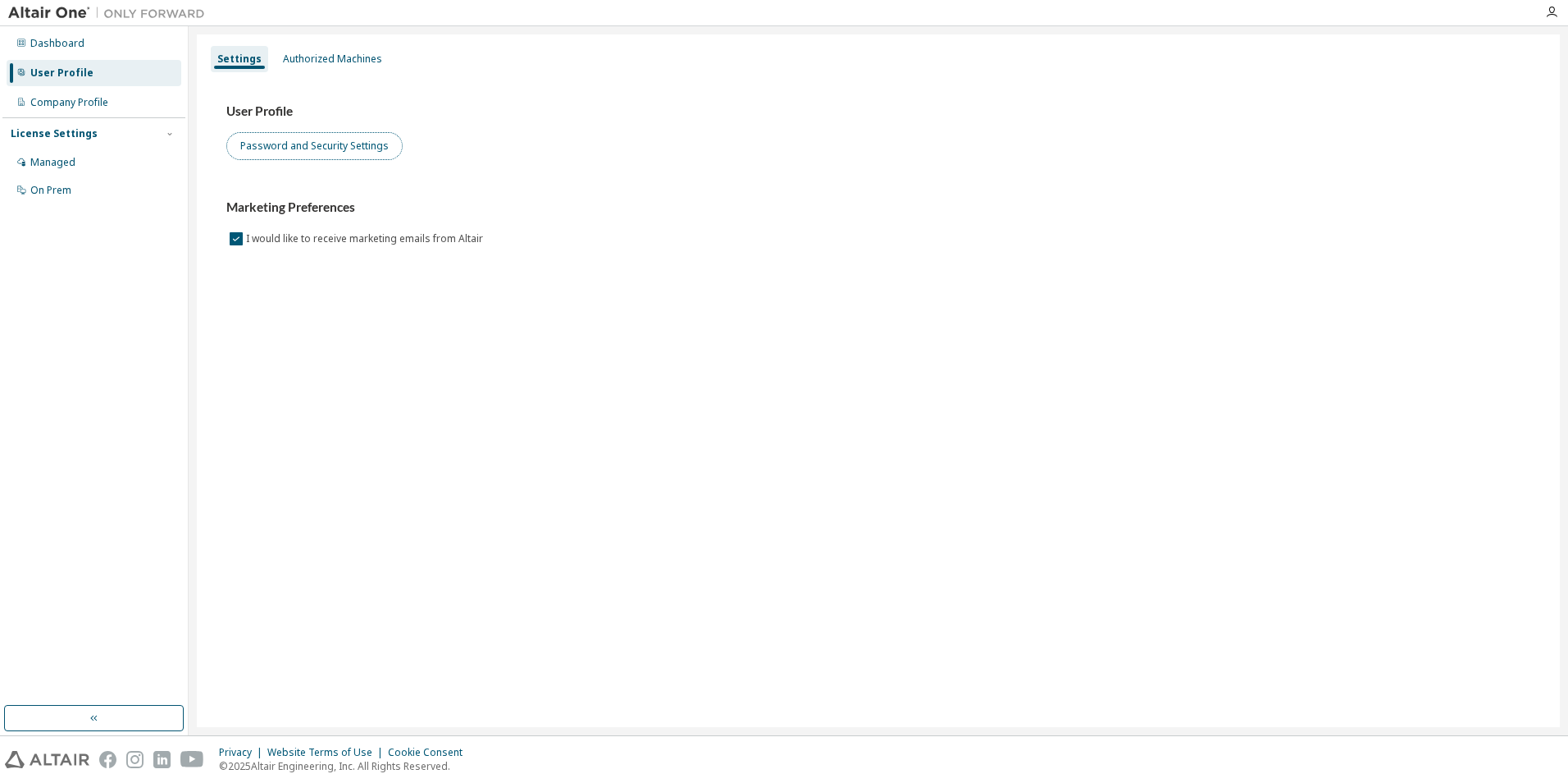
click at [293, 140] on button "Password and Security Settings" at bounding box center [314, 146] width 176 height 28
click at [46, 107] on div "Company Profile" at bounding box center [69, 102] width 78 height 13
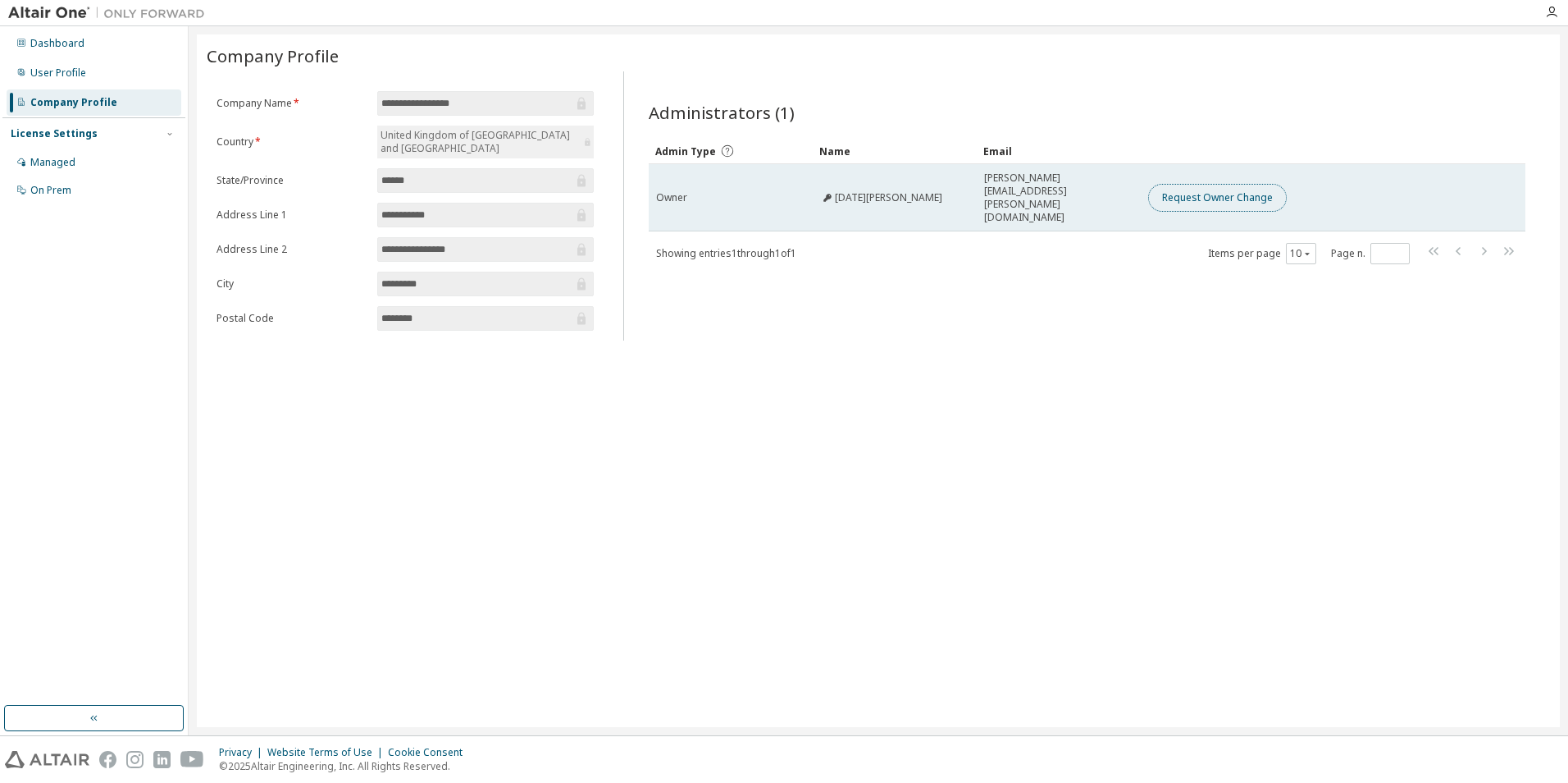
click at [1208, 183] on button "Request Owner Change" at bounding box center [1217, 197] width 139 height 28
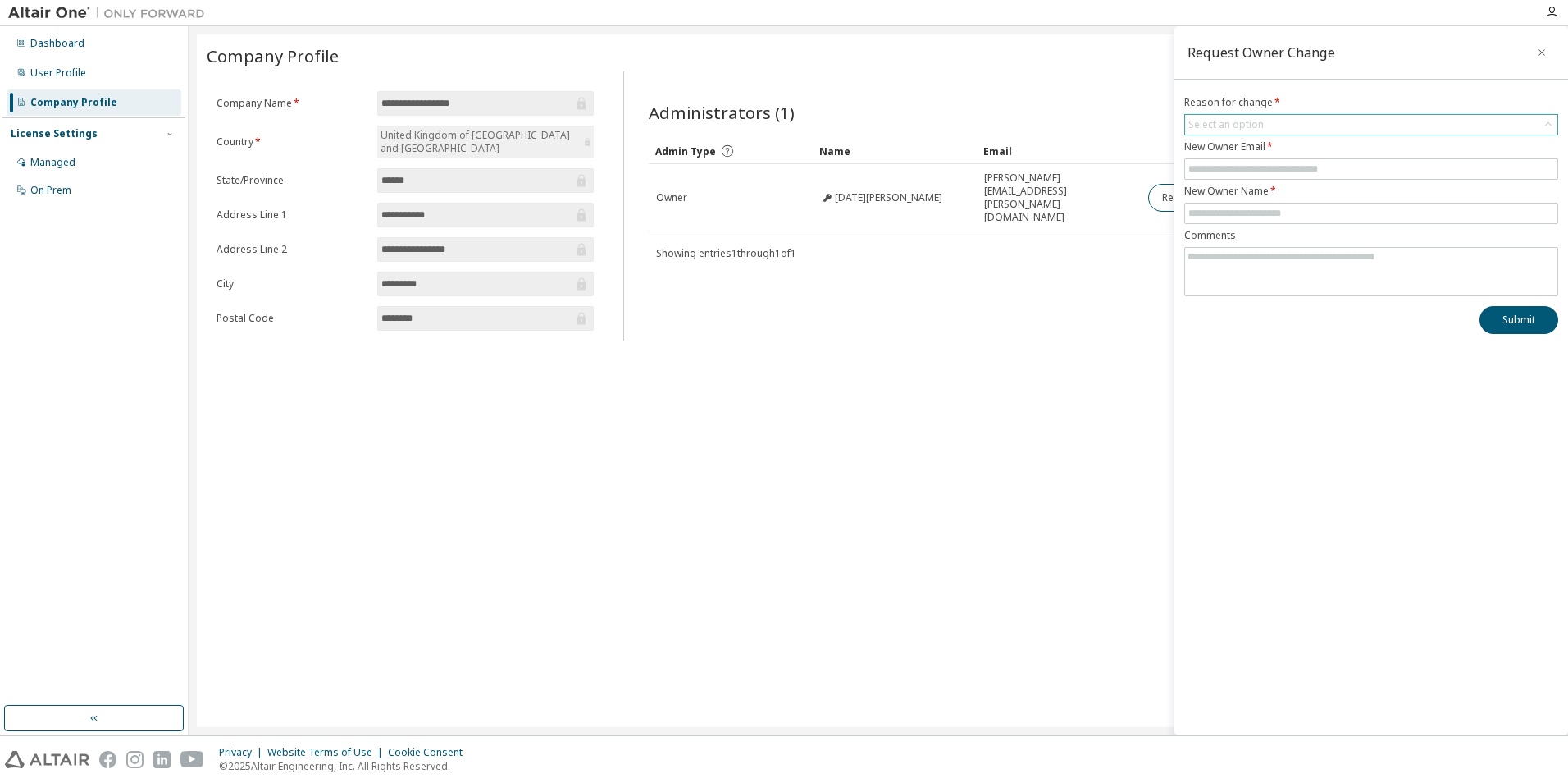
click at [1263, 127] on div "Select an option" at bounding box center [1226, 124] width 81 height 18
click at [1023, 367] on div "**********" at bounding box center [878, 381] width 1363 height 692
click at [996, 367] on div "**********" at bounding box center [878, 381] width 1363 height 692
click at [1534, 49] on button "button" at bounding box center [1541, 52] width 27 height 27
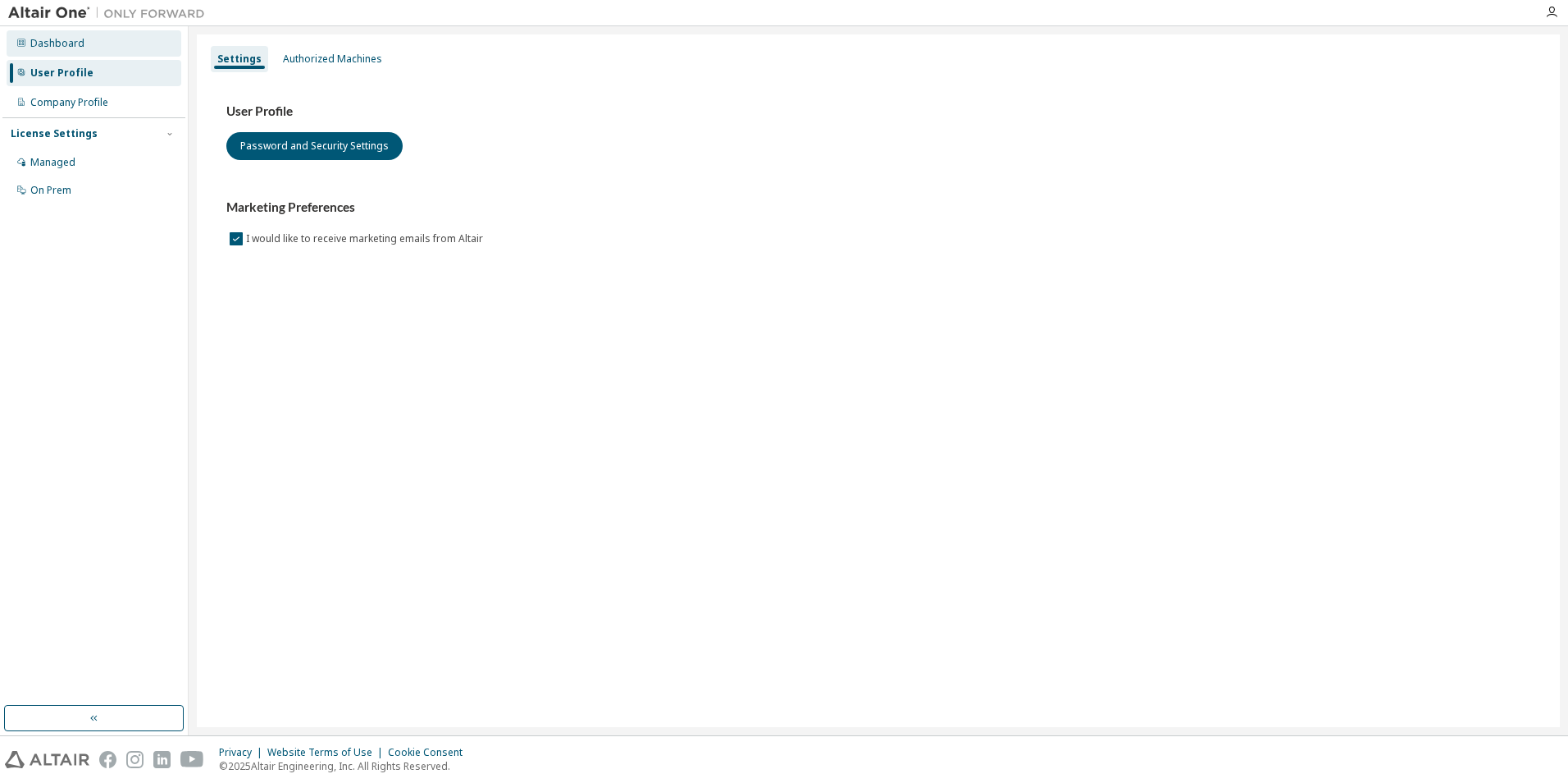
click at [51, 40] on div "Dashboard" at bounding box center [57, 42] width 54 height 13
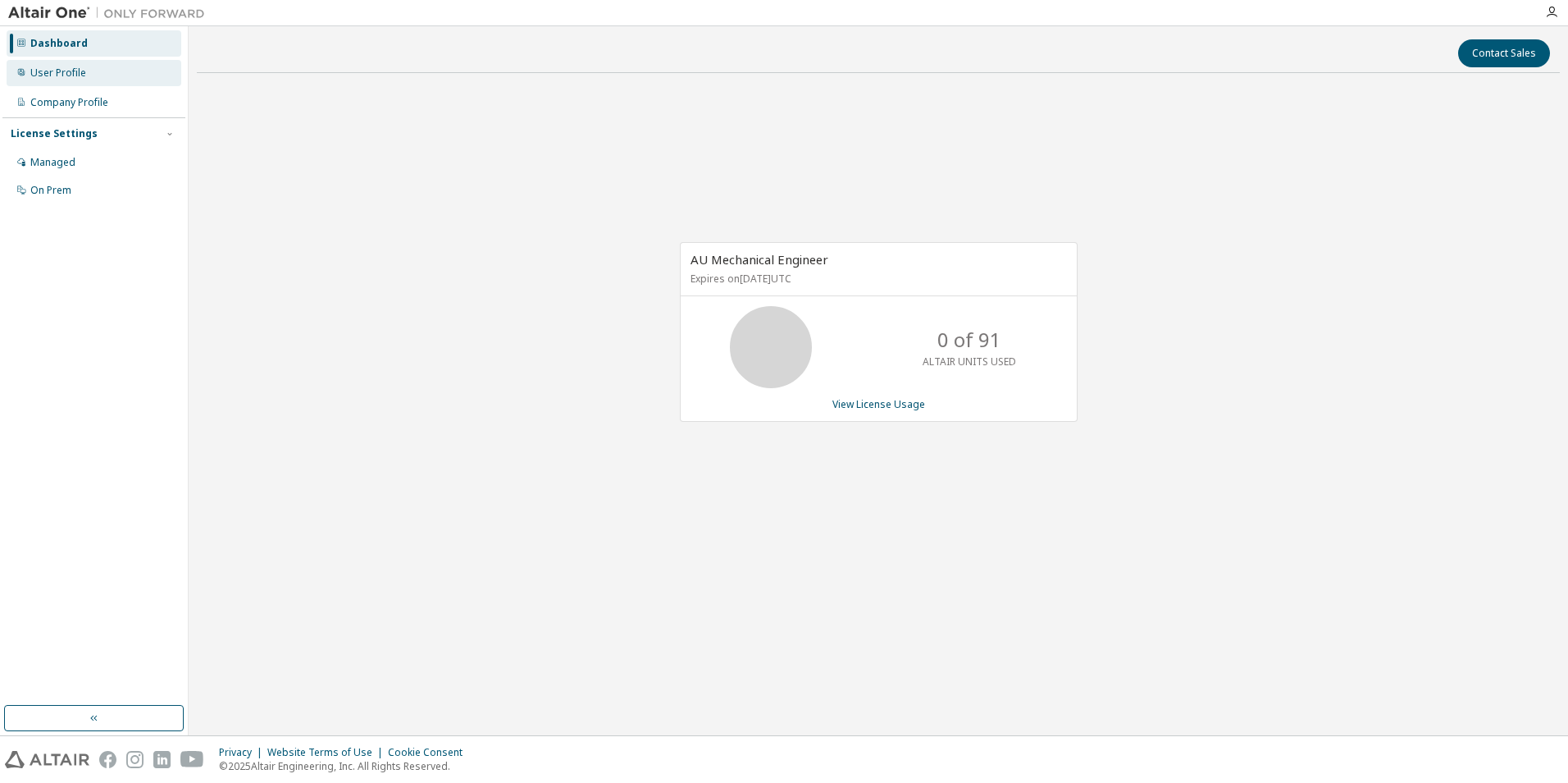
click at [51, 64] on div "User Profile" at bounding box center [94, 73] width 174 height 27
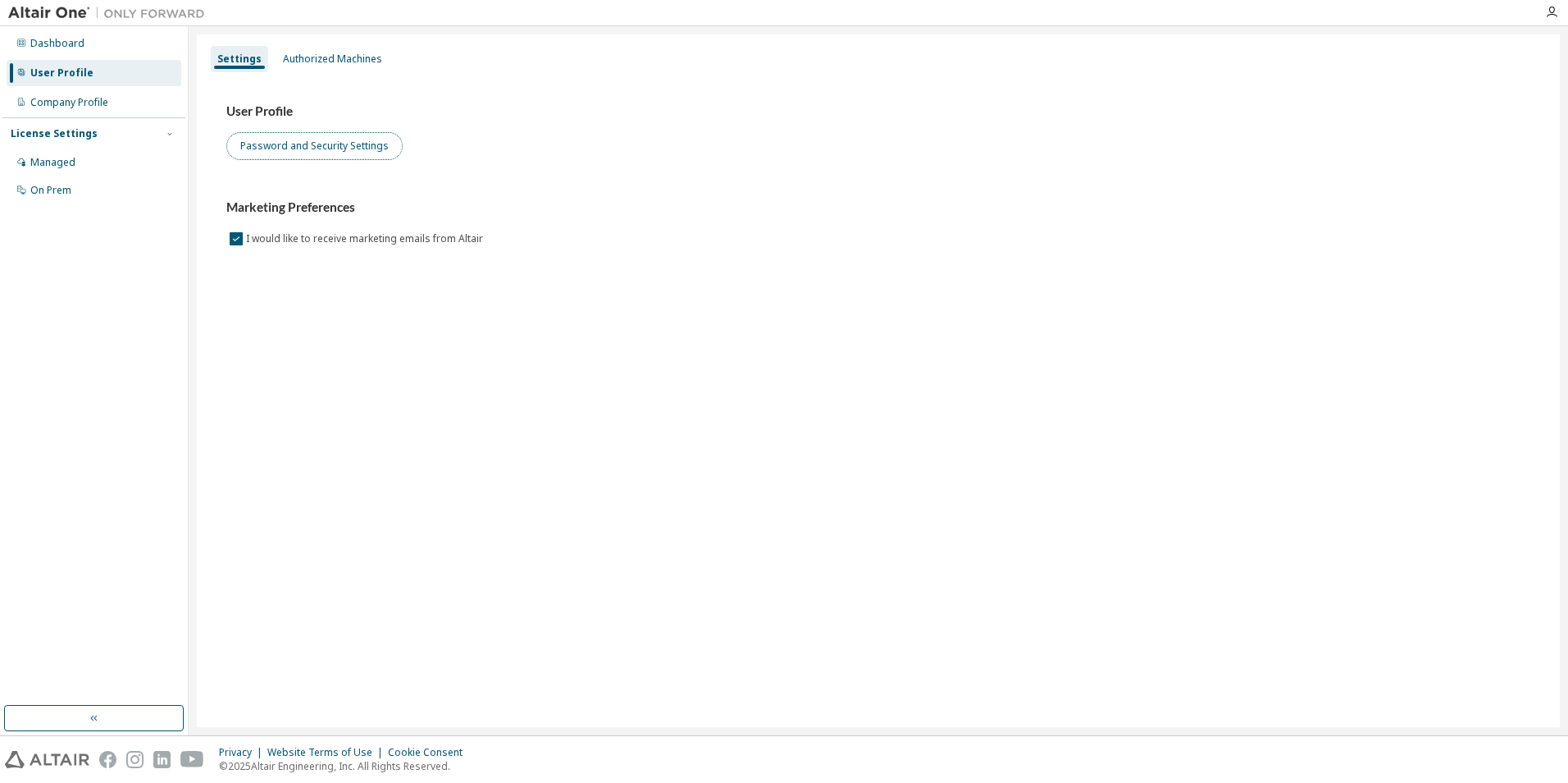
click at [320, 147] on button "Password and Security Settings" at bounding box center [314, 146] width 176 height 28
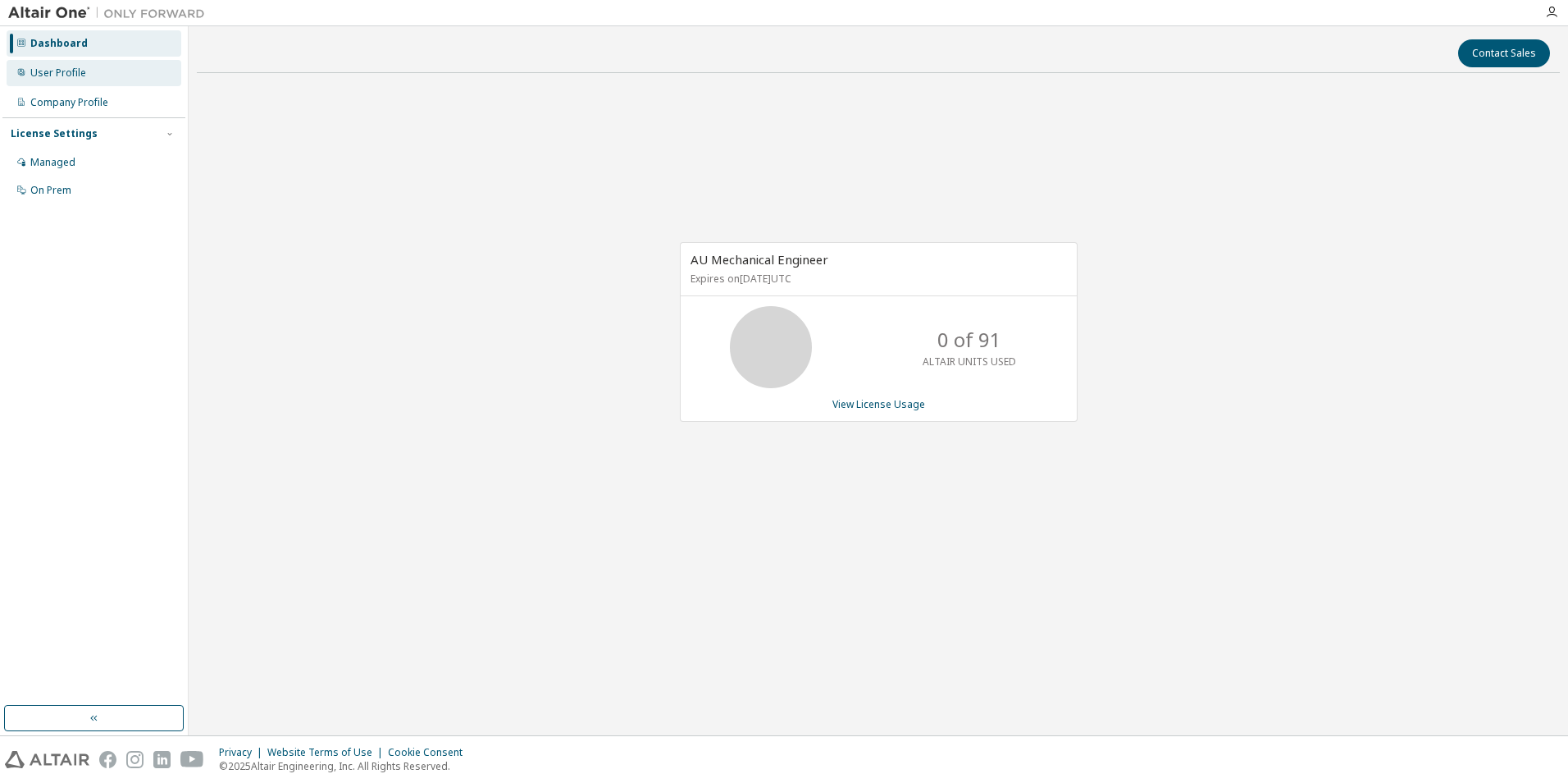
click at [76, 71] on div "User Profile" at bounding box center [58, 72] width 56 height 13
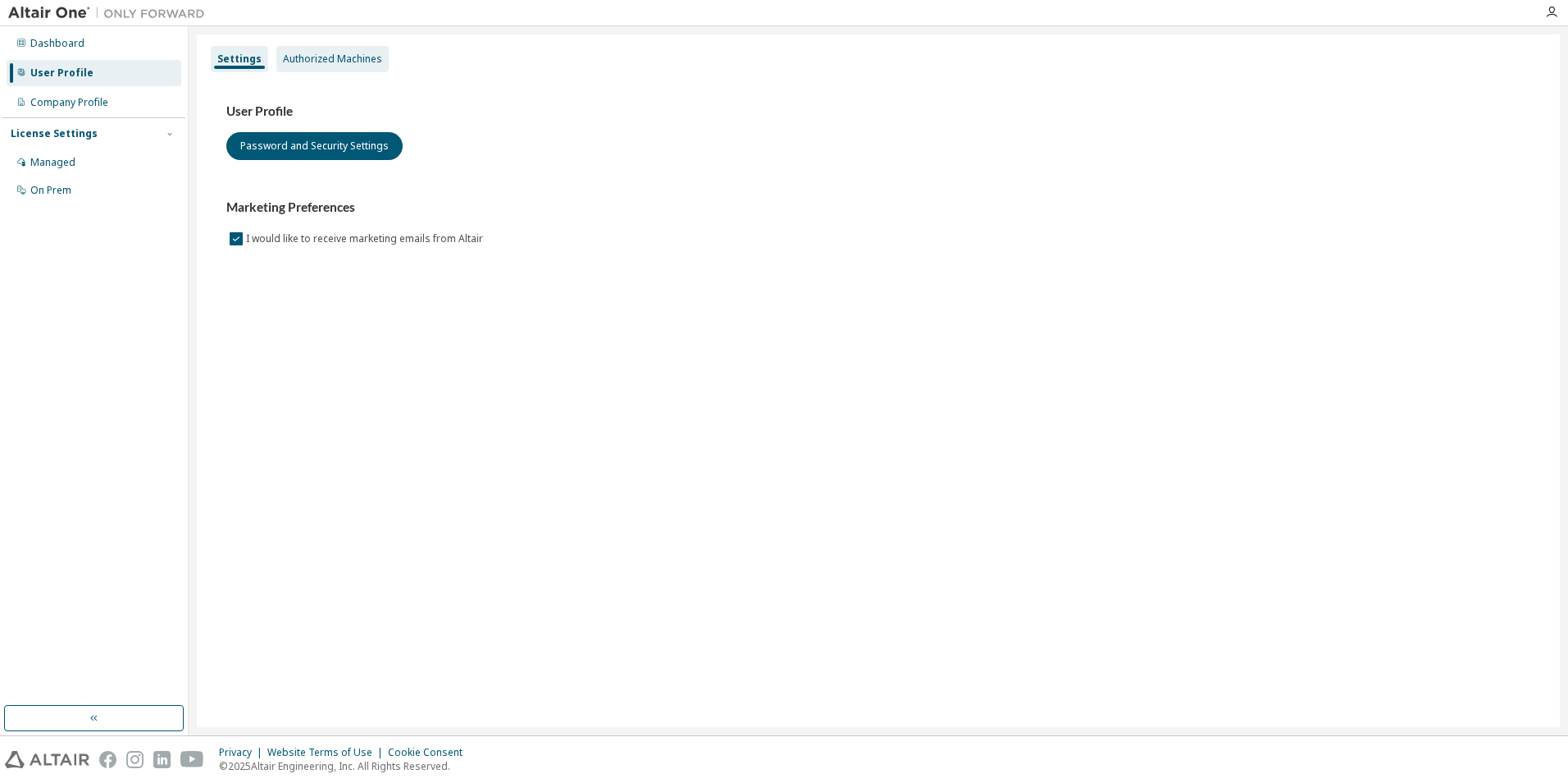
click at [324, 55] on div "Authorized Machines" at bounding box center [332, 58] width 100 height 13
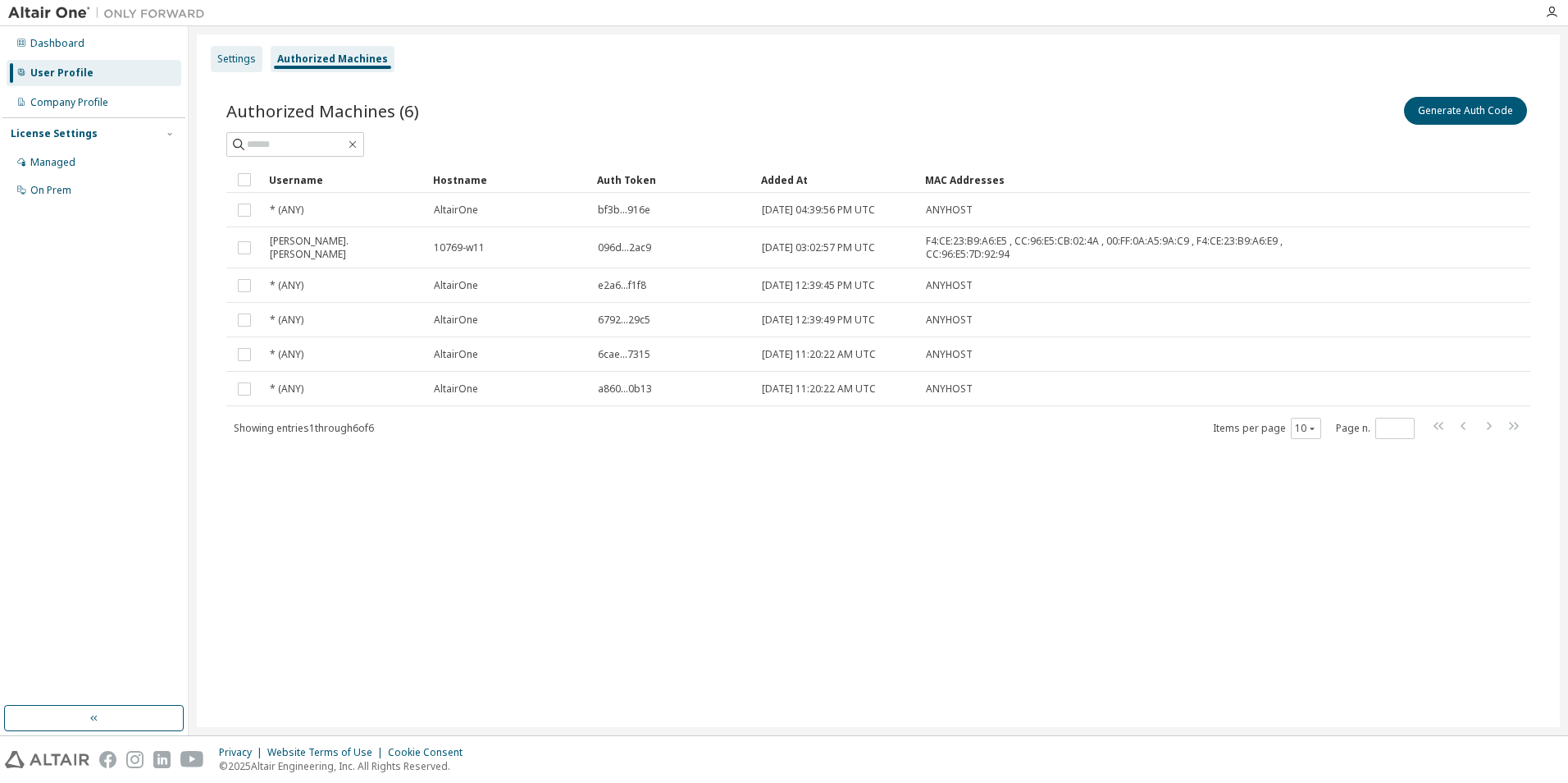
click at [247, 52] on div "Settings" at bounding box center [236, 58] width 38 height 13
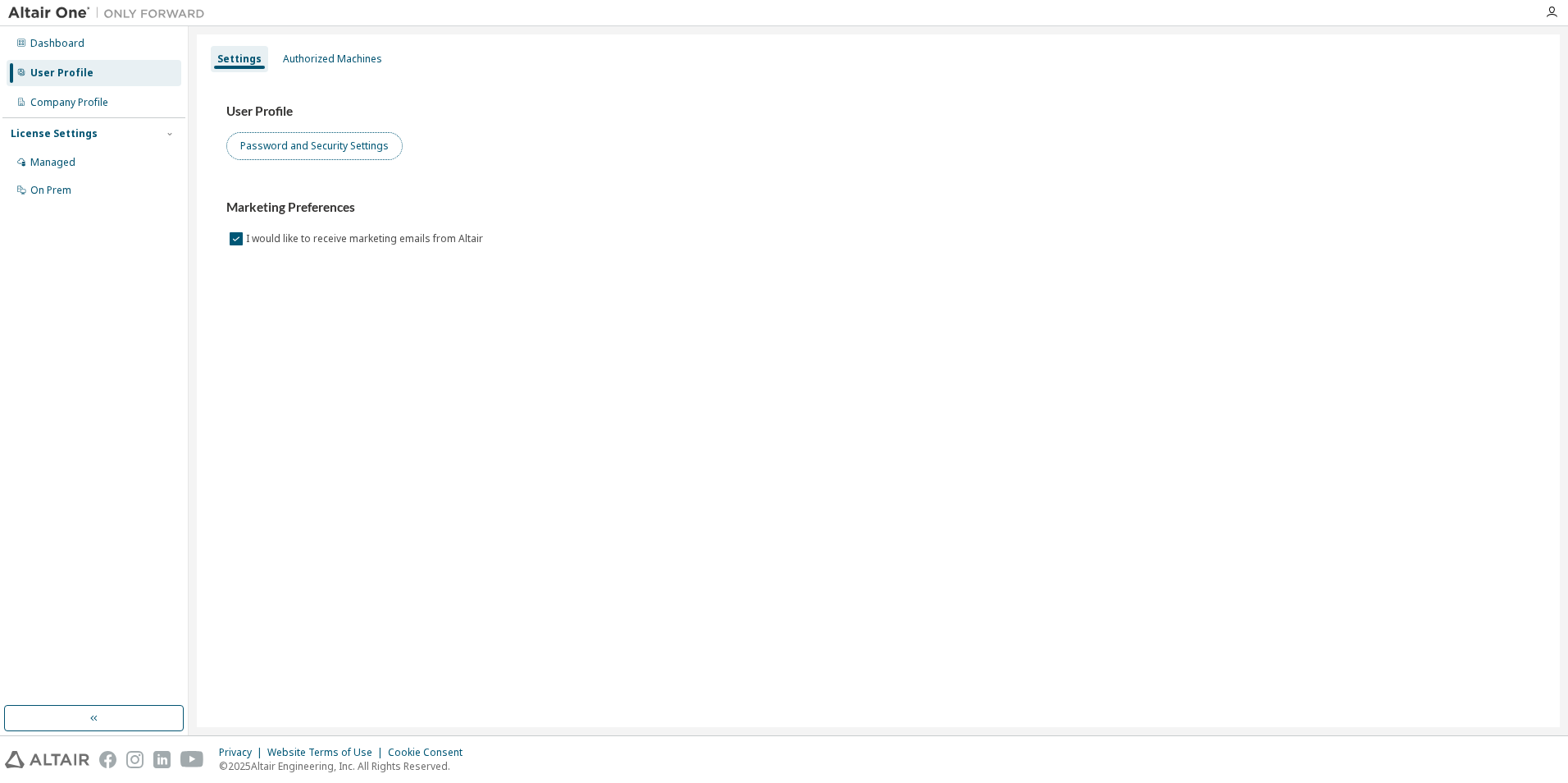
click at [276, 142] on button "Password and Security Settings" at bounding box center [314, 146] width 176 height 28
click at [76, 174] on div "Managed" at bounding box center [94, 162] width 174 height 27
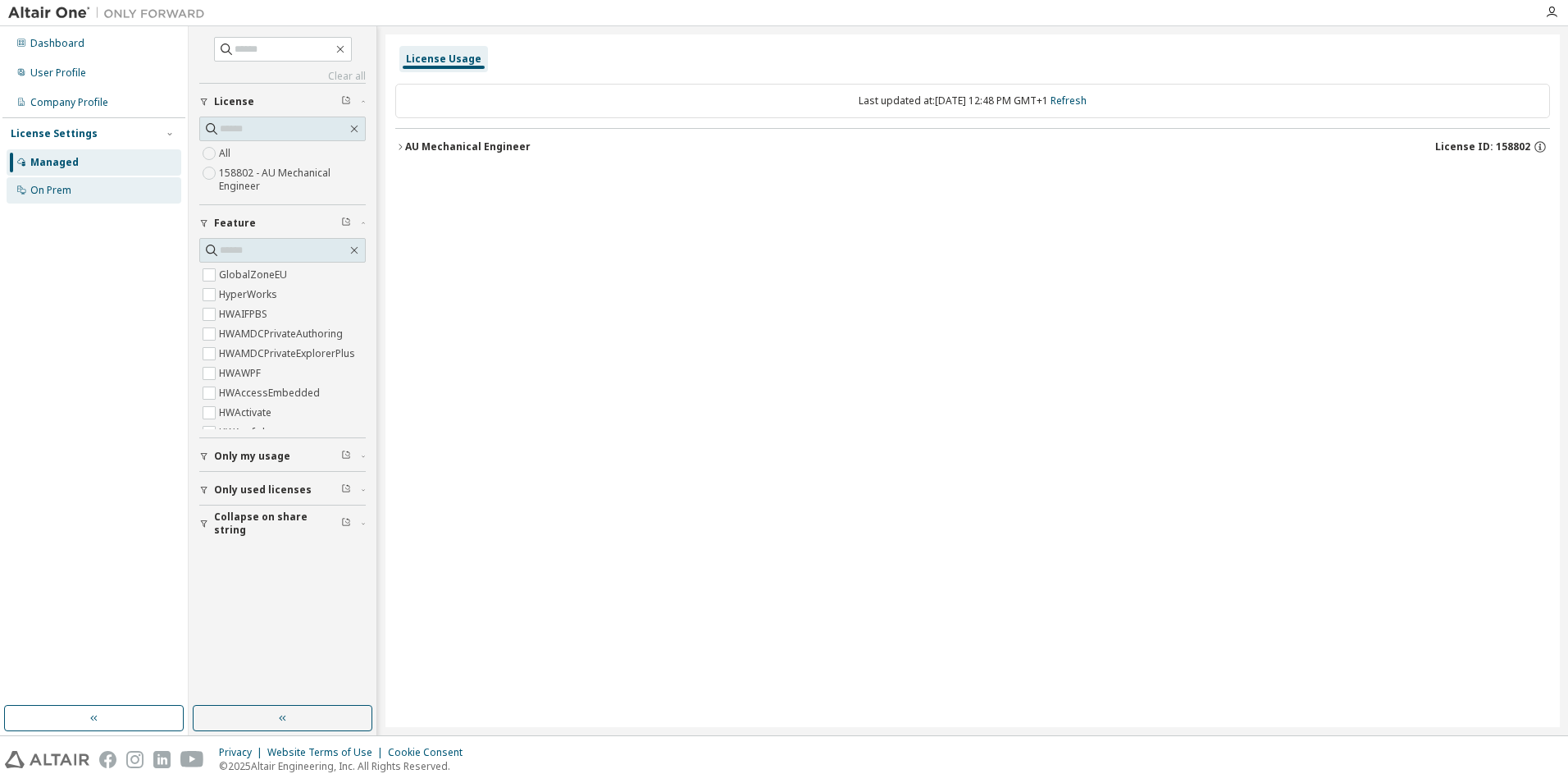
click at [34, 191] on div "On Prem" at bounding box center [51, 189] width 41 height 13
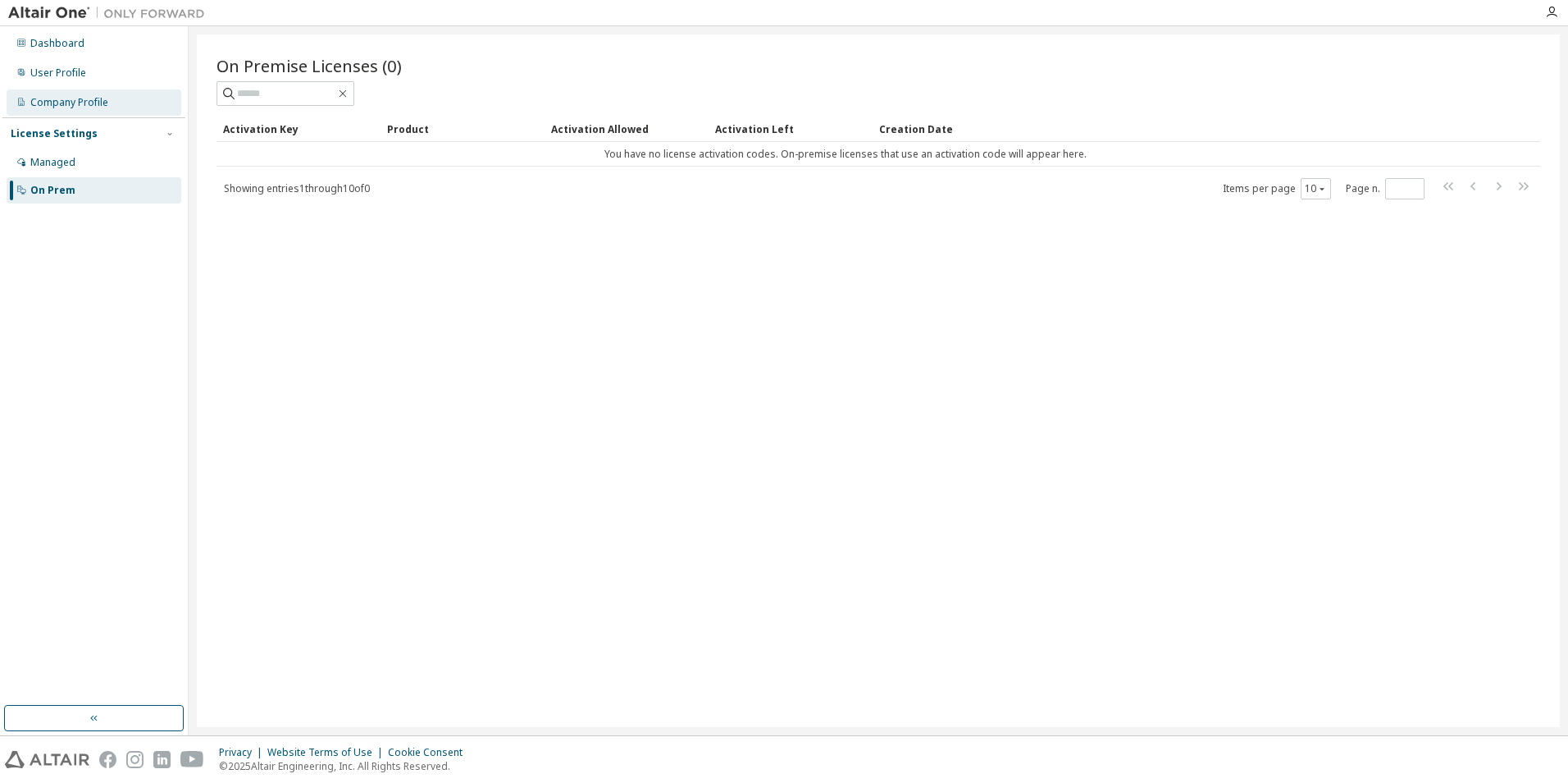
click at [59, 107] on div "Company Profile" at bounding box center [69, 102] width 78 height 13
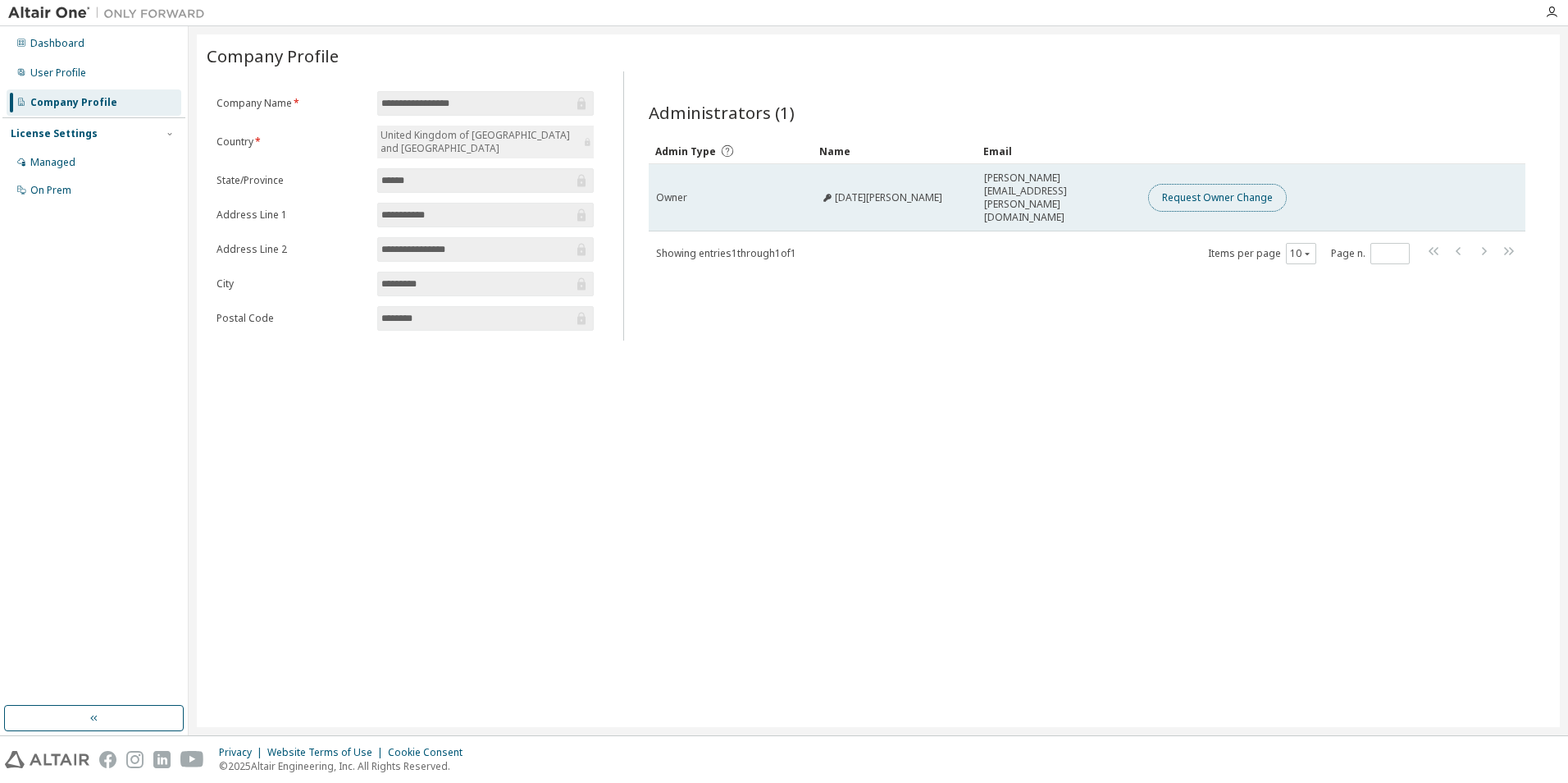
click at [1253, 188] on button "Request Owner Change" at bounding box center [1217, 197] width 139 height 28
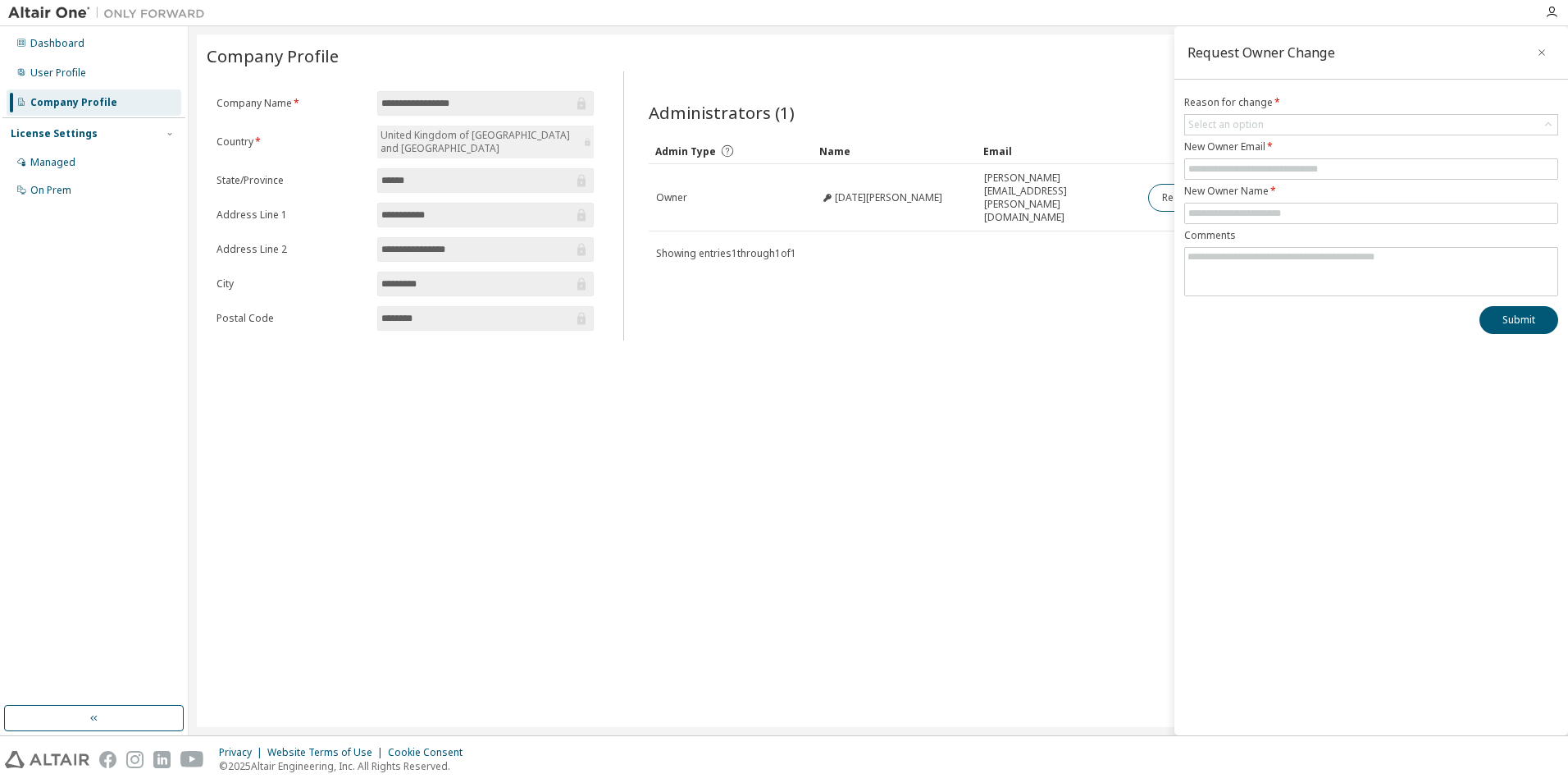
click at [1088, 271] on div "Administrators (1) Clear Load Save Save As Field Operator Value Select filter S…" at bounding box center [1086, 210] width 916 height 259
click at [1540, 47] on icon "button" at bounding box center [1541, 52] width 12 height 13
click at [713, 149] on span "Admin Type" at bounding box center [686, 151] width 61 height 14
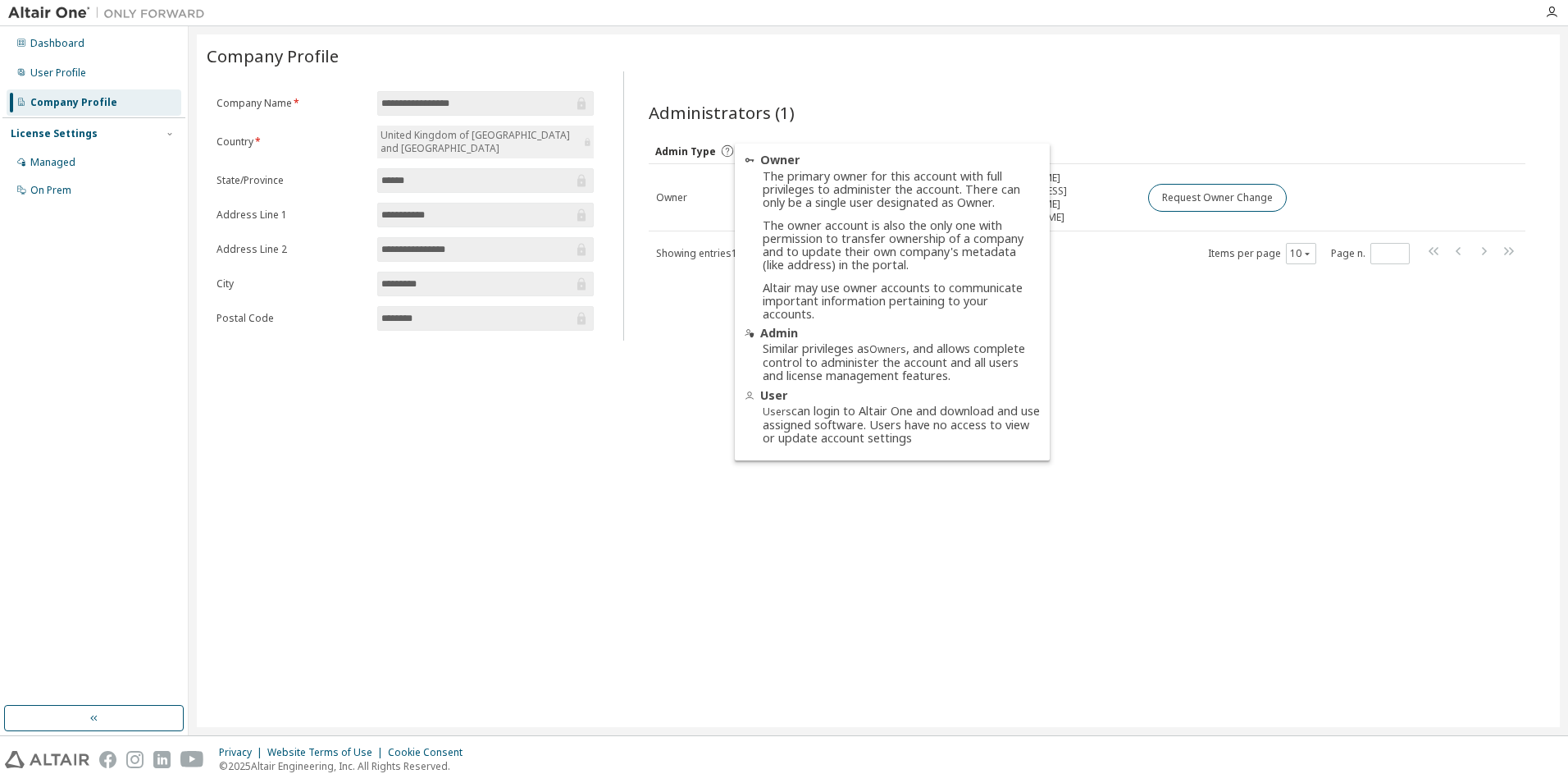
click at [725, 147] on icon at bounding box center [726, 151] width 15 height 15
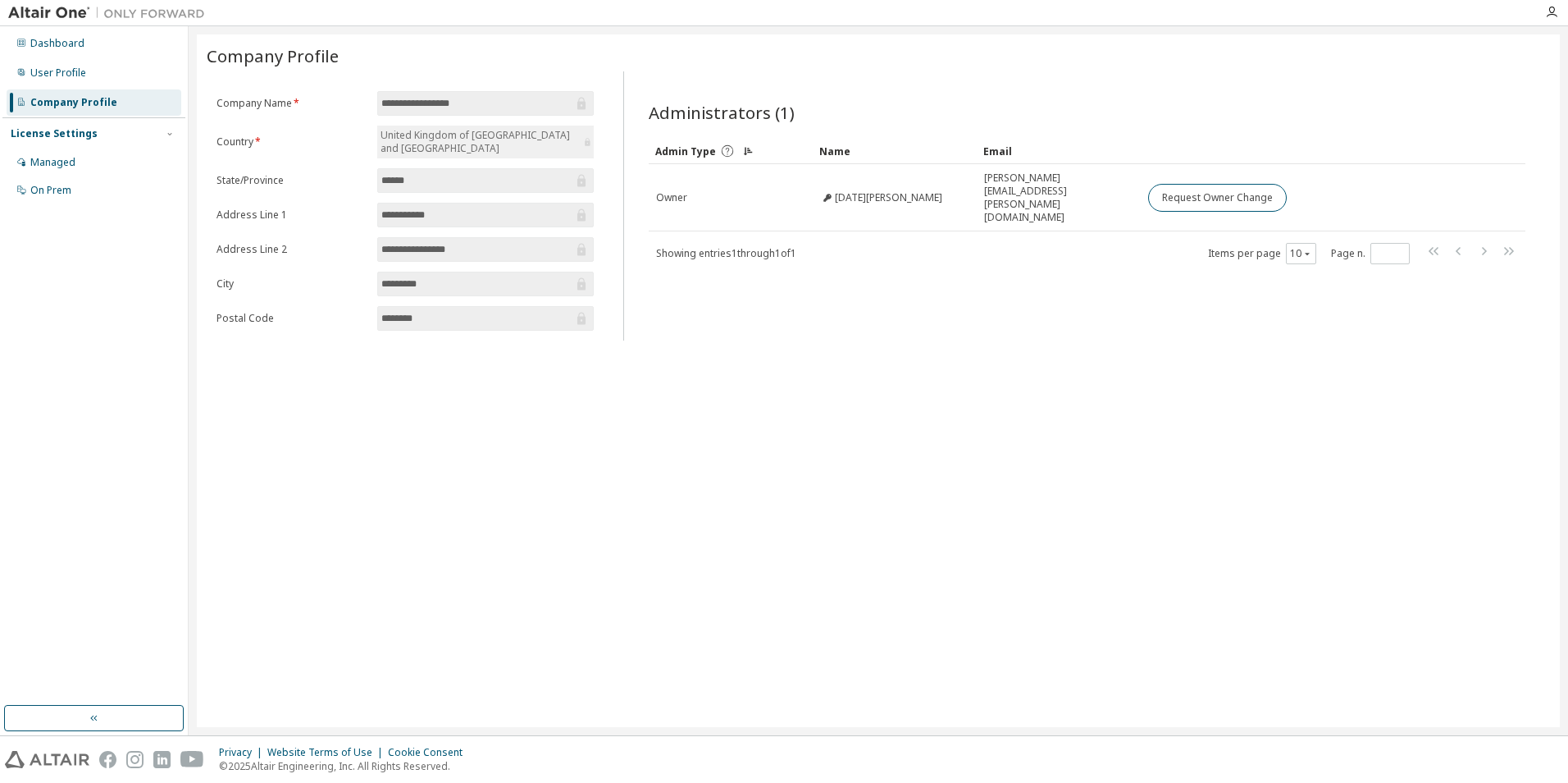
click at [721, 150] on icon at bounding box center [726, 151] width 15 height 15
click at [665, 296] on div "Administrators (1) Clear Load Save Save As Field Operator Value Select filter S…" at bounding box center [1086, 210] width 916 height 259
click at [733, 437] on div "**********" at bounding box center [878, 381] width 1363 height 692
